Goal: Task Accomplishment & Management: Complete application form

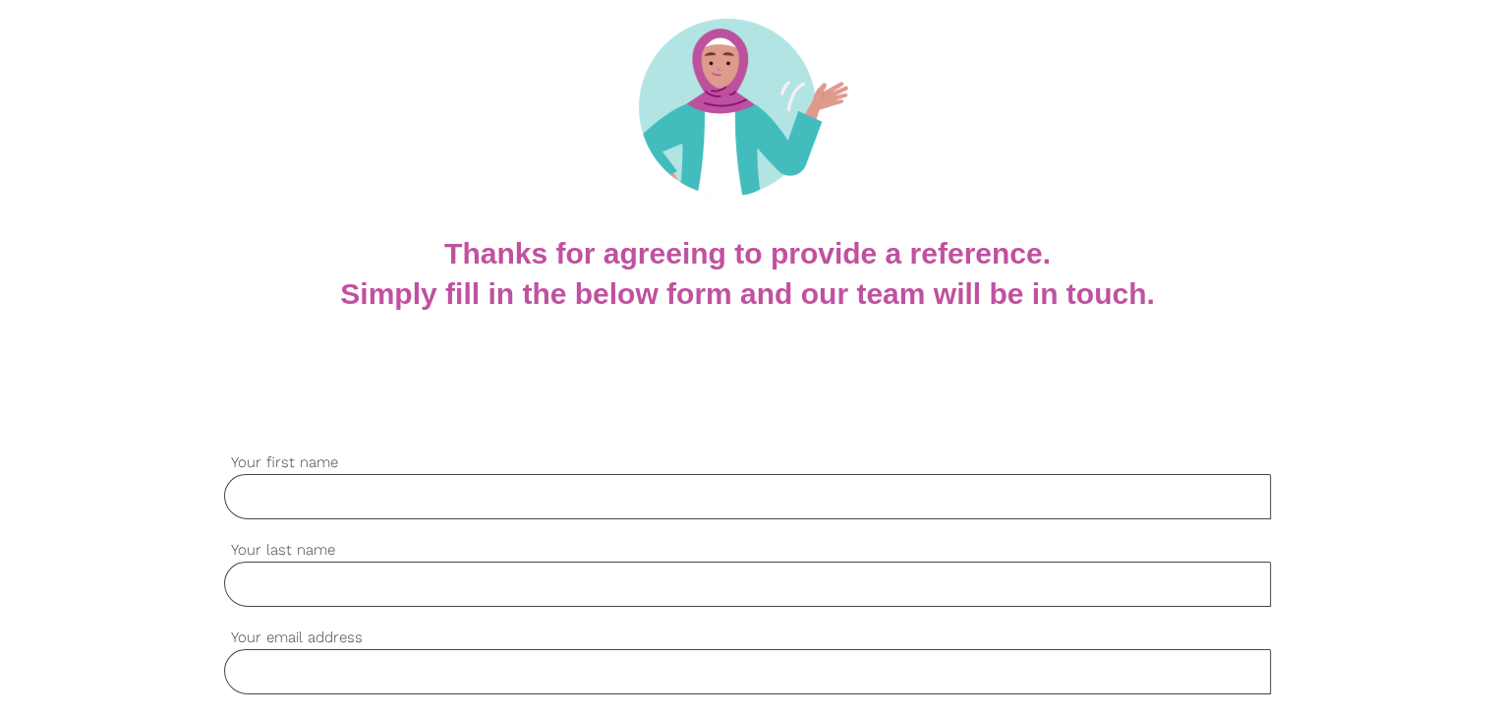
scroll to position [197, 0]
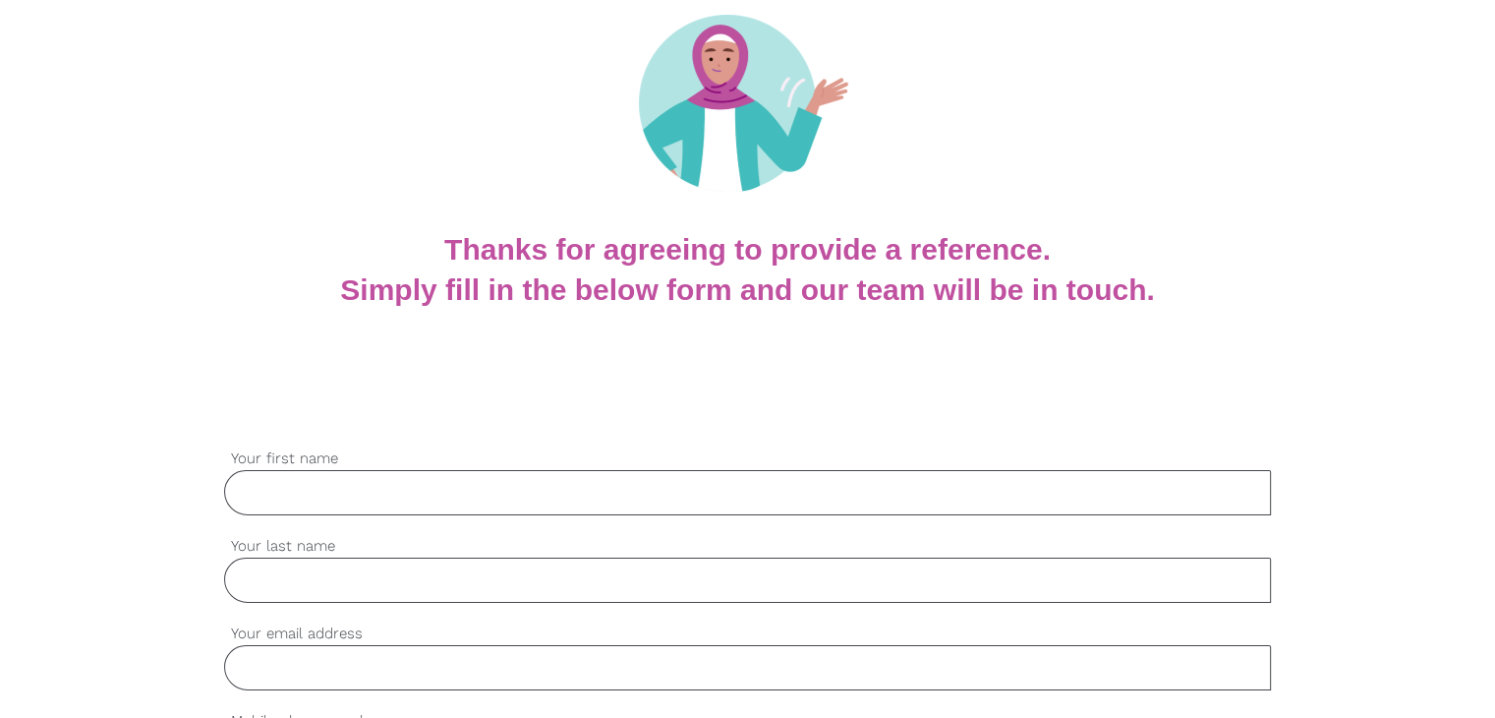
click at [354, 479] on input "Your first name" at bounding box center [747, 492] width 1047 height 45
paste input "Chadi"
type input "Chadi"
click at [380, 581] on input "Your last name" at bounding box center [747, 579] width 1047 height 45
paste input "Chabo"
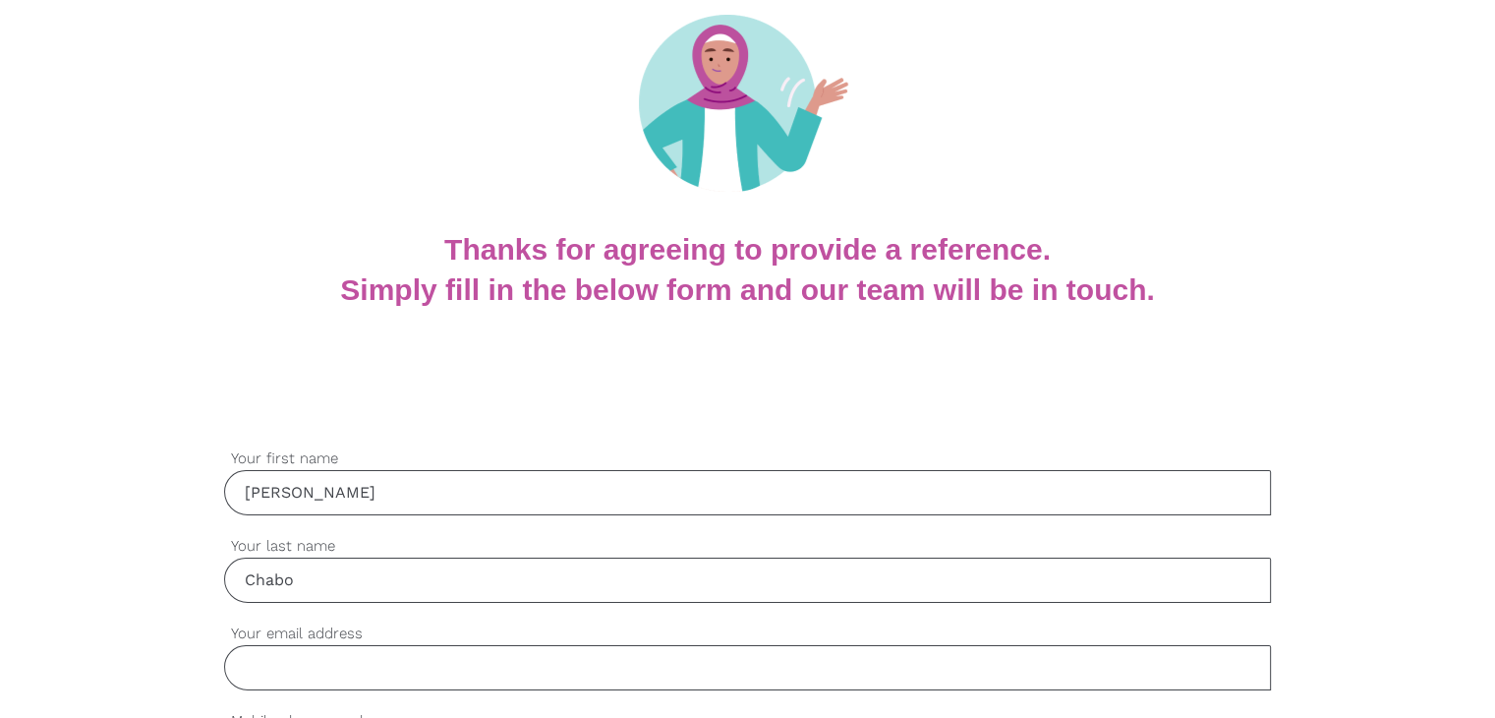
type input "Chabo"
click at [317, 669] on input "Your email address" at bounding box center [747, 667] width 1047 height 45
paste input "shadishabo4@gmail.com"
type input "shadishabo4@gmail.com"
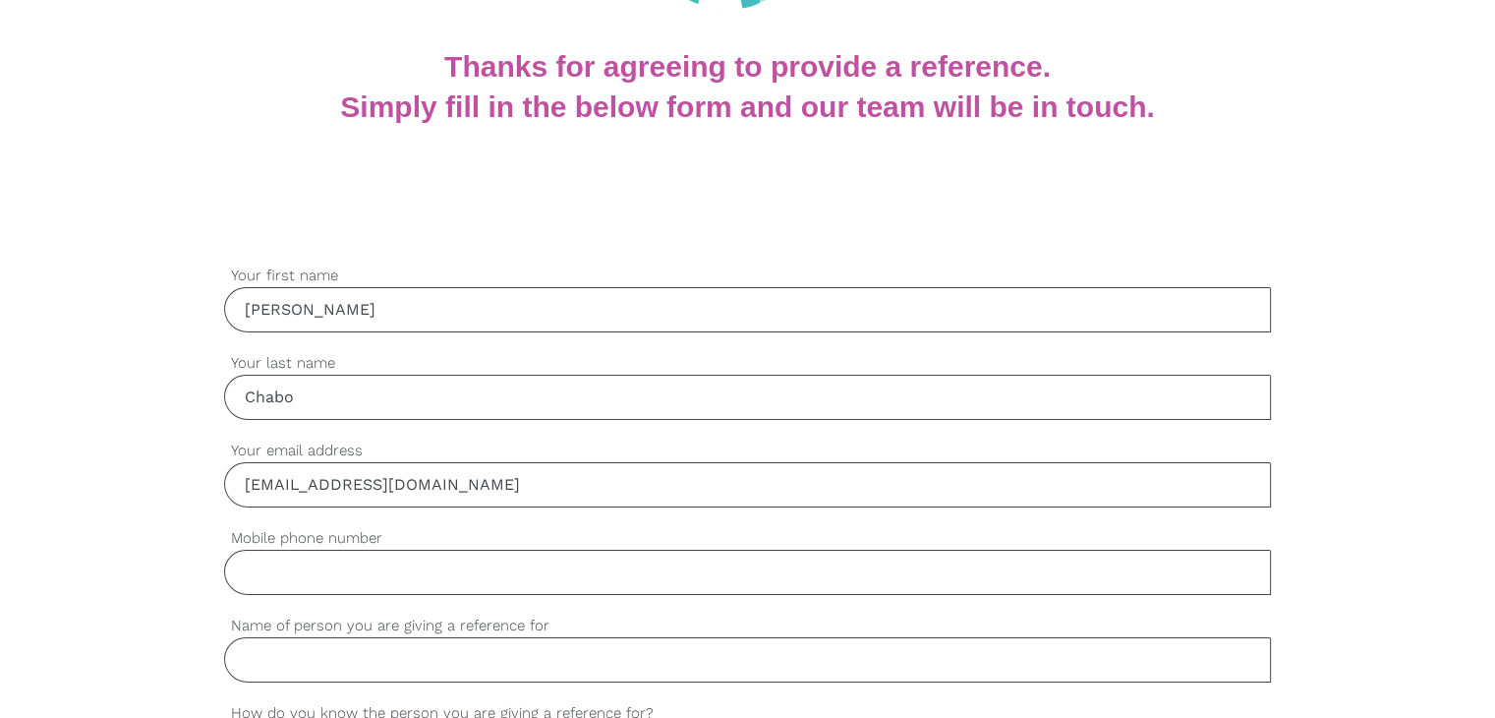
scroll to position [393, 0]
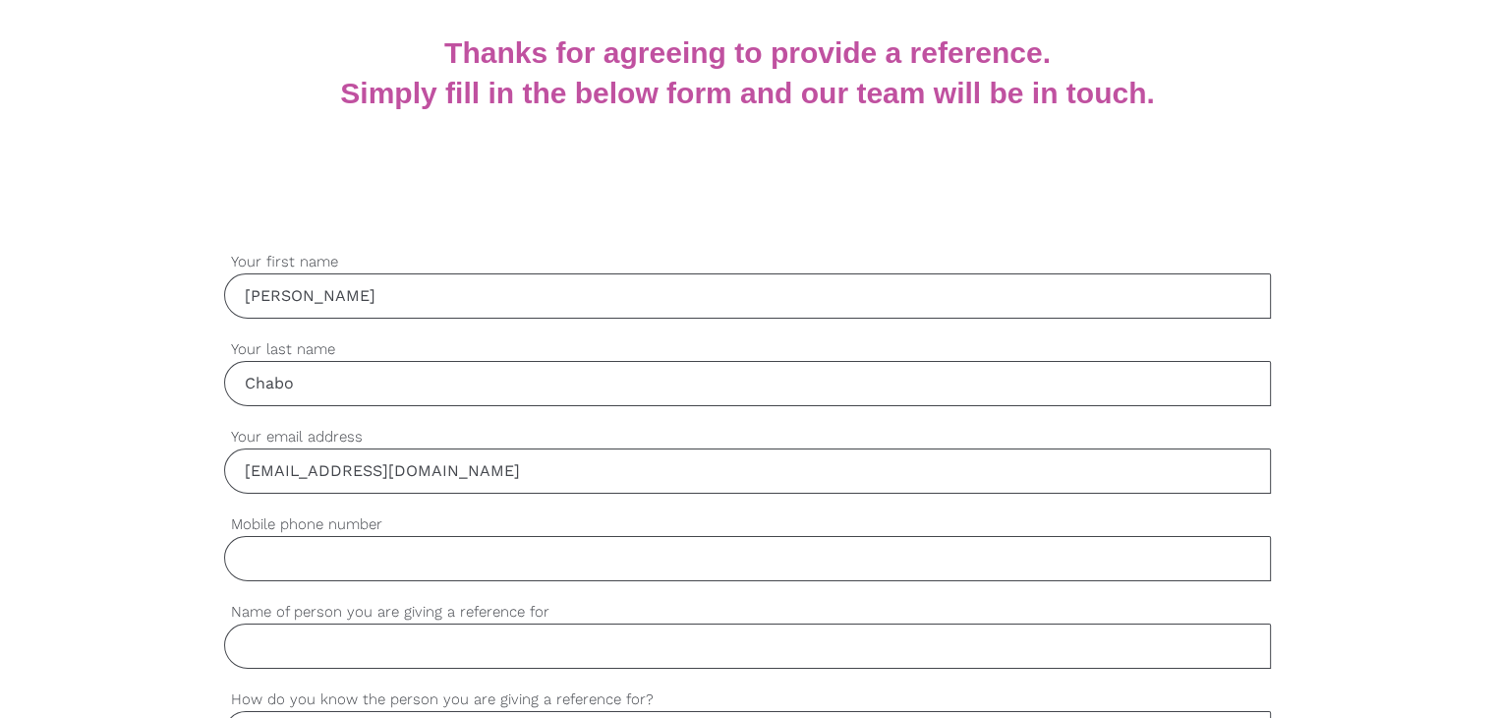
click at [354, 536] on input "Mobile phone number" at bounding box center [747, 558] width 1047 height 45
paste input "0450500333"
type input "0450500333"
click at [351, 650] on input "Name of person you are giving a reference for" at bounding box center [747, 645] width 1047 height 45
paste input "Mowafaq Askar"
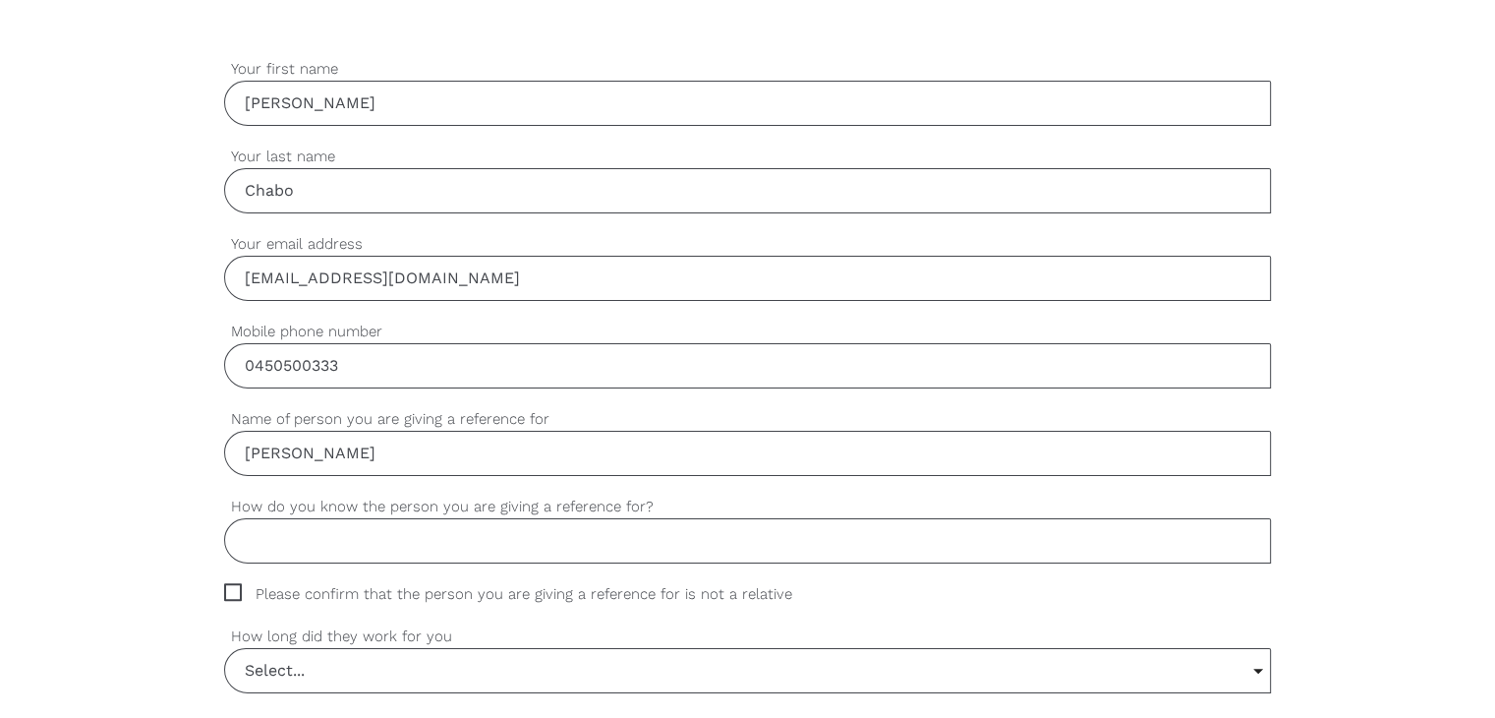
scroll to position [590, 0]
type input "Mowafaq Askar"
click at [325, 548] on input "How do you know the person you are giving a reference for?" at bounding box center [747, 536] width 1047 height 45
type input "Co worker"
click at [228, 595] on span "Please confirm that the person you are giving a reference for is not a relative" at bounding box center [527, 590] width 606 height 23
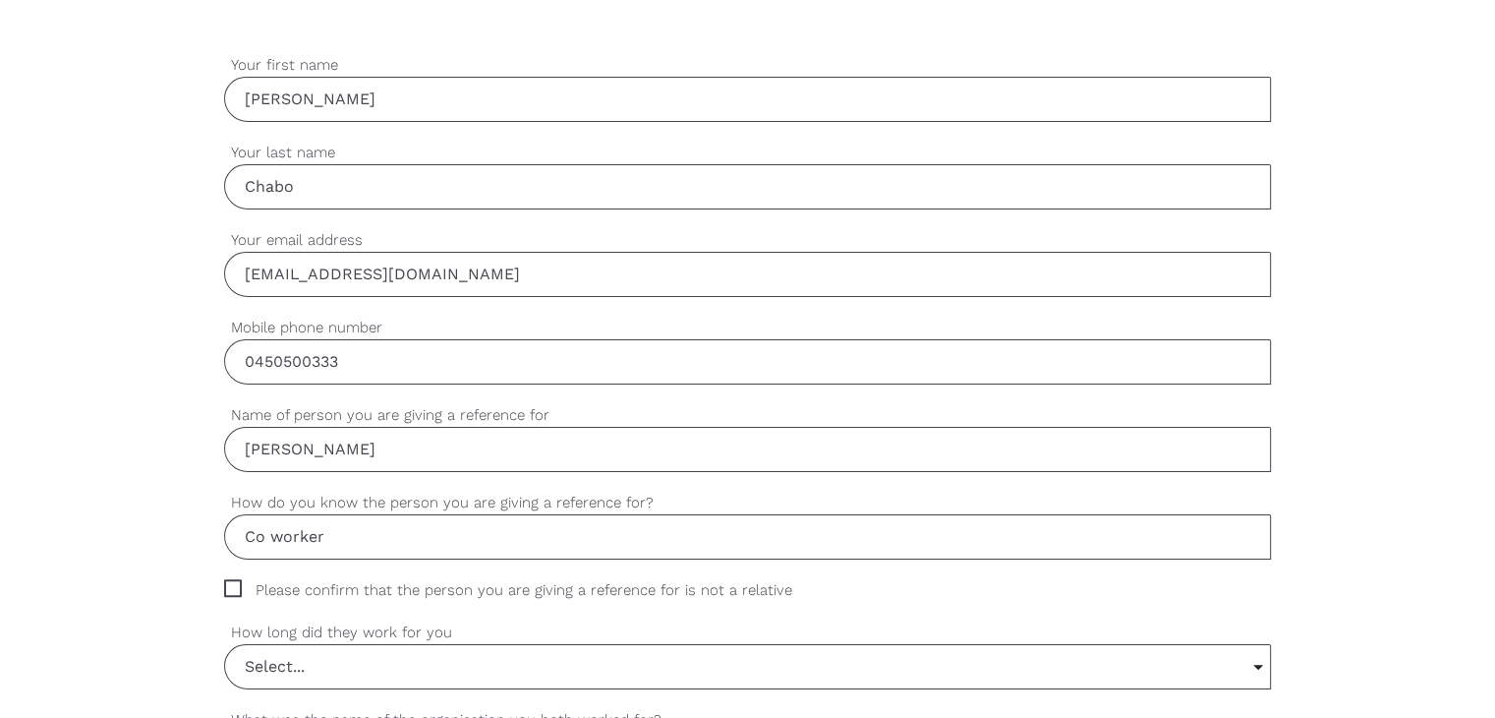
click at [228, 592] on input "Please confirm that the person you are giving a reference for is not a relative" at bounding box center [230, 585] width 13 height 13
checkbox input "true"
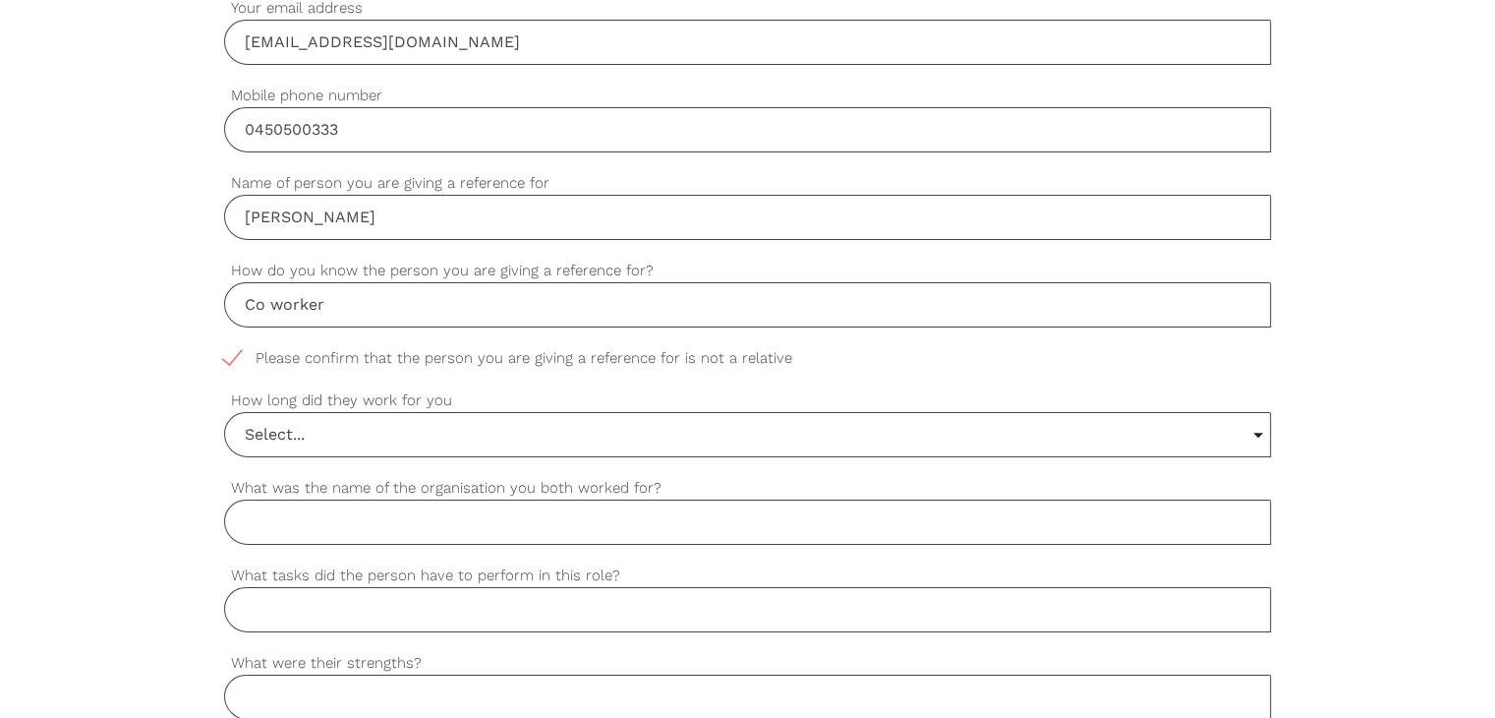
scroll to position [983, 0]
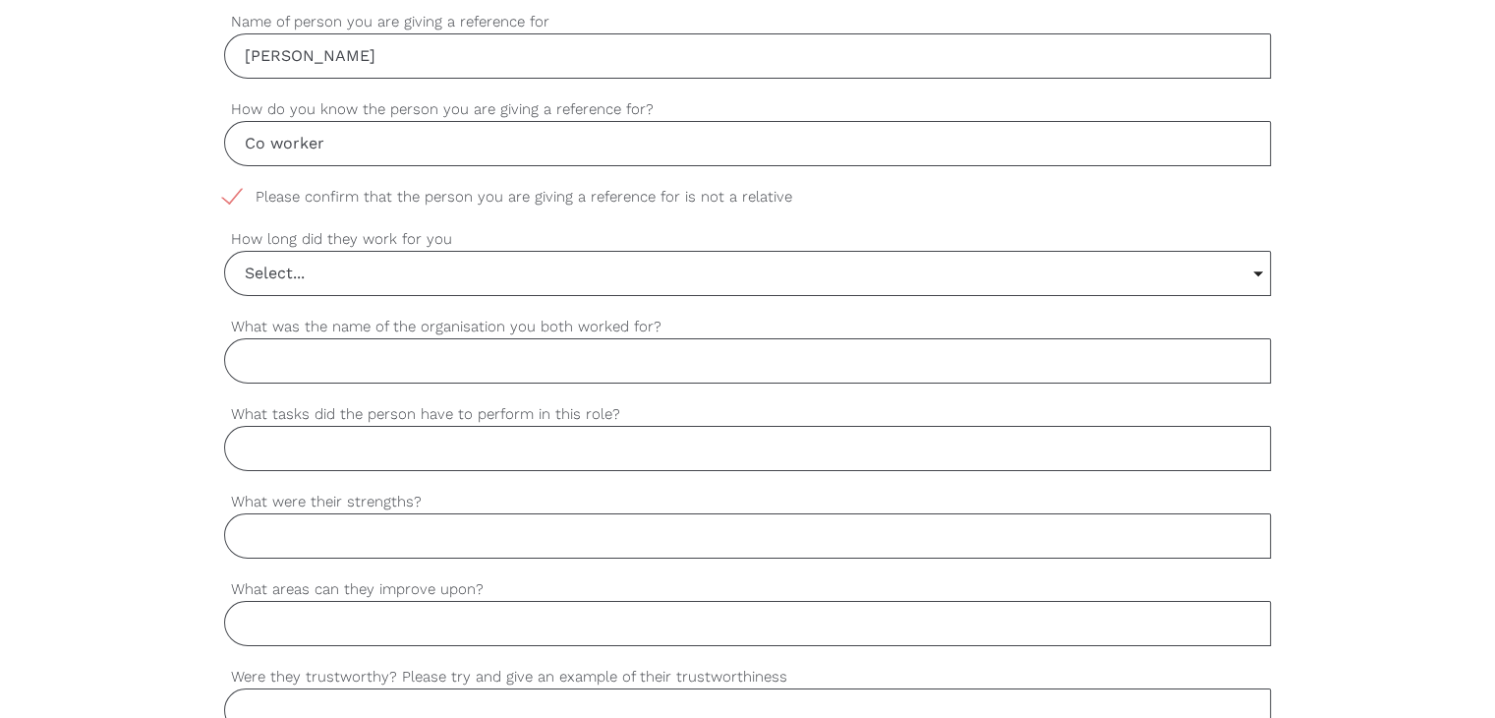
click at [325, 251] on div "Select... Select... 6 months or less 1 year or less 1-2 years 2-4 years 5 years…" at bounding box center [747, 273] width 1047 height 45
click at [321, 258] on input "Select..." at bounding box center [747, 273] width 1045 height 43
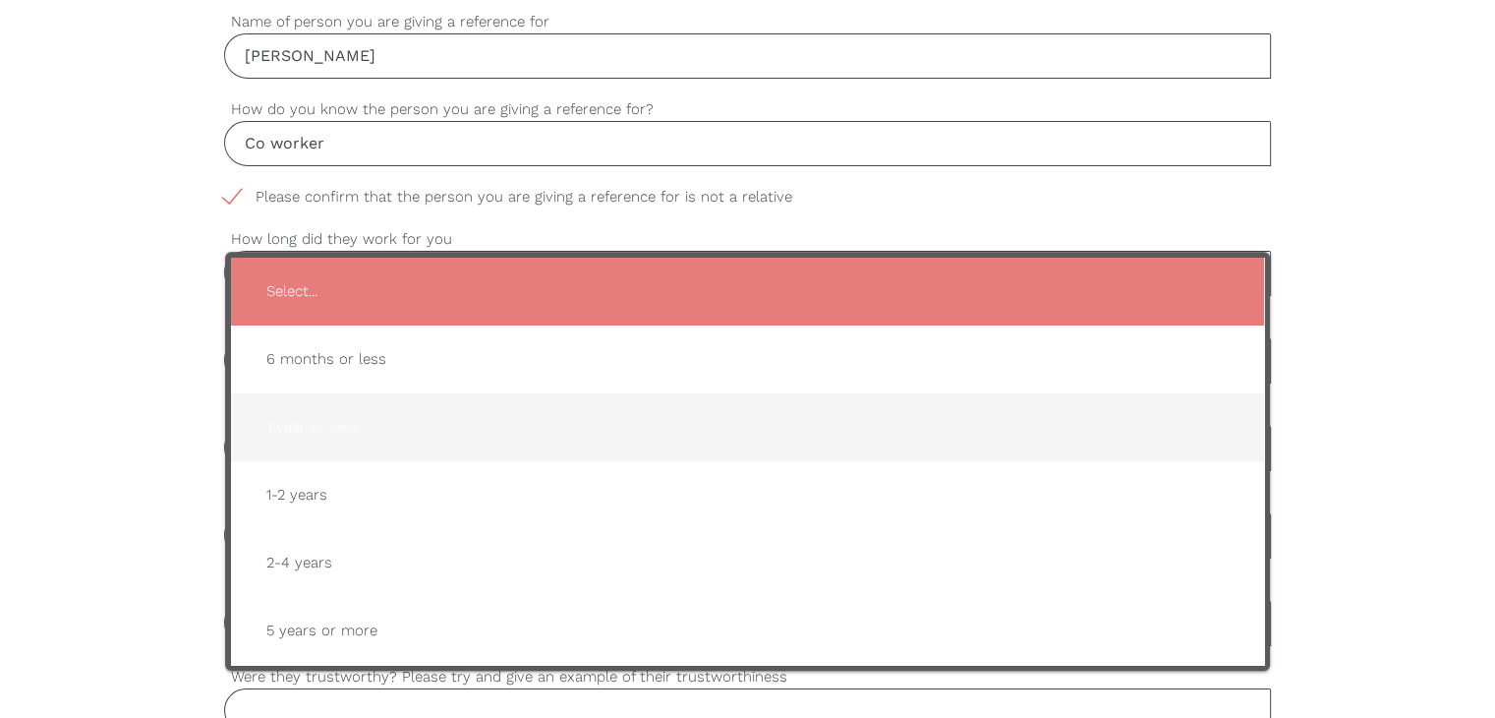
click at [337, 422] on span "1 year or less" at bounding box center [748, 427] width 994 height 48
type input "1 year or less"
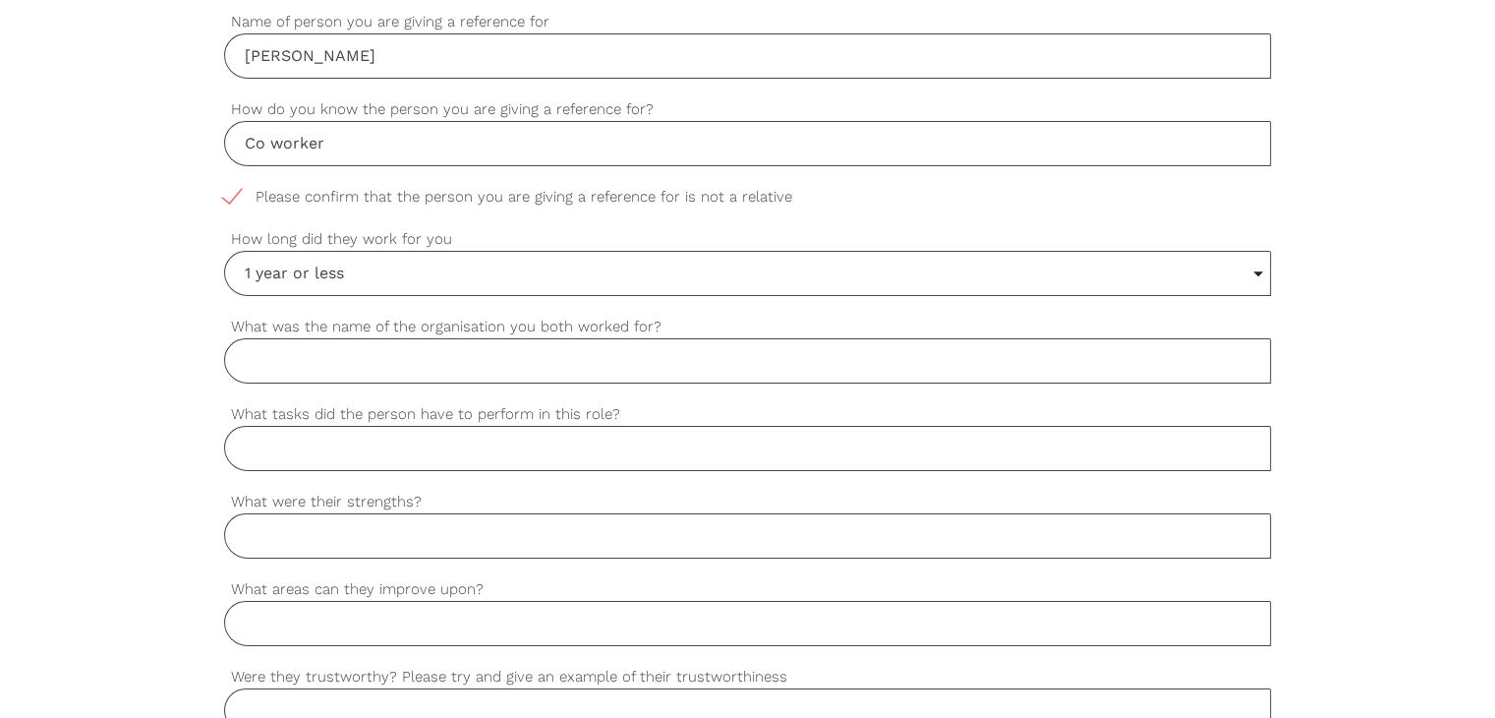
click at [430, 373] on input "What was the name of the organisation you both worked for?" at bounding box center [747, 360] width 1047 height 45
paste input "Carewell Disability"
type input "Carewell Disability"
click at [381, 436] on input "What tasks did the person have to perform in this role?" at bounding box center [747, 448] width 1047 height 45
paste input "Support worker"
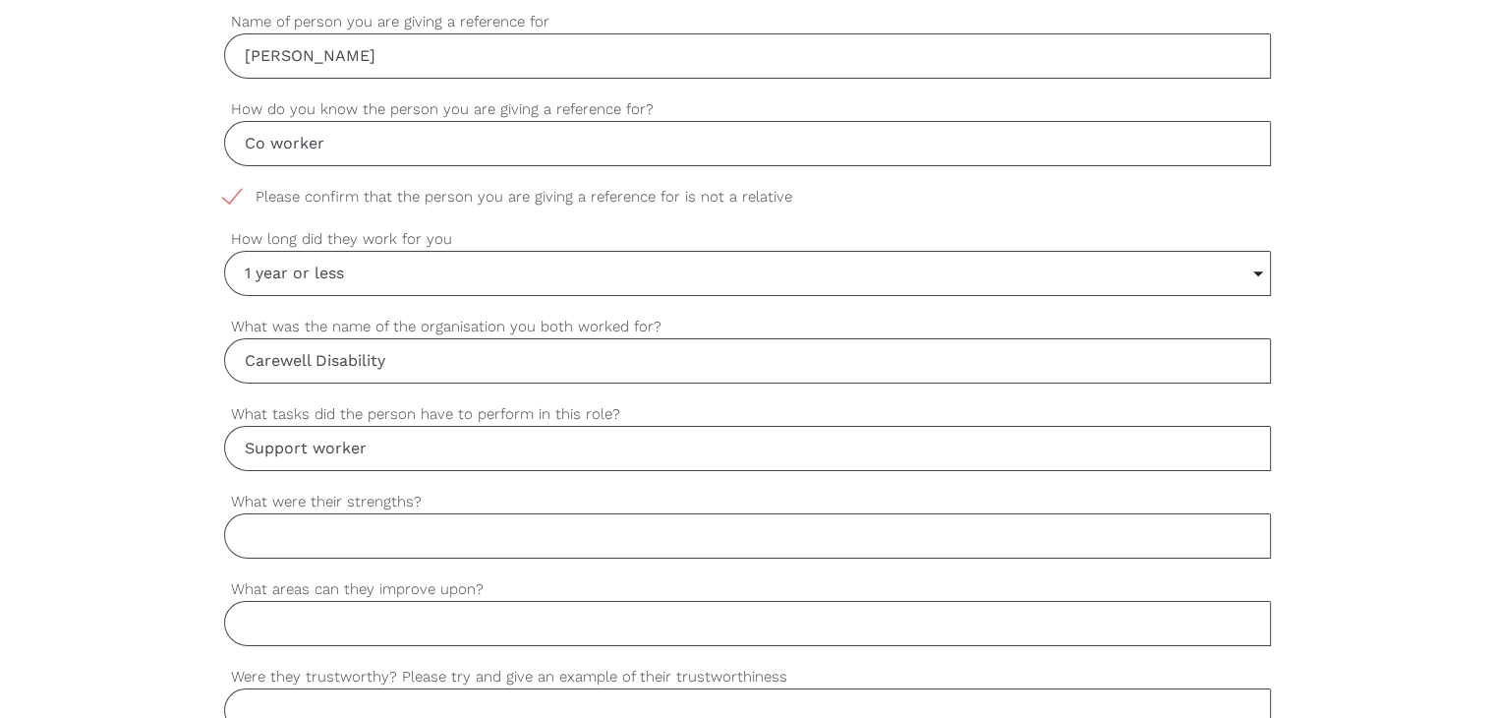
type input "Support worker"
click at [379, 538] on input "What were their strengths?" at bounding box center [747, 535] width 1047 height 45
paste input "Speaks Arabic and English"
type input "Speaks Arabic and English"
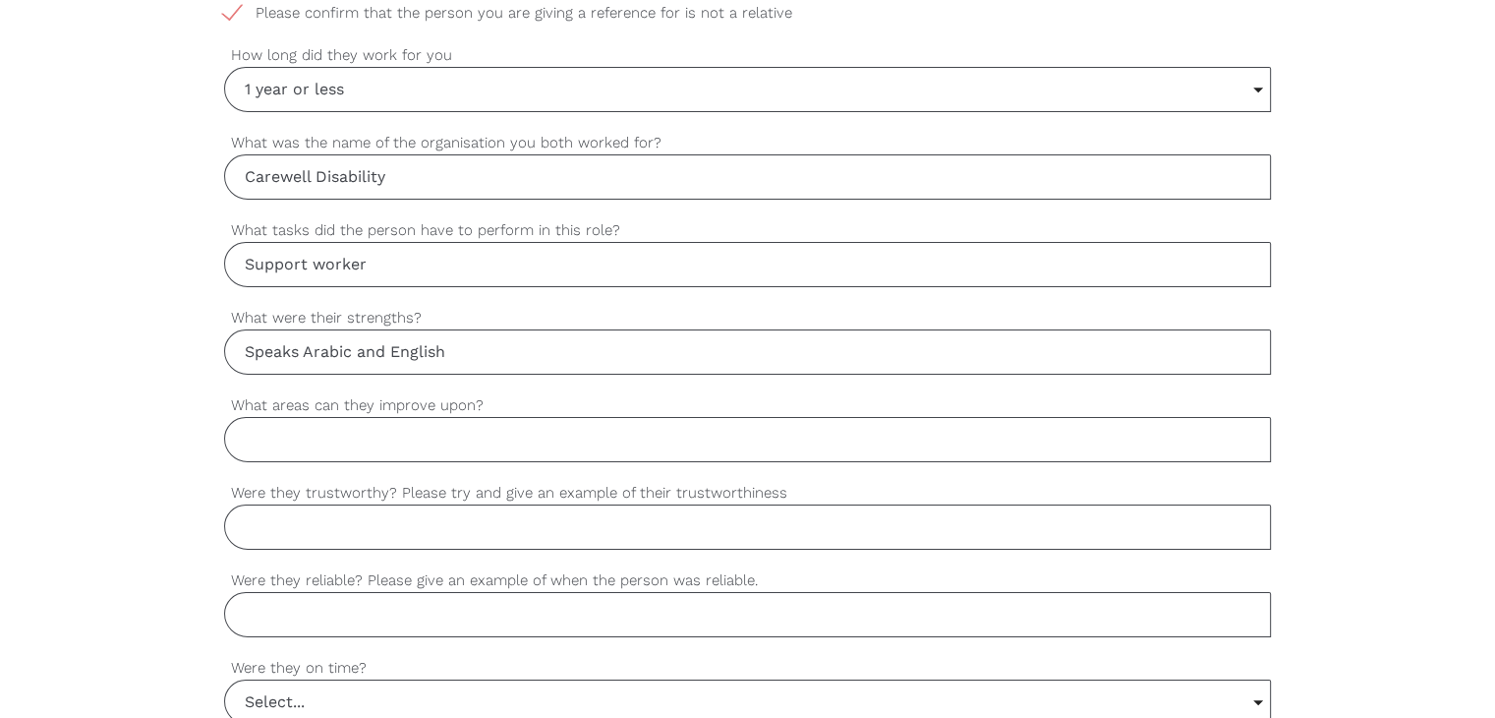
scroll to position [1180, 0]
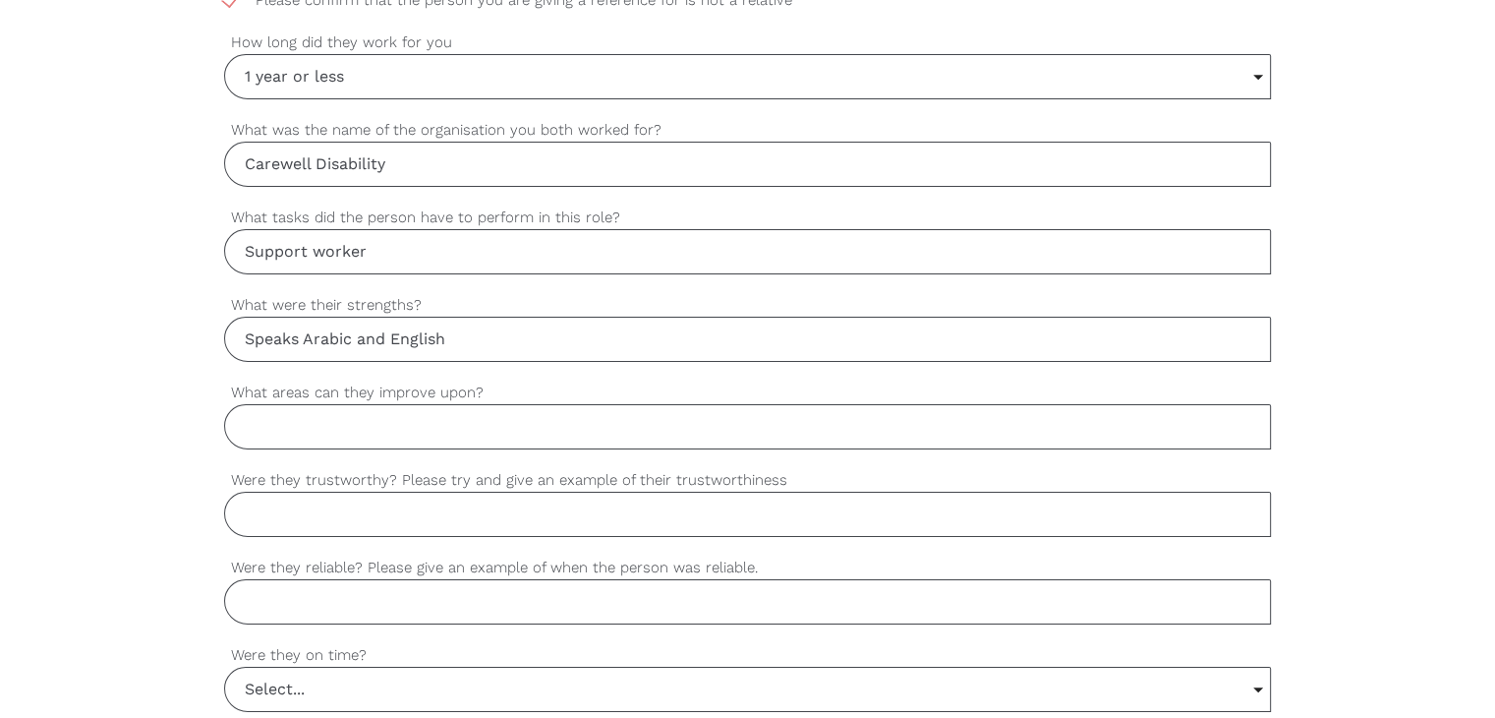
click at [349, 430] on input "What areas can they improve upon?" at bounding box center [747, 426] width 1047 height 45
type input "NA"
click at [545, 524] on input "Were they trustworthy? Please try and give an example of their trustworthiness" at bounding box center [747, 514] width 1047 height 45
paste input "Mo is passionate and patient"
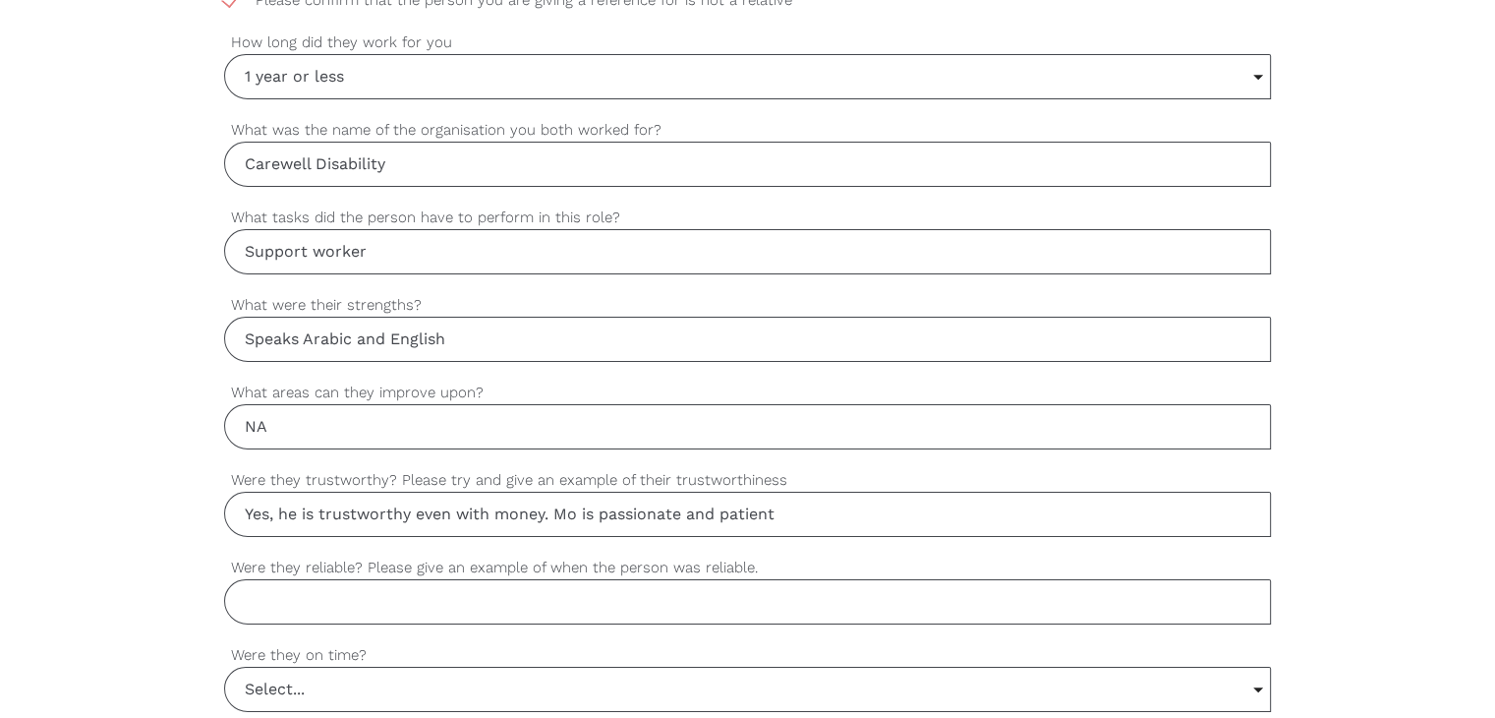
type input "Yes, he is trustworthy even with money. Mo is passionate and patient"
click at [349, 608] on input "Were they reliable? Please give an example of when the person was reliable." at bounding box center [747, 601] width 1047 height 45
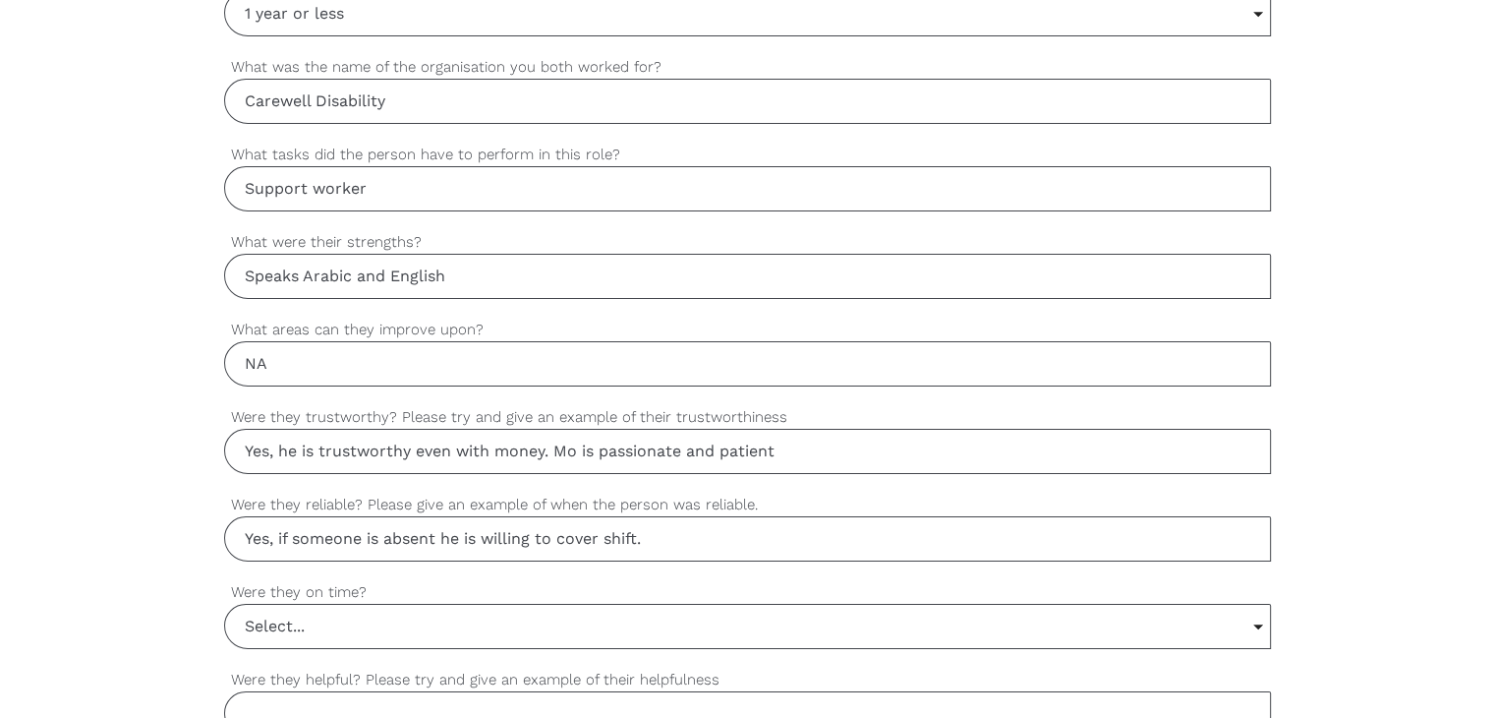
scroll to position [1278, 0]
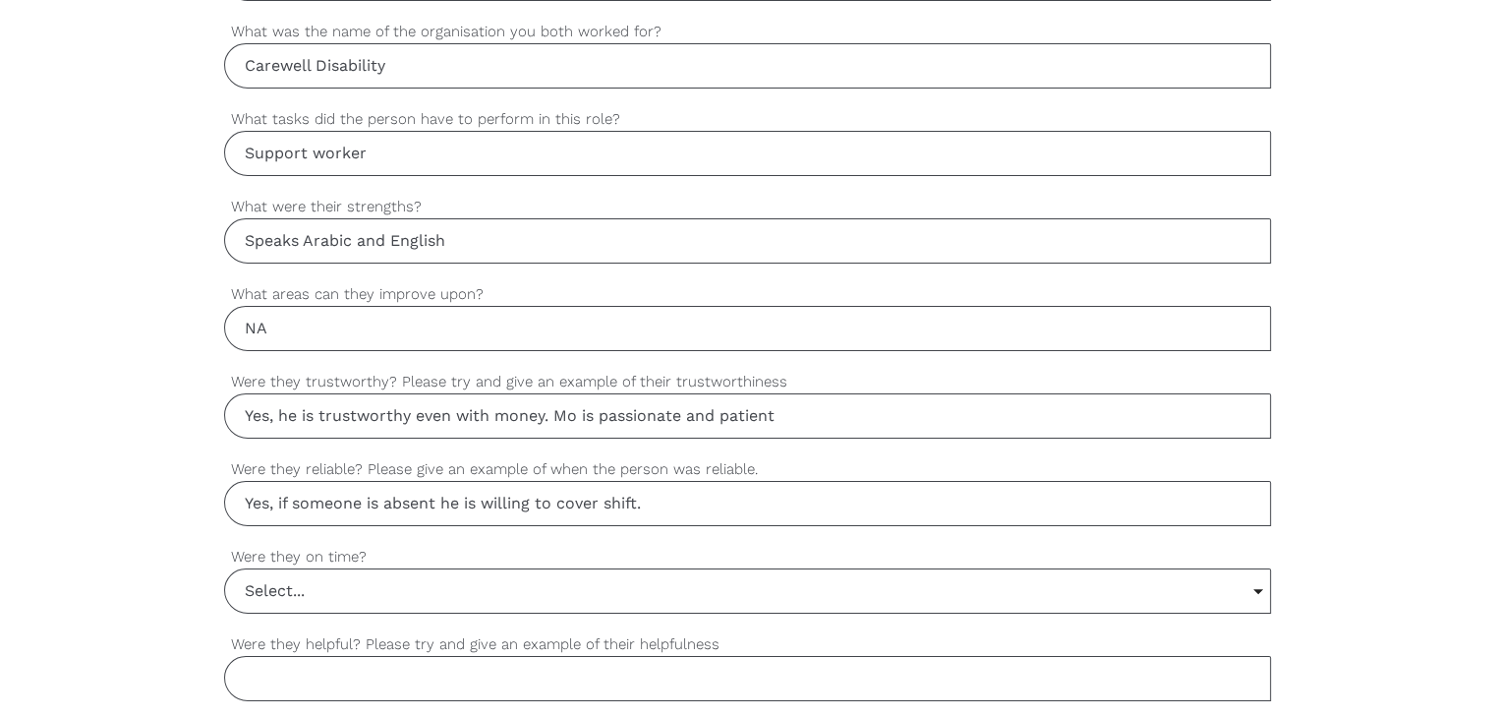
type input "Yes, if someone is absent he is willing to cover shift."
click at [314, 590] on input "Select..." at bounding box center [747, 590] width 1045 height 43
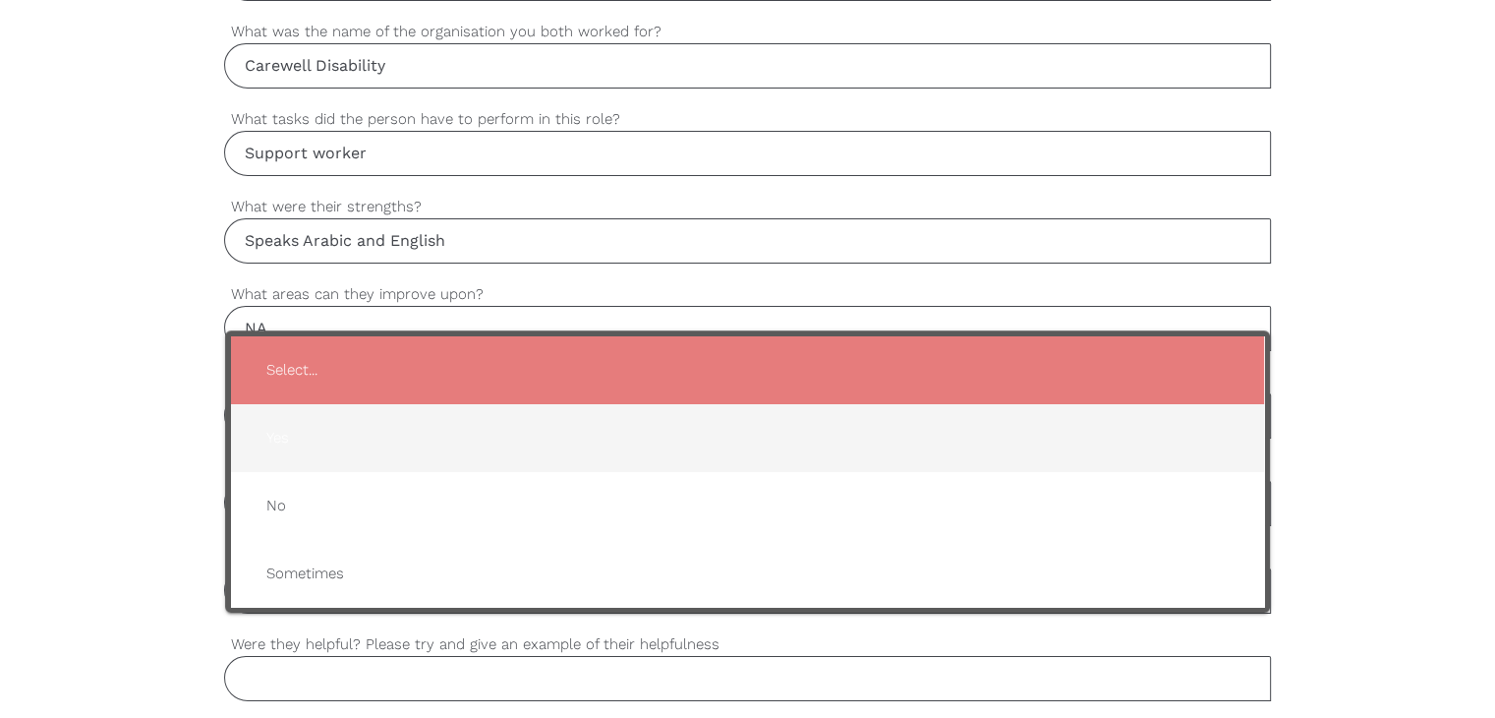
click at [299, 427] on span "Yes" at bounding box center [748, 438] width 994 height 48
type input "Yes"
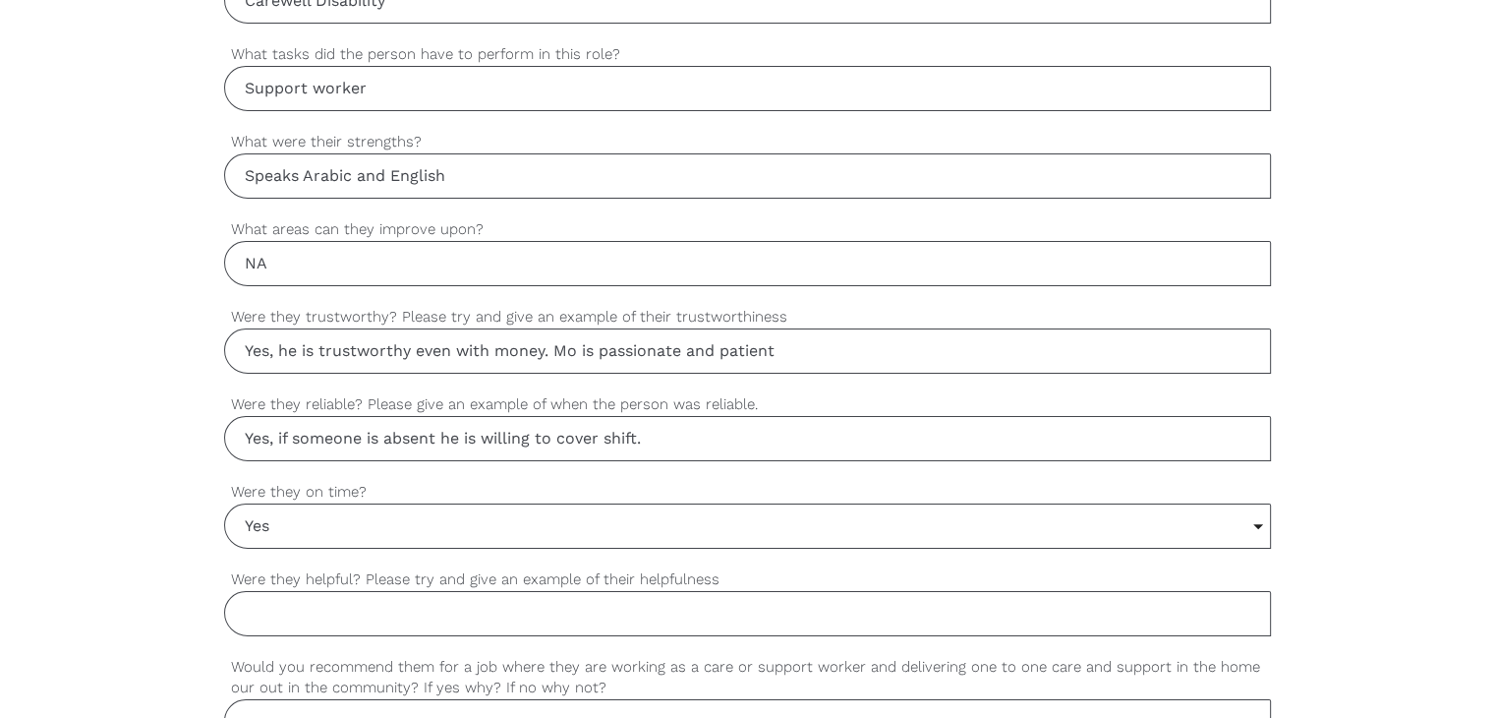
scroll to position [1475, 0]
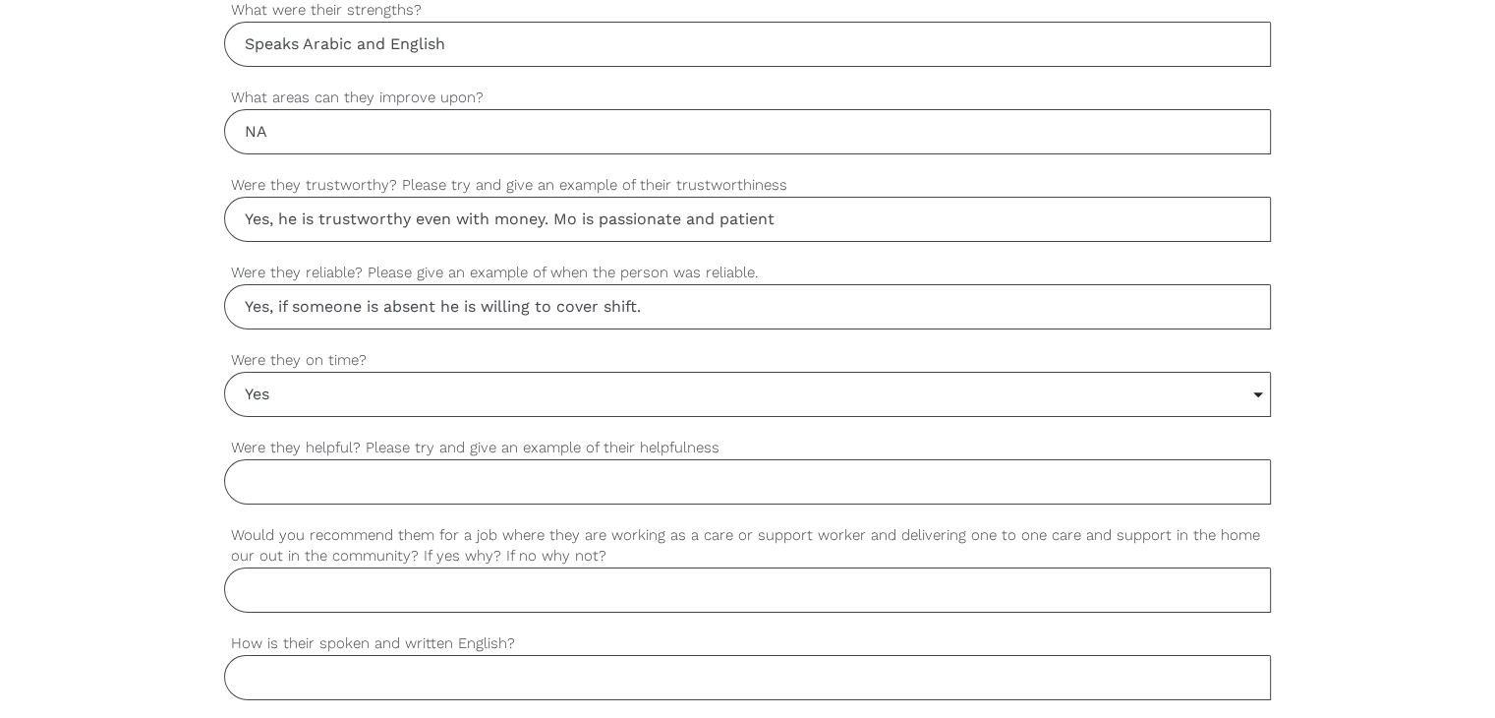
click at [363, 472] on input "Were they helpful? Please try and give an example of their helpfulness" at bounding box center [747, 481] width 1047 height 45
type input "Yes, he always help the client & make sure to meet client needs."
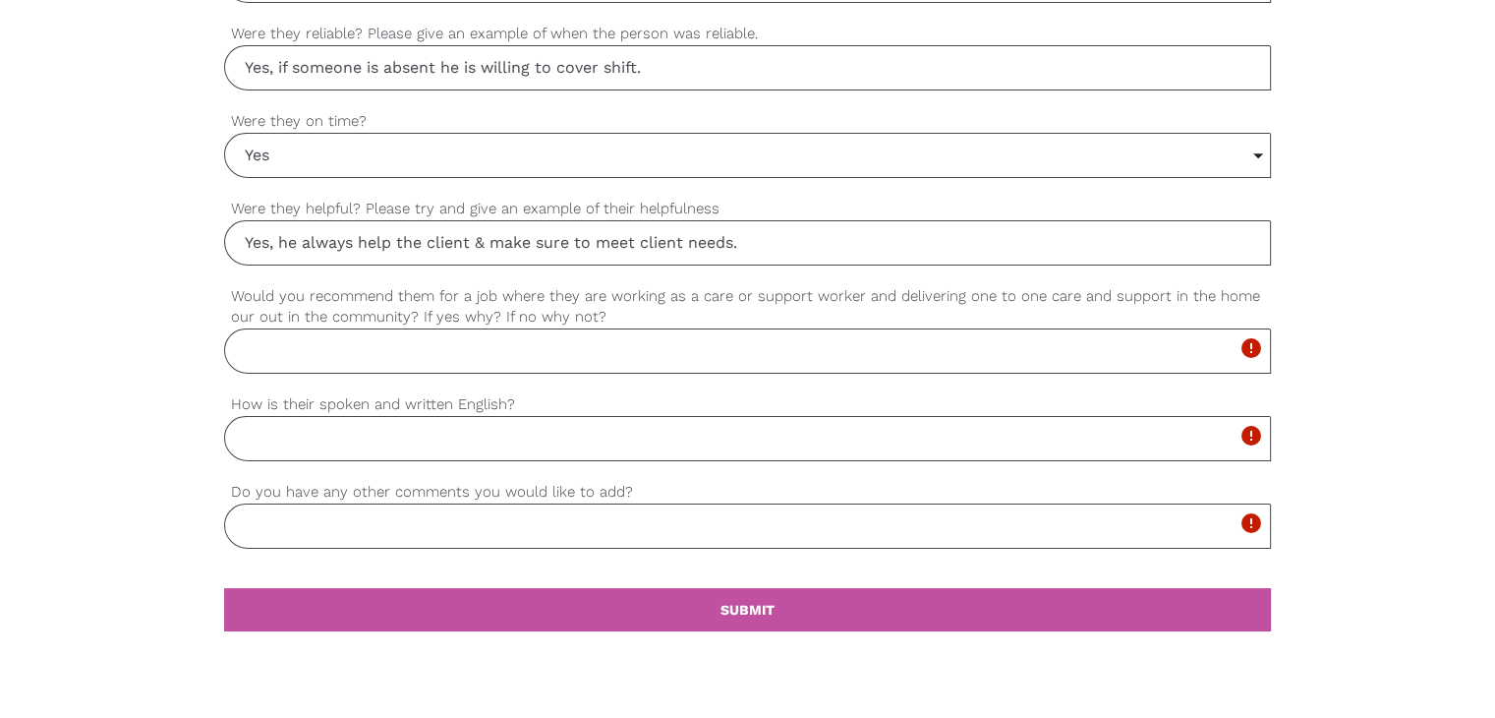
scroll to position [1725, 0]
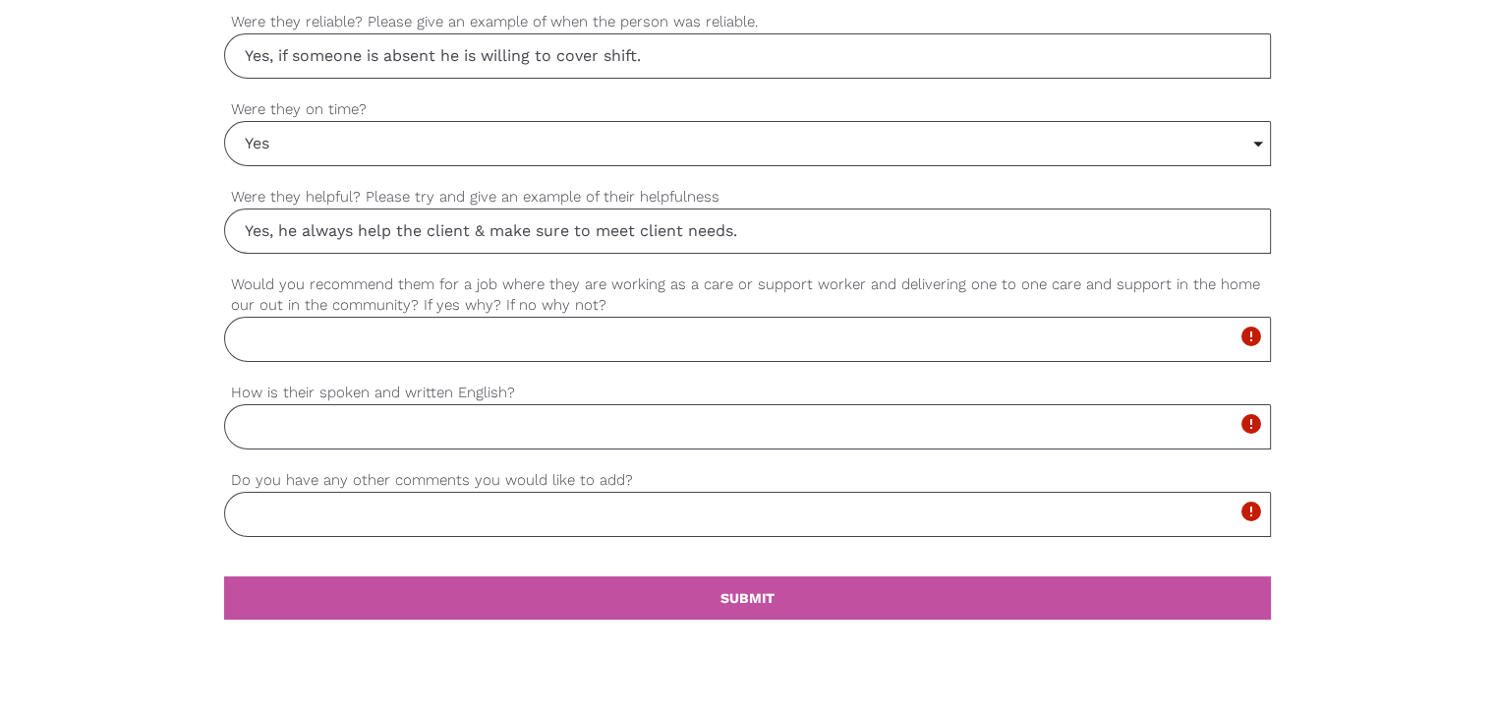
click at [397, 331] on input "Would you recommend them for a job where they are working as a care or support …" at bounding box center [747, 339] width 1047 height 45
type input "Yes, he is a good support worker & is a good man."
click at [348, 415] on input "How is their spoken and written English?" at bounding box center [747, 426] width 1047 height 45
type input "Good"
click at [566, 516] on input "Do you have any other comments you would like to add?" at bounding box center [747, 514] width 1047 height 45
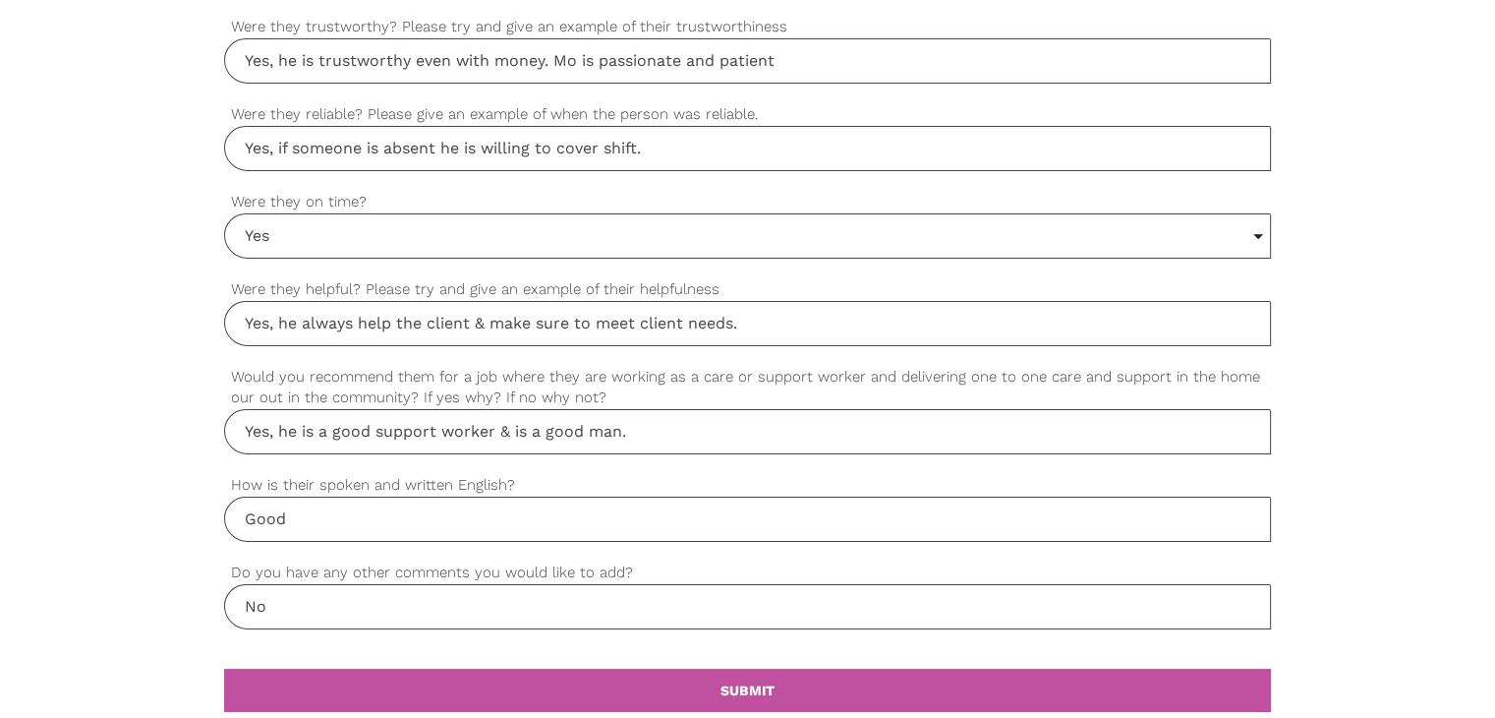
scroll to position [1627, 0]
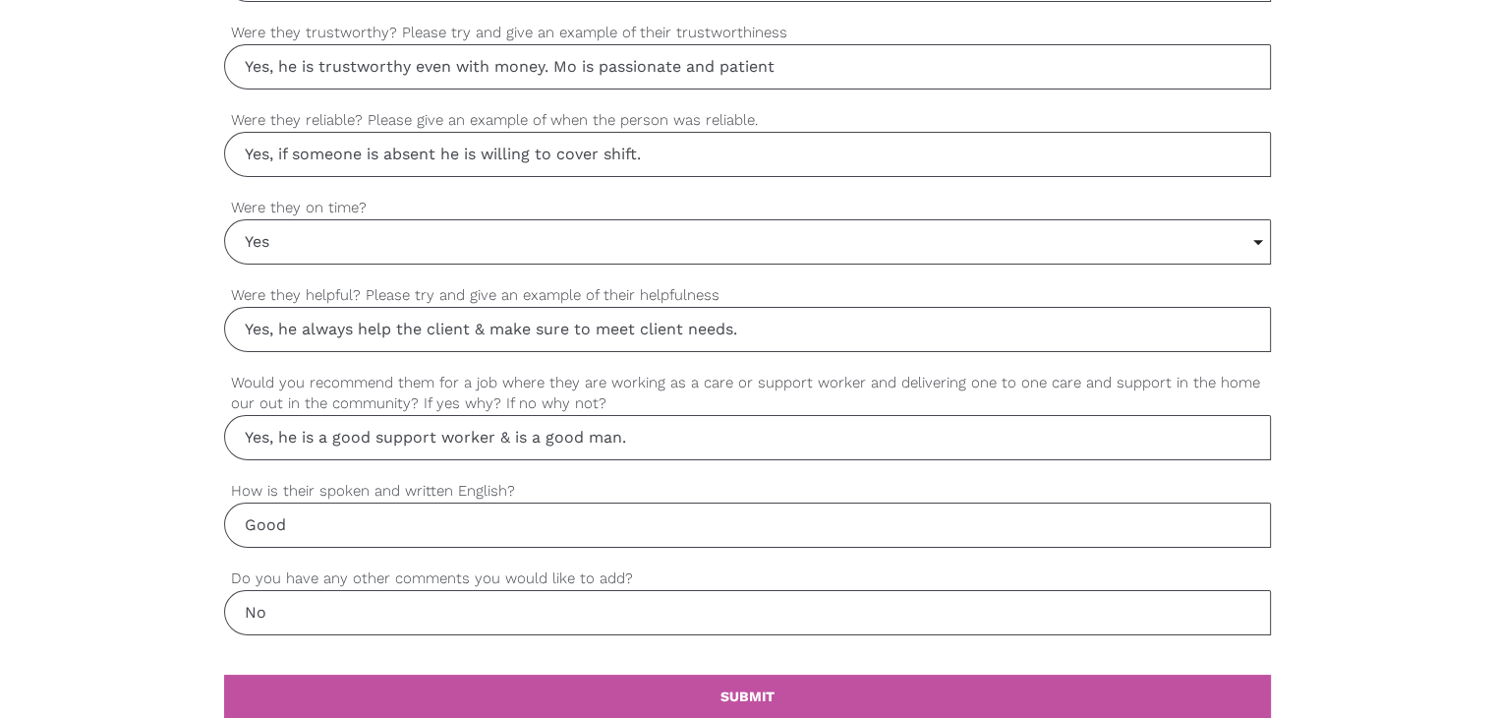
type input "No"
click at [708, 434] on input "Yes, he is a good support worker & is a good man." at bounding box center [747, 437] width 1047 height 45
paste input "Work with high severe disability"
click at [678, 434] on input "Yes, he is a good support worker & is a good man. He Work with high severe disa…" at bounding box center [747, 437] width 1047 height 45
click at [933, 433] on input "Yes, he is a good support worker & is a good man. He work with high severe disa…" at bounding box center [747, 437] width 1047 height 45
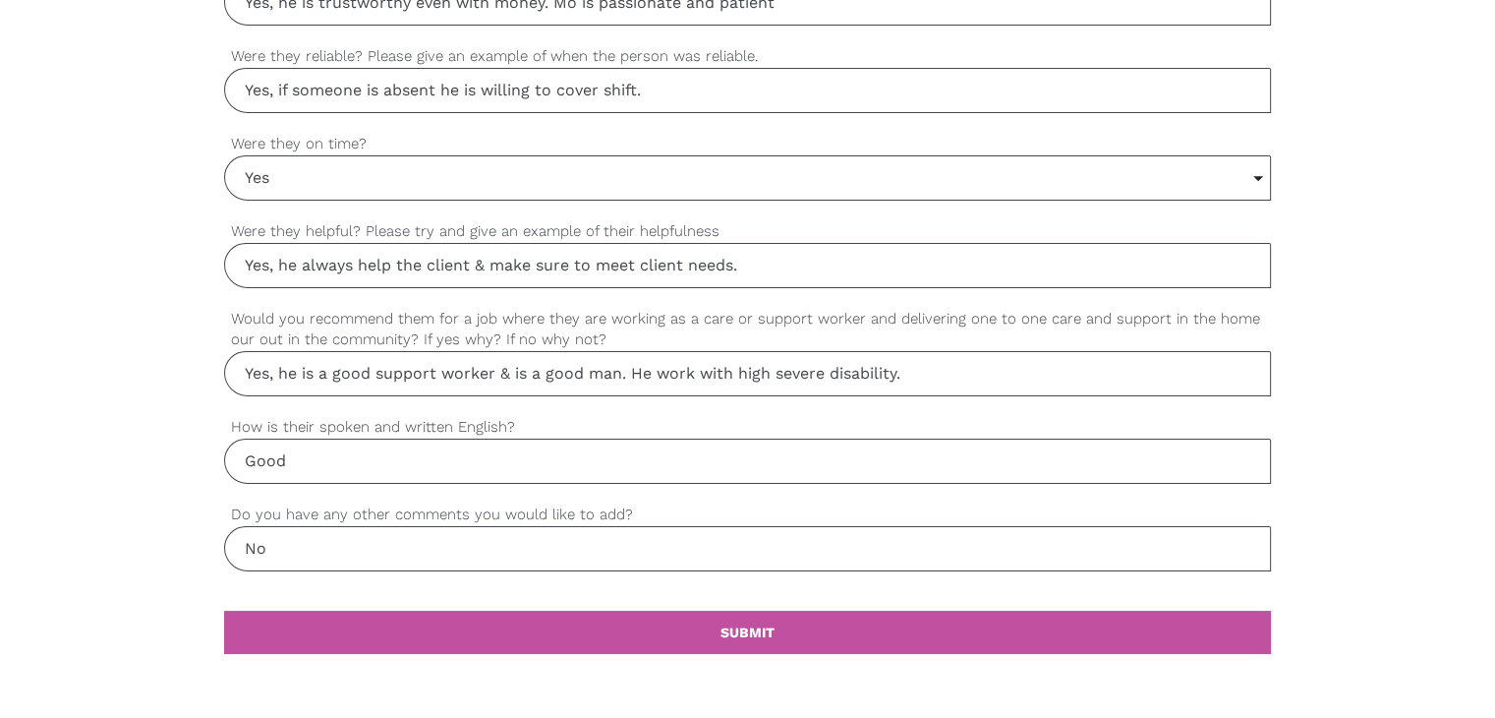
scroll to position [1725, 0]
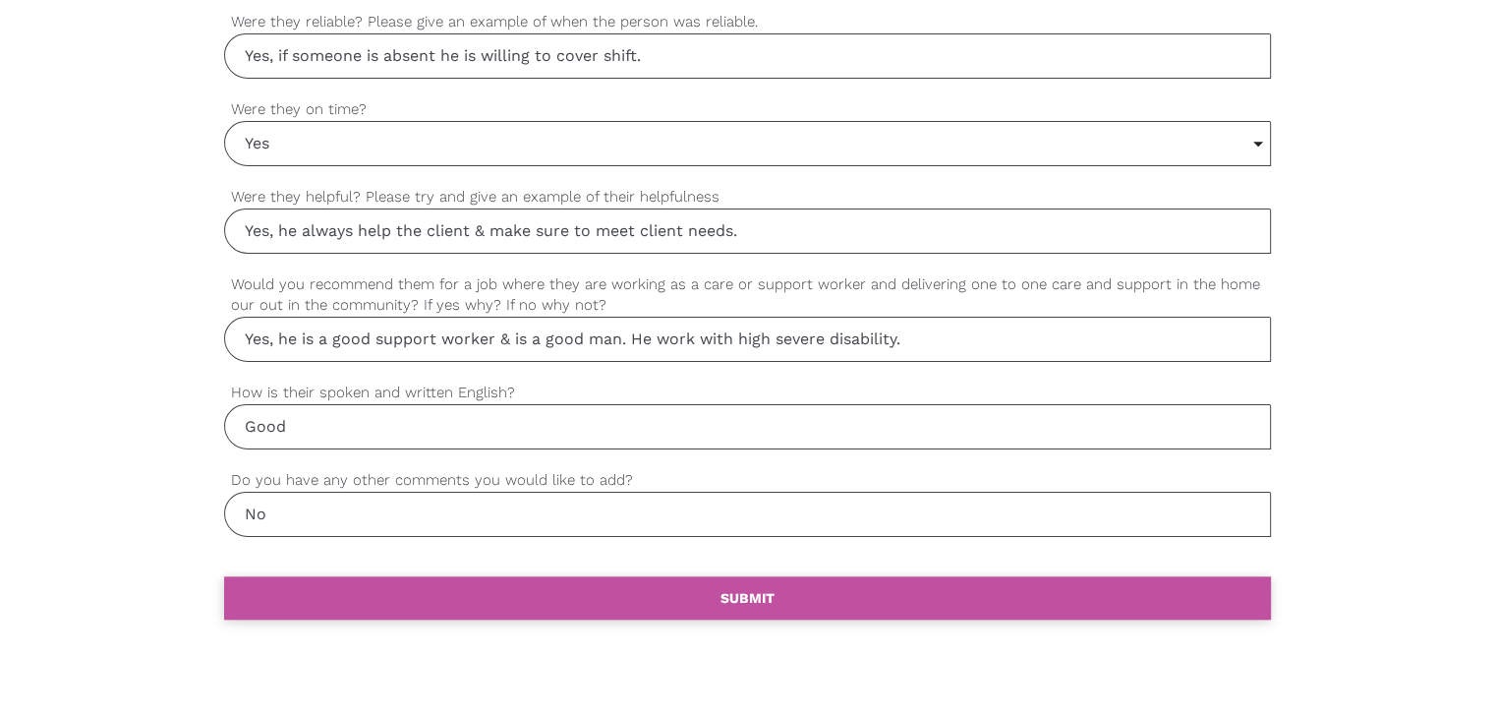
type input "Yes, he is a good support worker & is a good man. He work with high severe disa…"
click at [729, 598] on b "SUBMIT" at bounding box center [748, 598] width 54 height 16
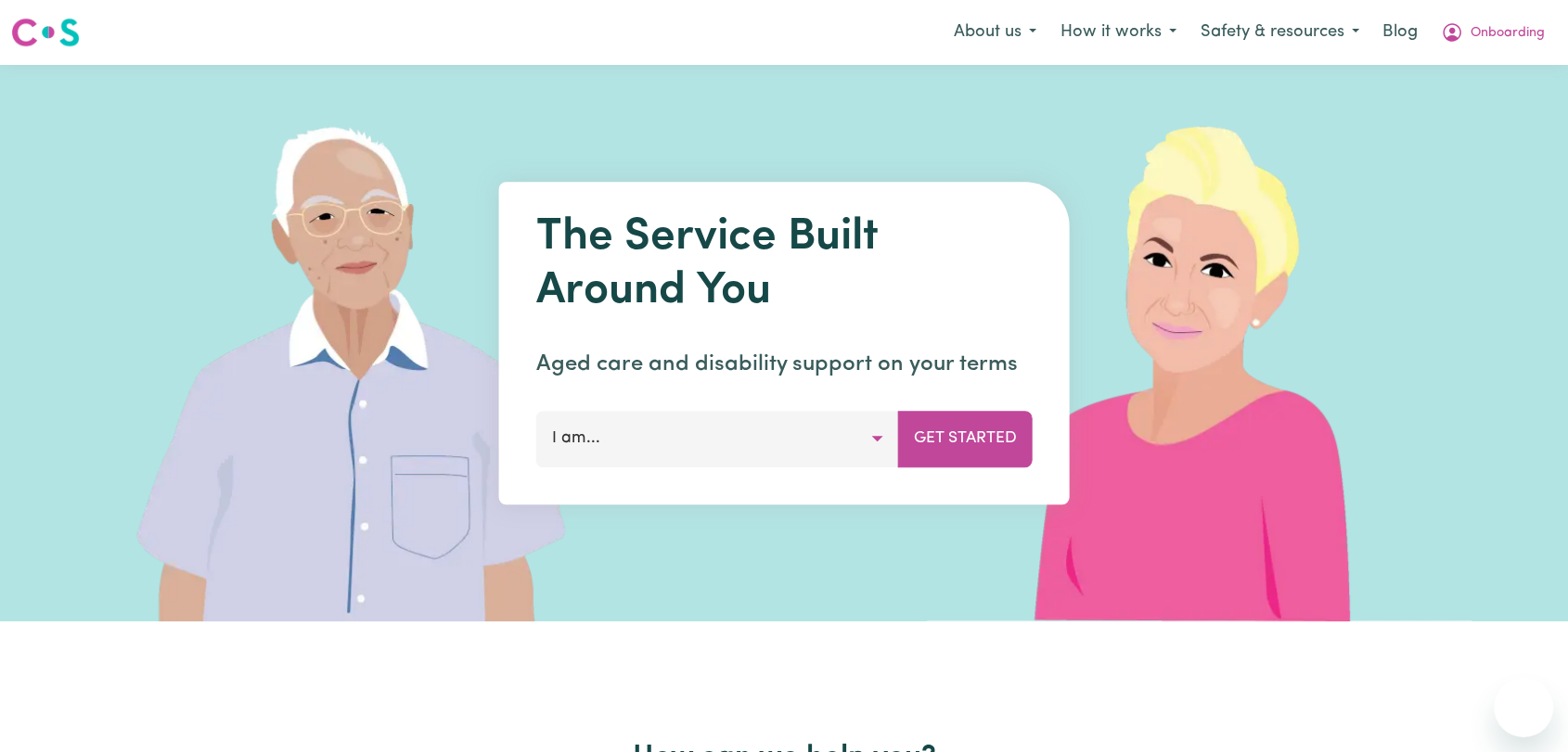
click at [1491, 36] on span "Onboarding" at bounding box center [1508, 34] width 75 height 21
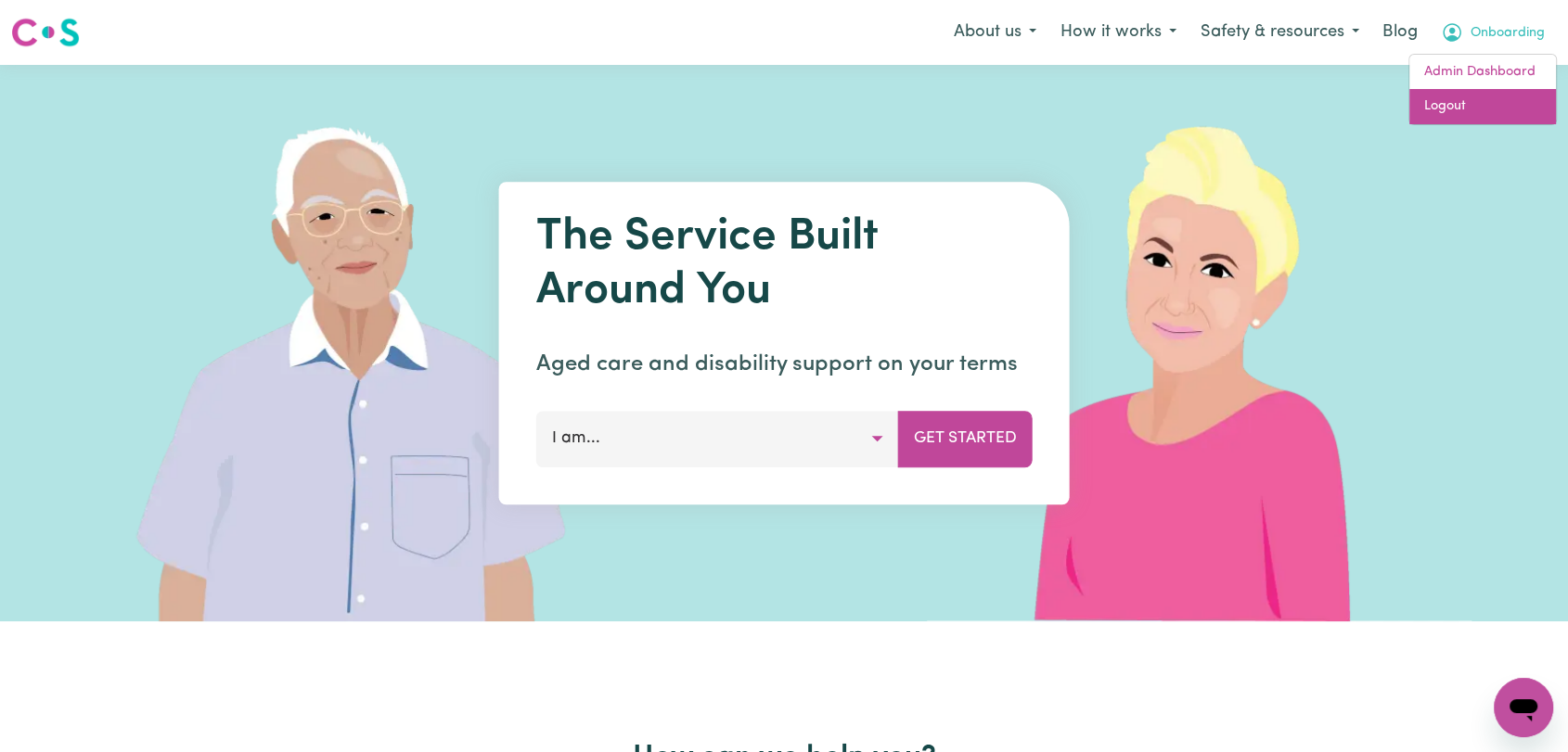
click at [1490, 106] on link "Logout" at bounding box center [1482, 106] width 146 height 35
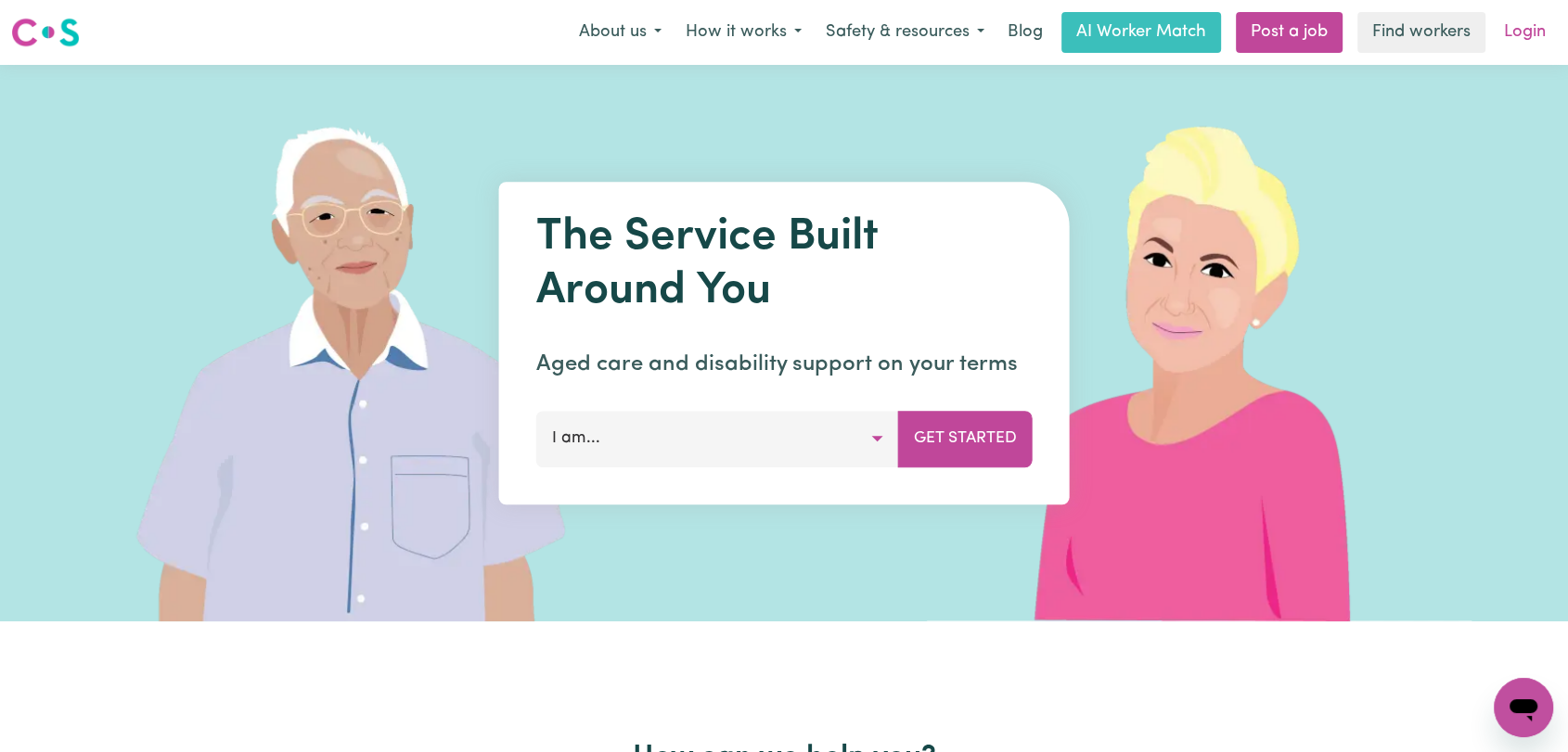
click at [1526, 39] on link "Login" at bounding box center [1526, 32] width 64 height 41
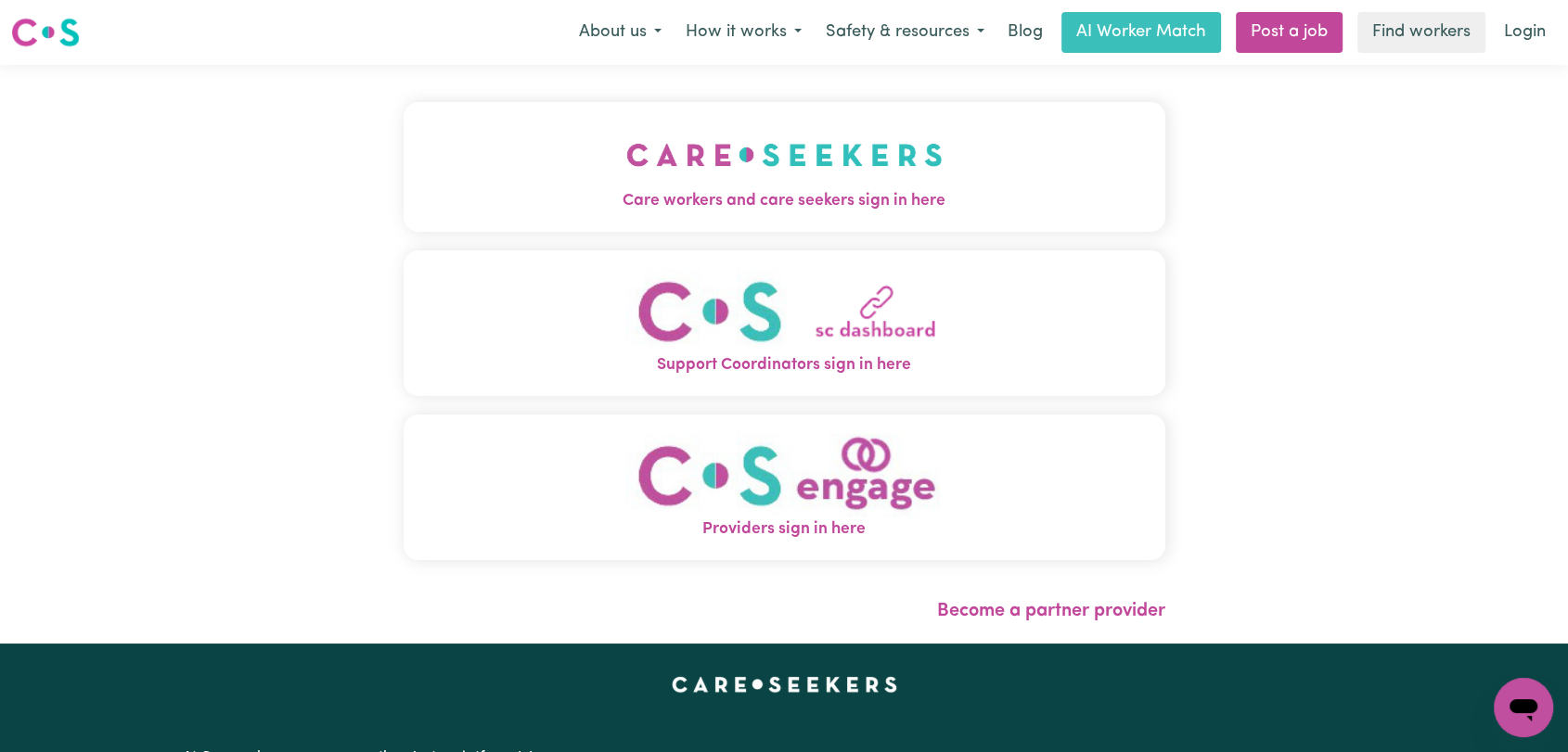
click at [811, 143] on img "Care workers and care seekers sign in here" at bounding box center [784, 155] width 316 height 69
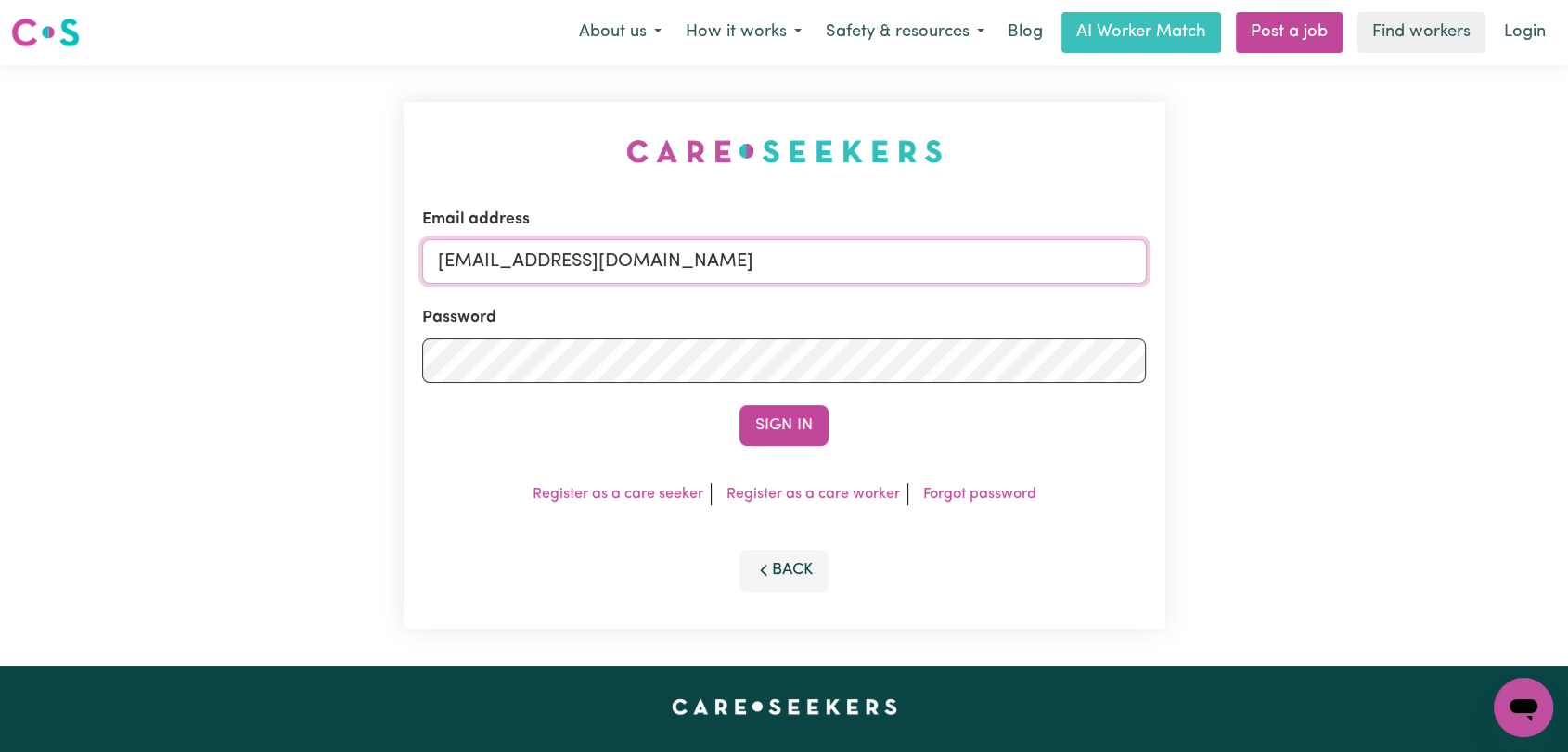
click at [885, 250] on input "onboardingcs@careseekers.com.au" at bounding box center [784, 261] width 725 height 44
drag, startPoint x: 534, startPoint y: 257, endPoint x: 876, endPoint y: 226, distance: 343.4
click at [876, 226] on div "Email address Superuser~jakedworkin@hotmail.com" at bounding box center [784, 245] width 725 height 76
type input "Superuser~mowafaqaskar@gmail.com"
click at [758, 419] on button "Sign In" at bounding box center [784, 426] width 89 height 41
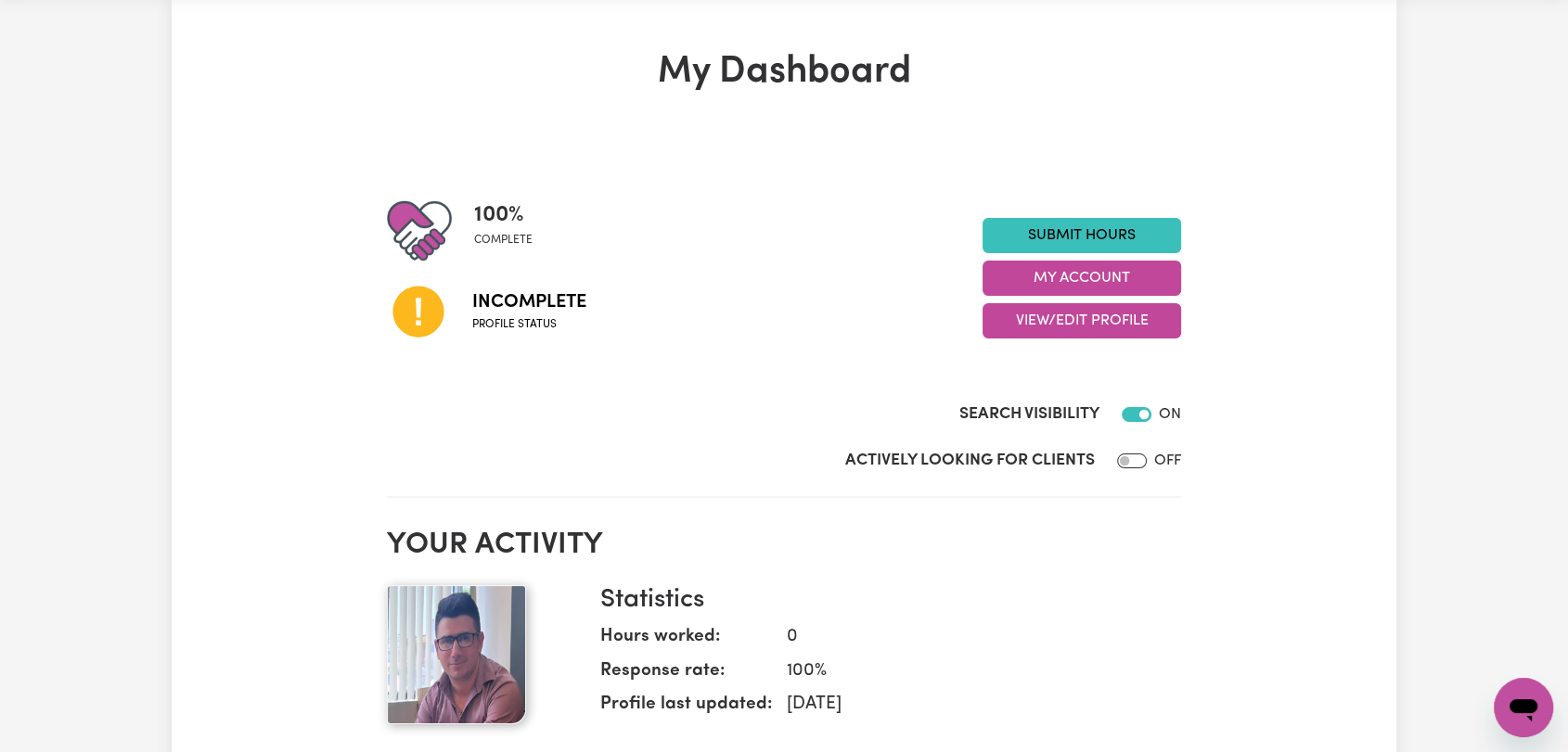
scroll to position [103, 0]
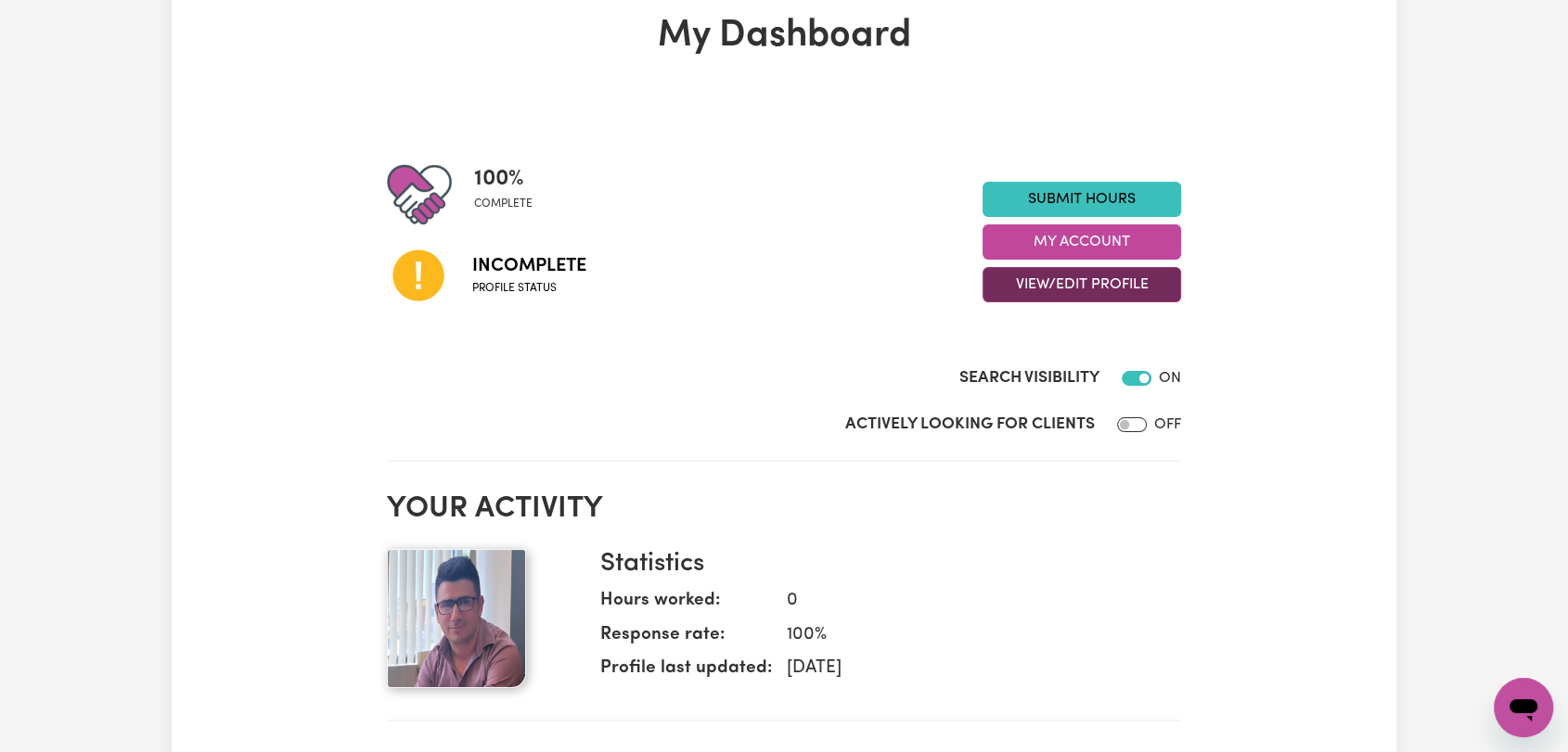
click at [1112, 290] on button "View/Edit Profile" at bounding box center [1082, 284] width 198 height 35
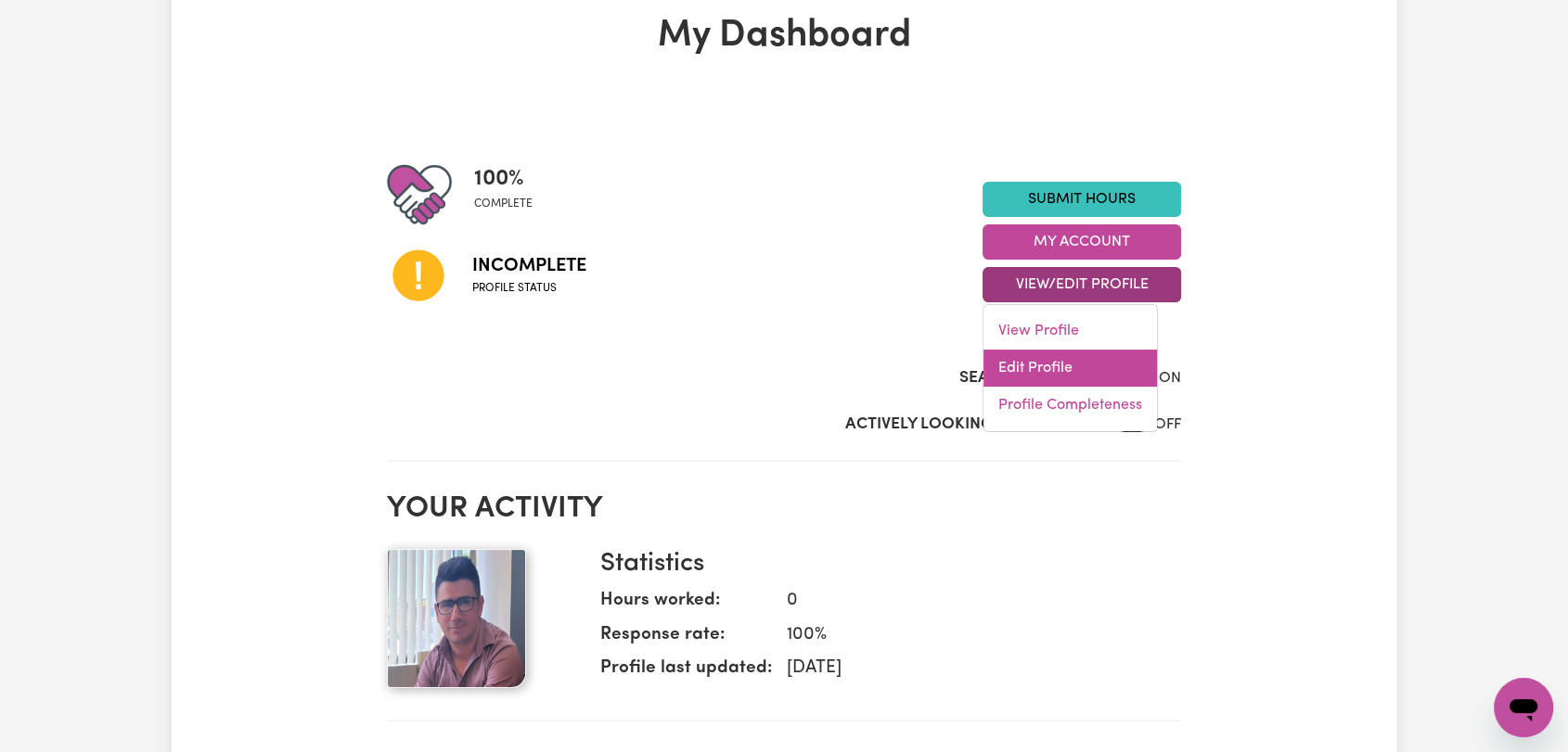
click at [1098, 372] on link "Edit Profile" at bounding box center [1071, 368] width 174 height 37
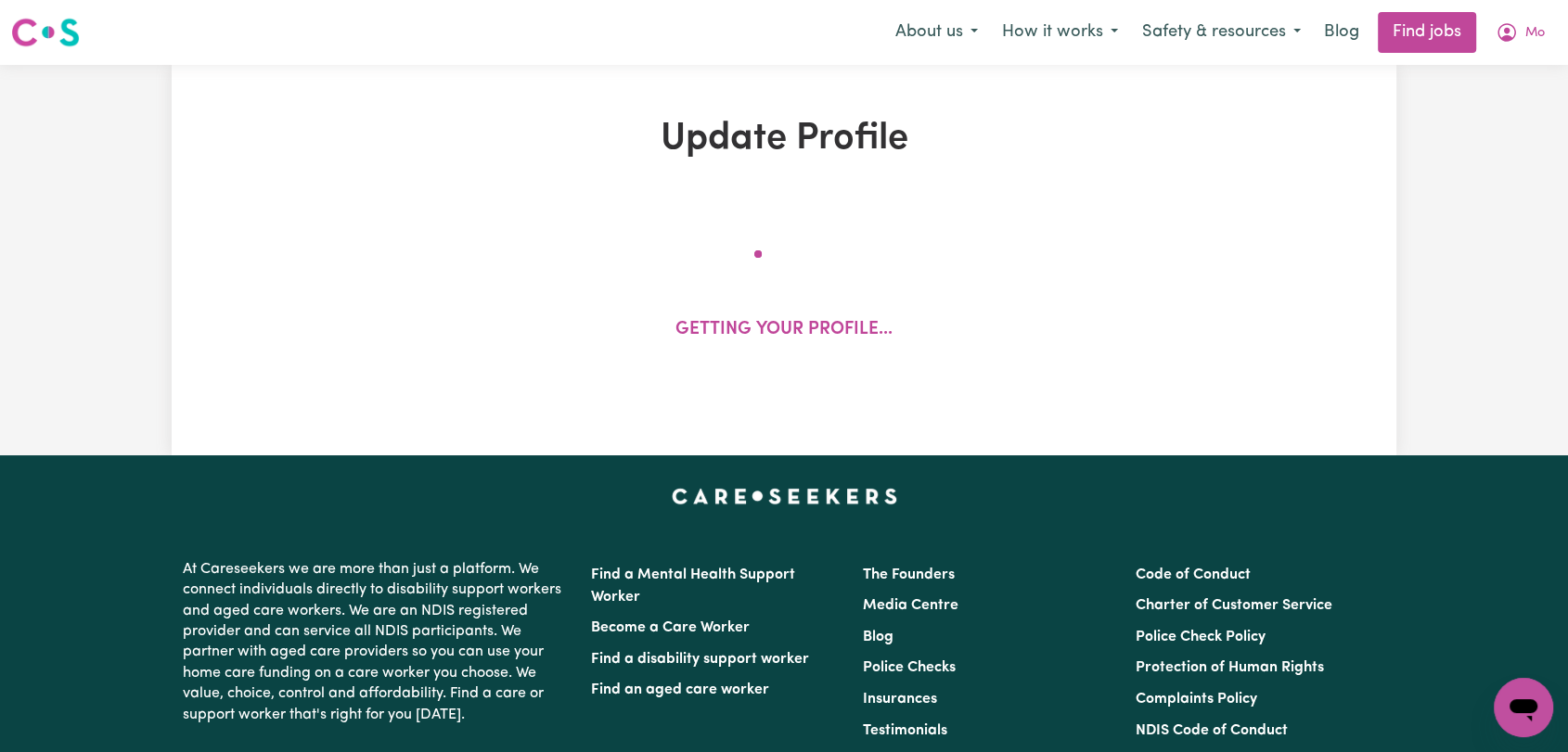
select select "male"
select select "Australian Citizen"
select select "Studying a healthcare related degree or qualification"
select select "42"
select select "55"
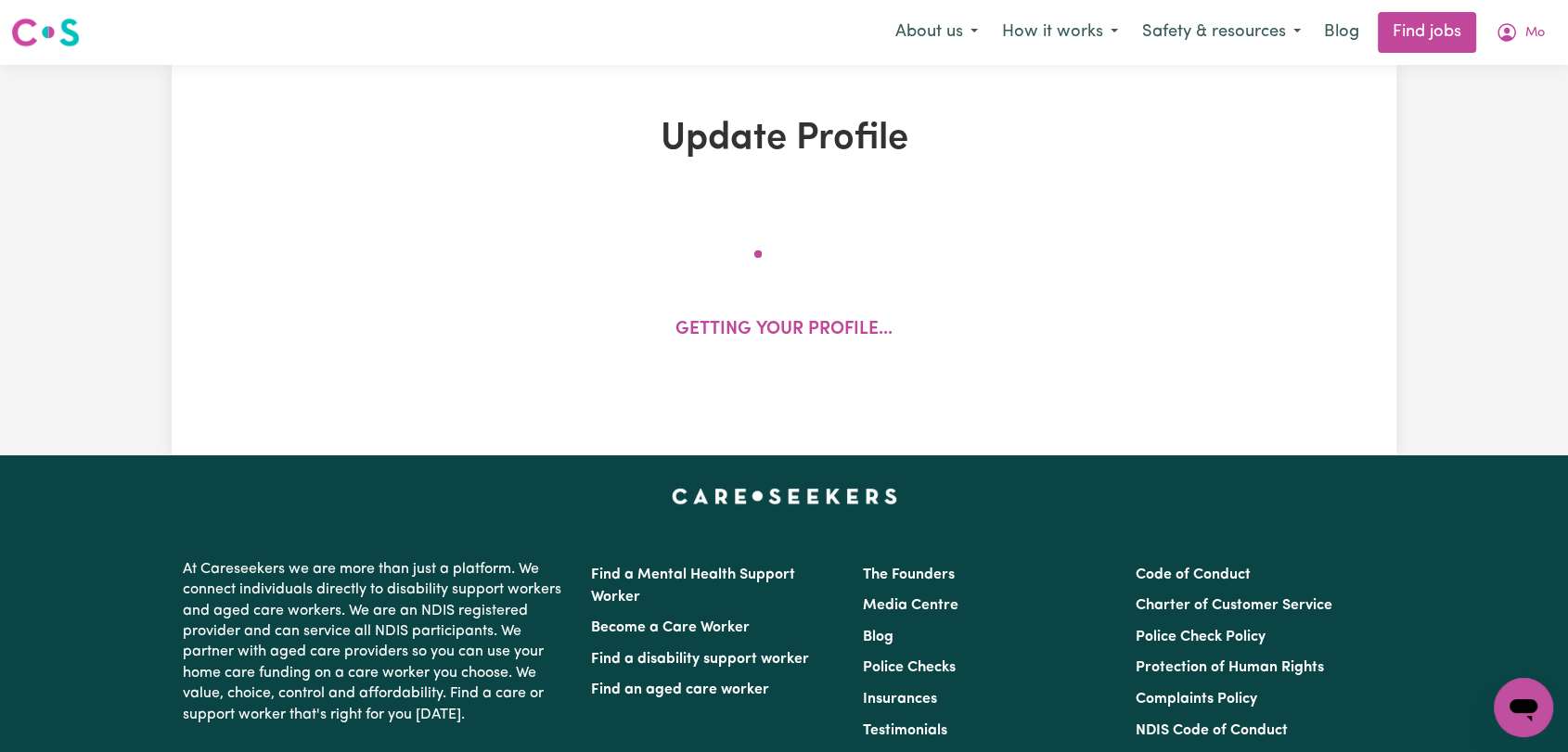
select select "70"
select select "85"
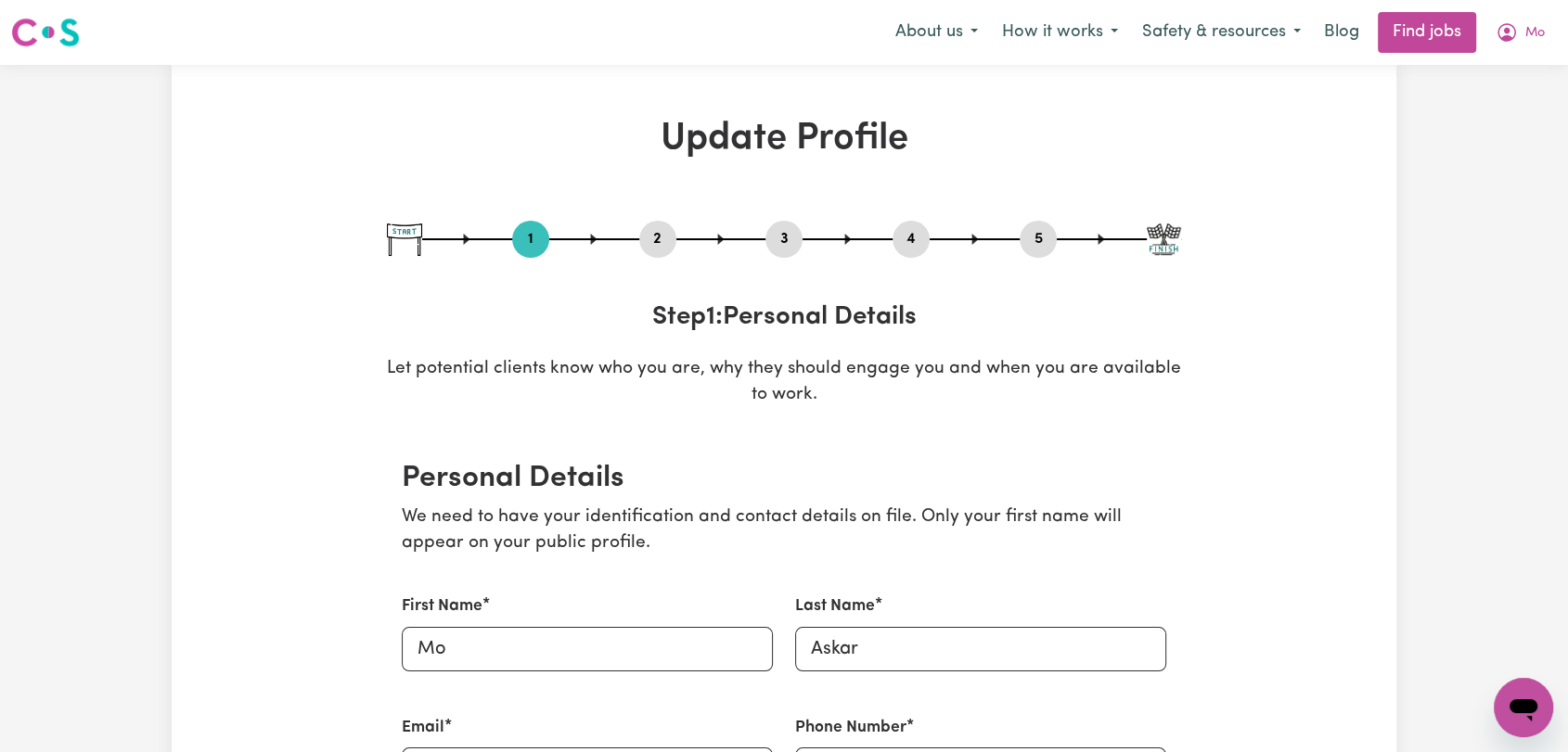
click at [665, 247] on button "2" at bounding box center [657, 240] width 37 height 25
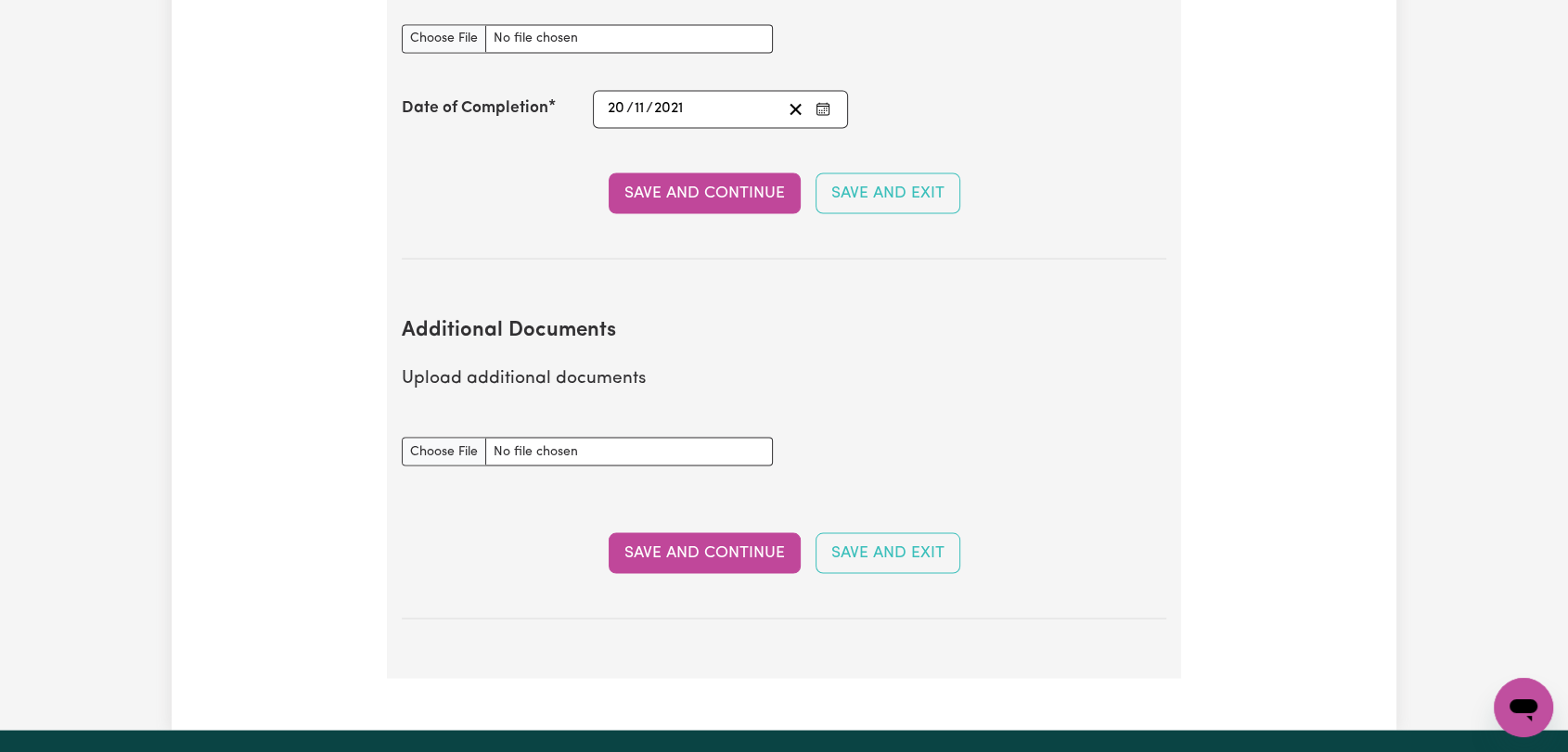
scroll to position [3401, 0]
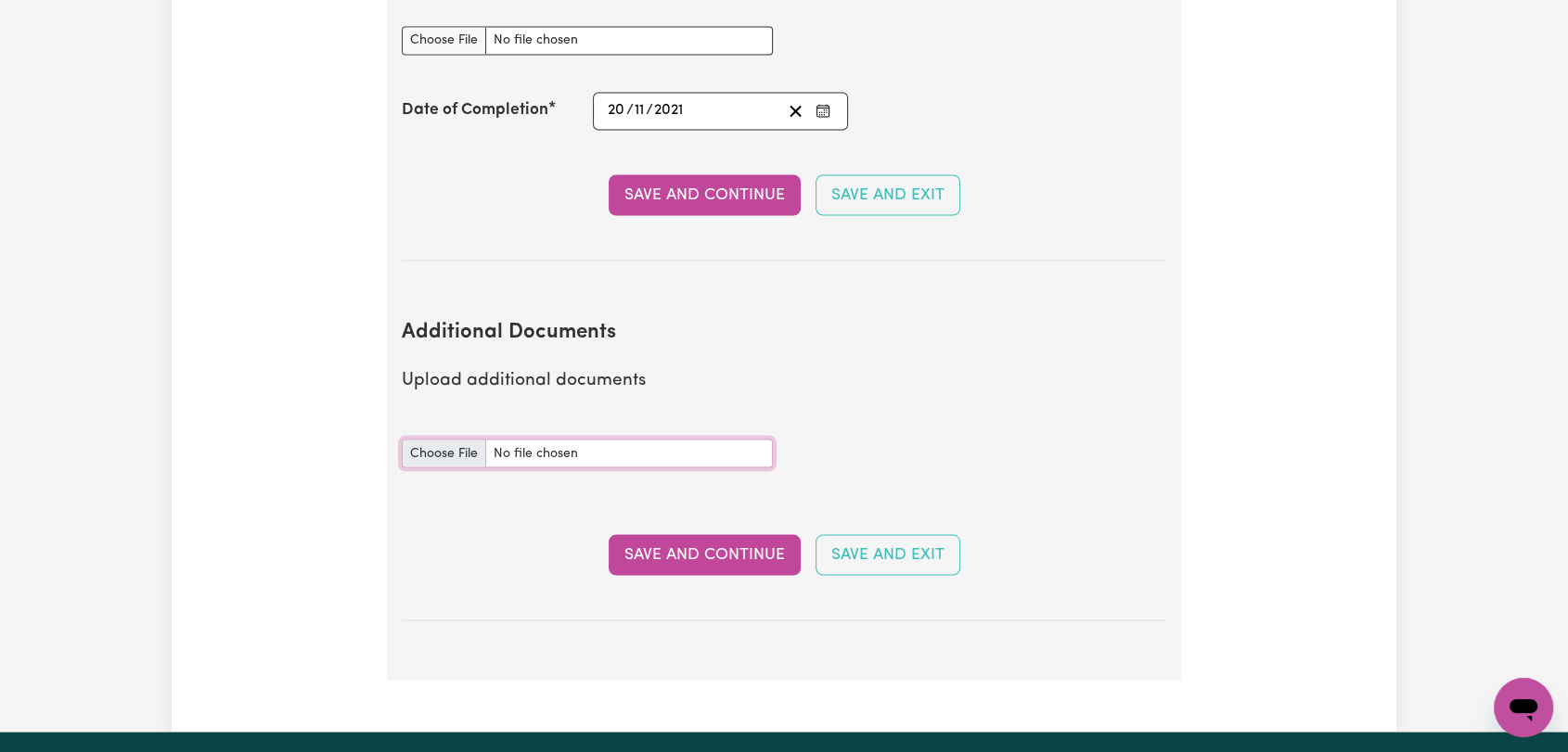
click at [451, 439] on input "Additional Documents document" at bounding box center [587, 453] width 371 height 28
type input "C:\fakepath\Mo Askar - Infection Prevention & Control -21NOV24--.pdf"
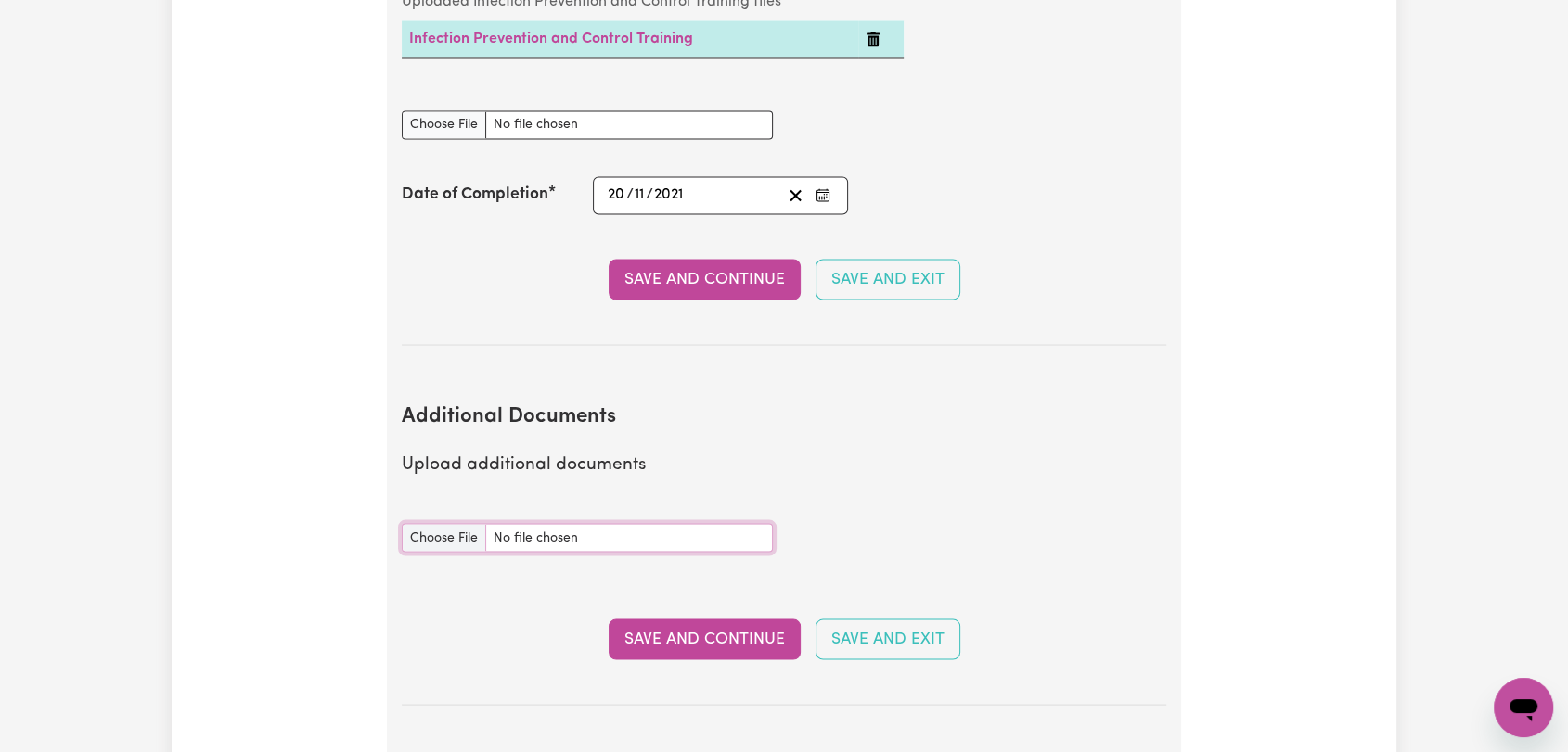
scroll to position [3195, 0]
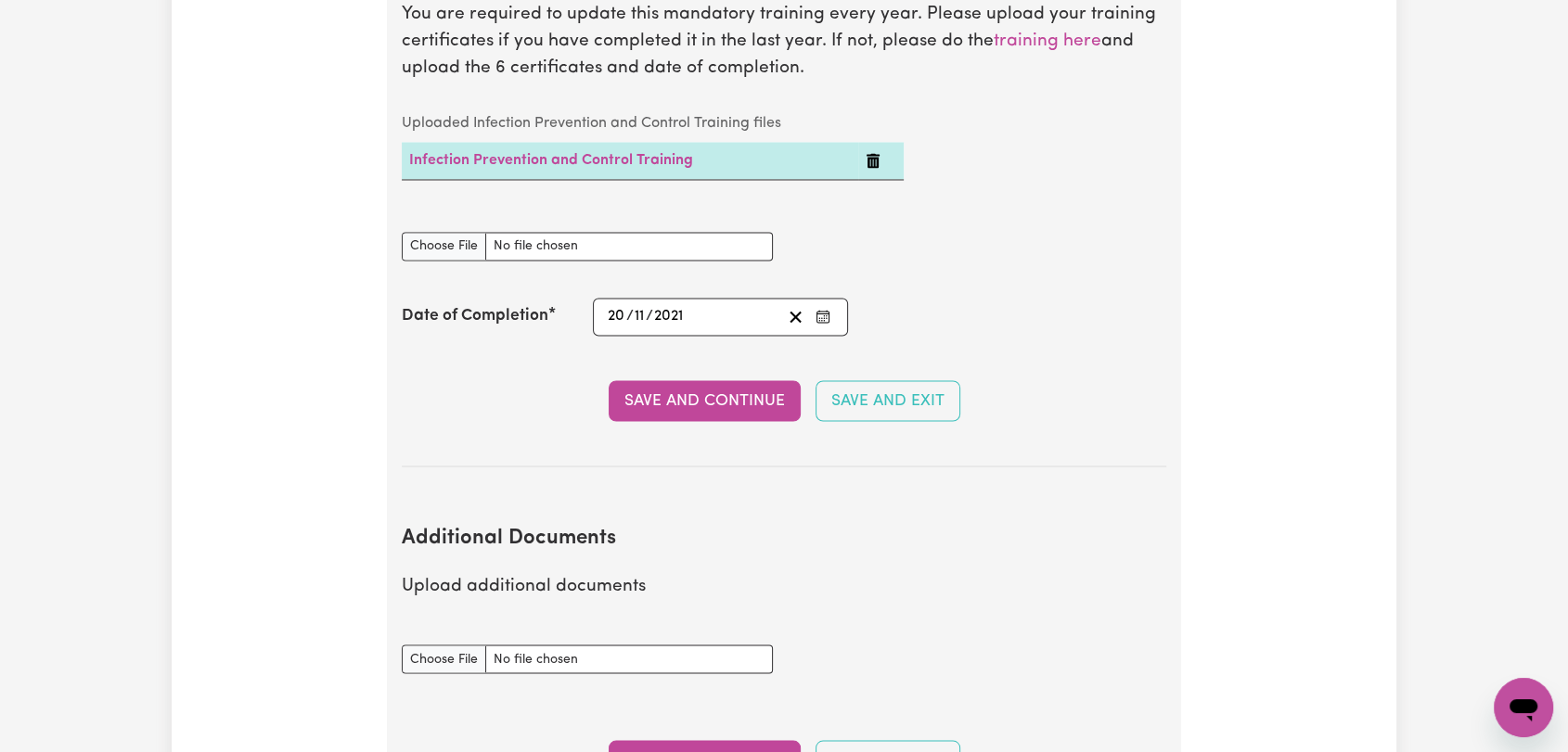
click at [879, 143] on td at bounding box center [881, 160] width 45 height 38
click at [871, 153] on icon "Delete Infection Prevention and Control Training" at bounding box center [873, 160] width 13 height 15
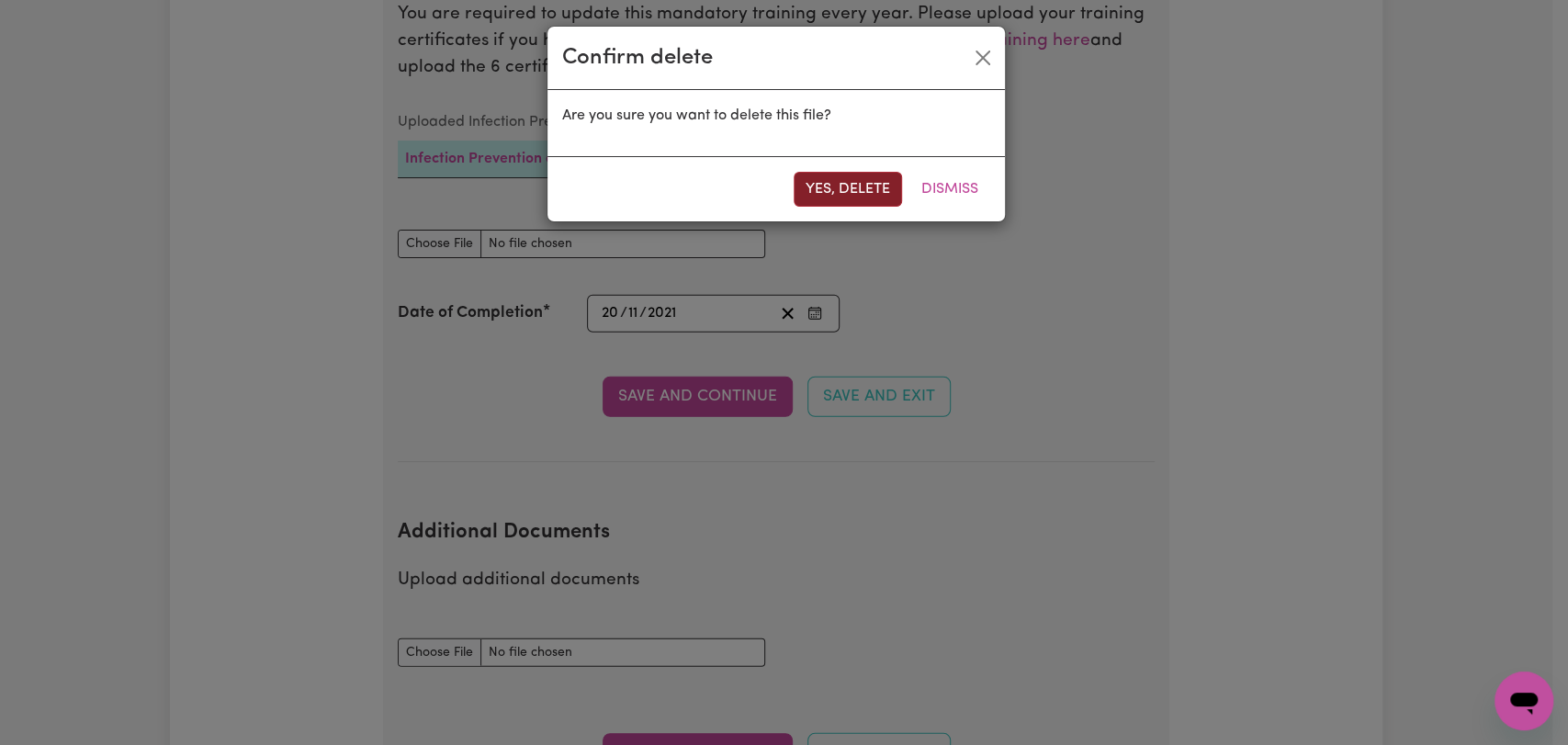
click at [856, 183] on button "Yes, delete" at bounding box center [848, 189] width 108 height 35
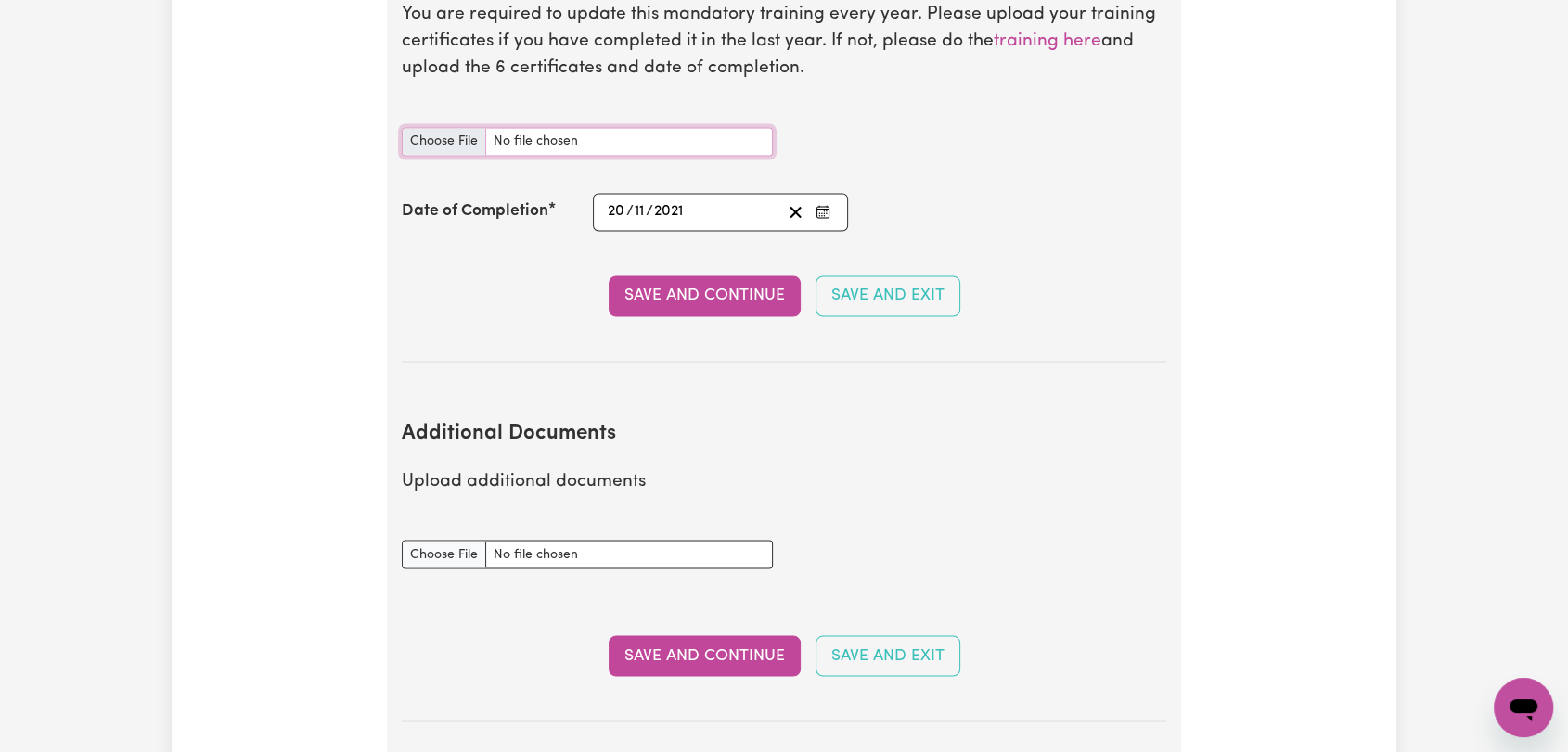
click at [465, 127] on input "Infection Prevention and Control Training document" at bounding box center [587, 142] width 371 height 28
type input "C:\fakepath\Mo Askar - Infection Prevention & Control -21NOV24--.pdf"
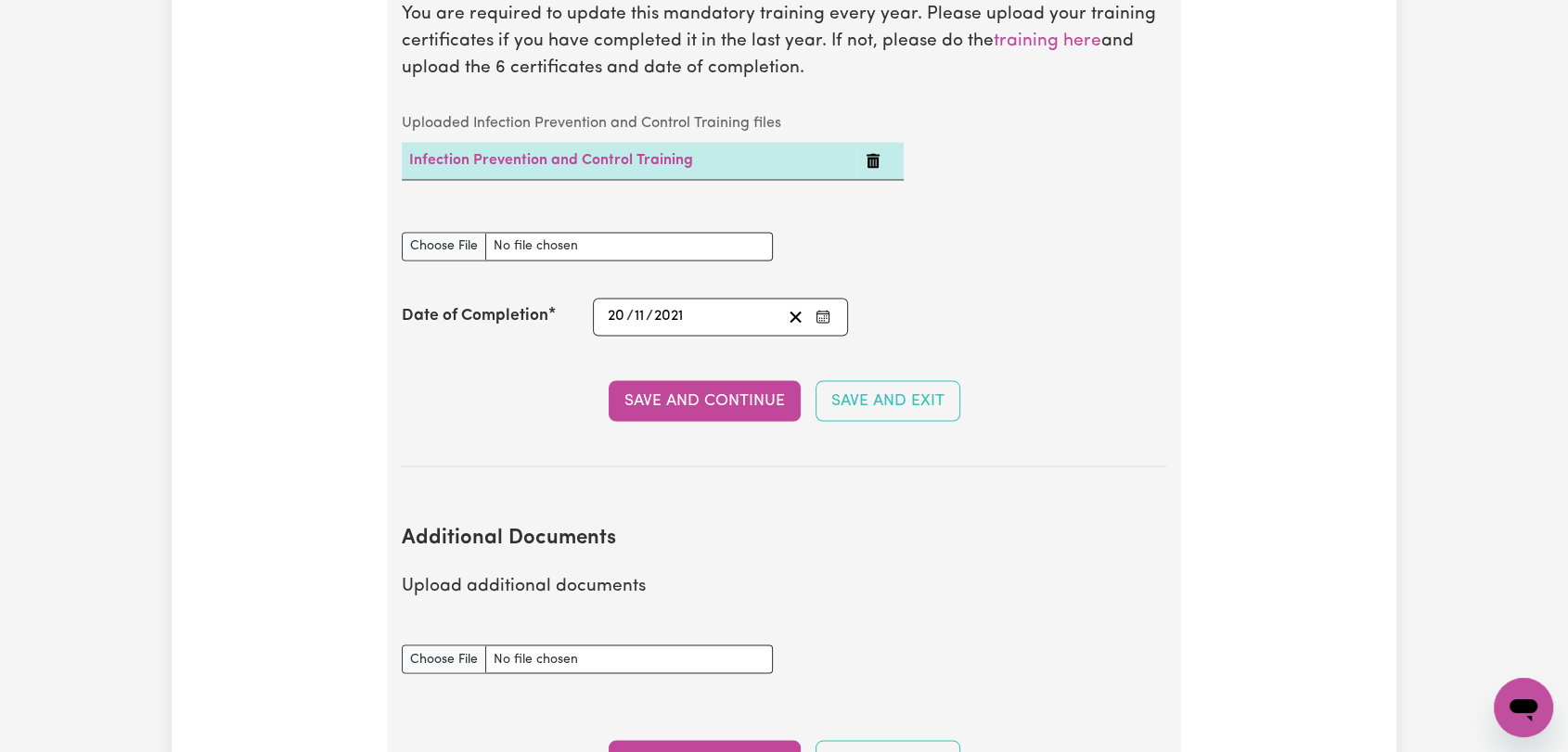
click at [826, 317] on circle "Enter the Date of Completion of your Infection Prevention and Control Training" at bounding box center [827, 318] width 2 height 2
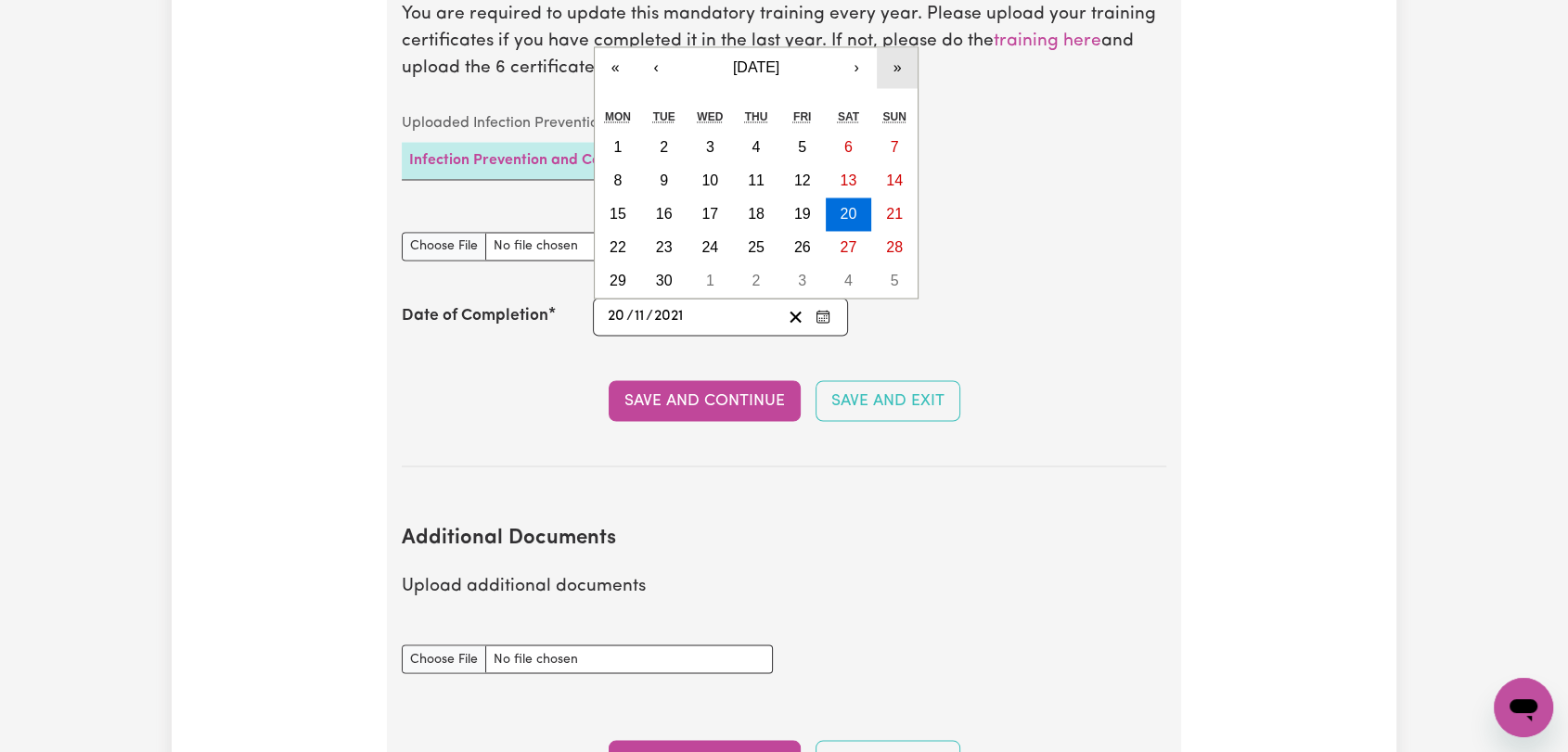
click at [904, 47] on button "»" at bounding box center [897, 67] width 41 height 41
click at [757, 240] on abbr "21" at bounding box center [756, 247] width 17 height 16
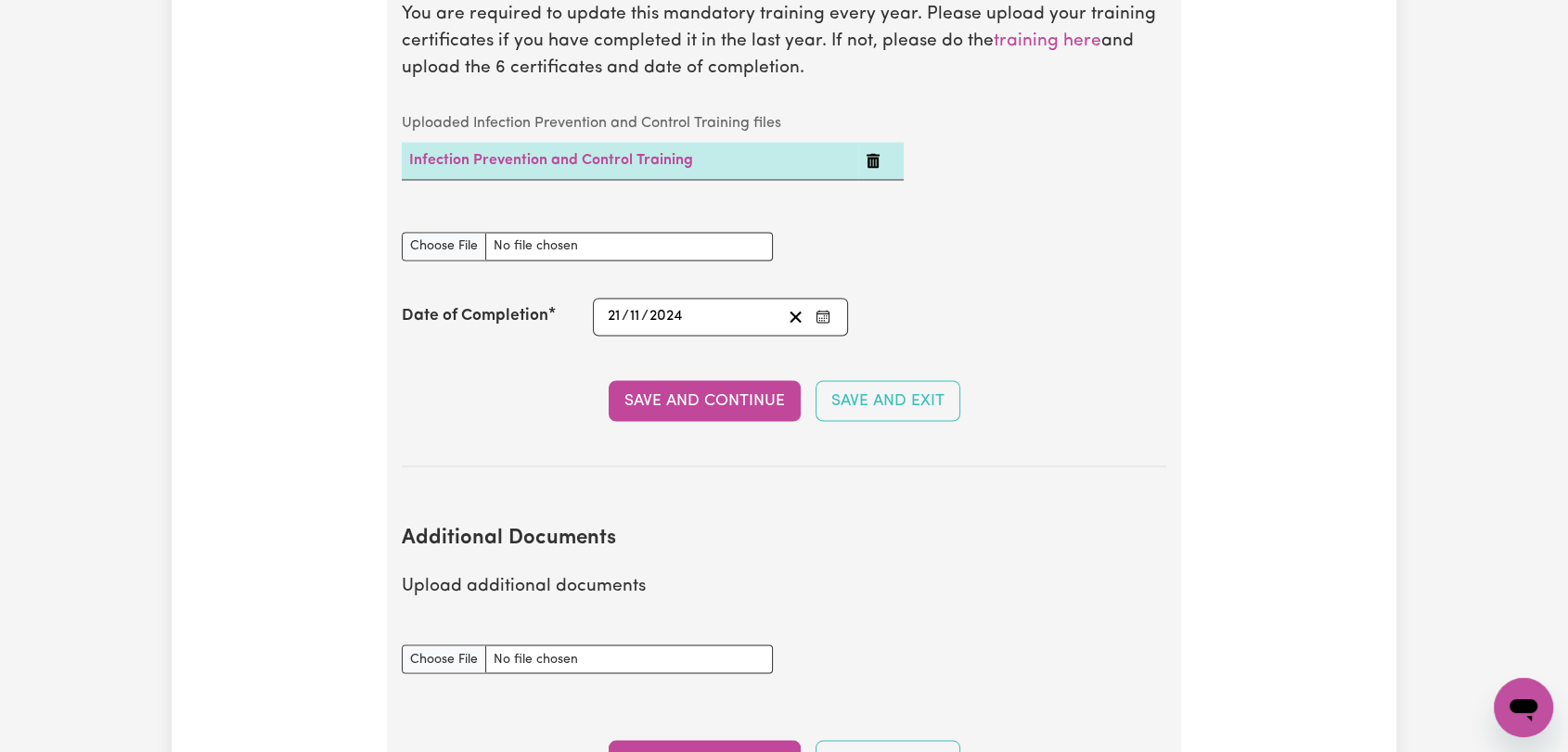
type input "2024-11-21"
type input "21"
type input "2024"
click at [701, 380] on button "Save and Continue" at bounding box center [705, 400] width 193 height 41
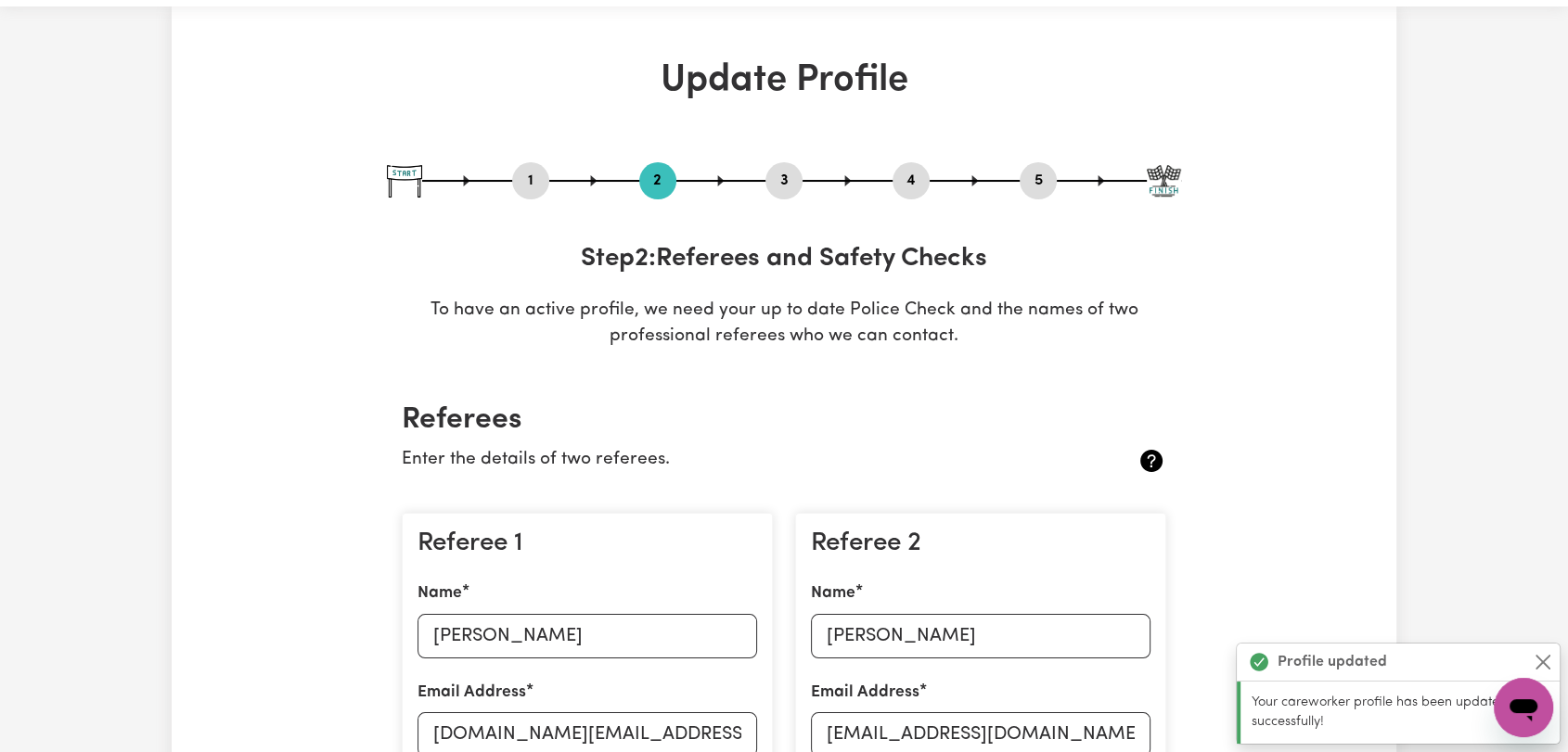
scroll to position [0, 0]
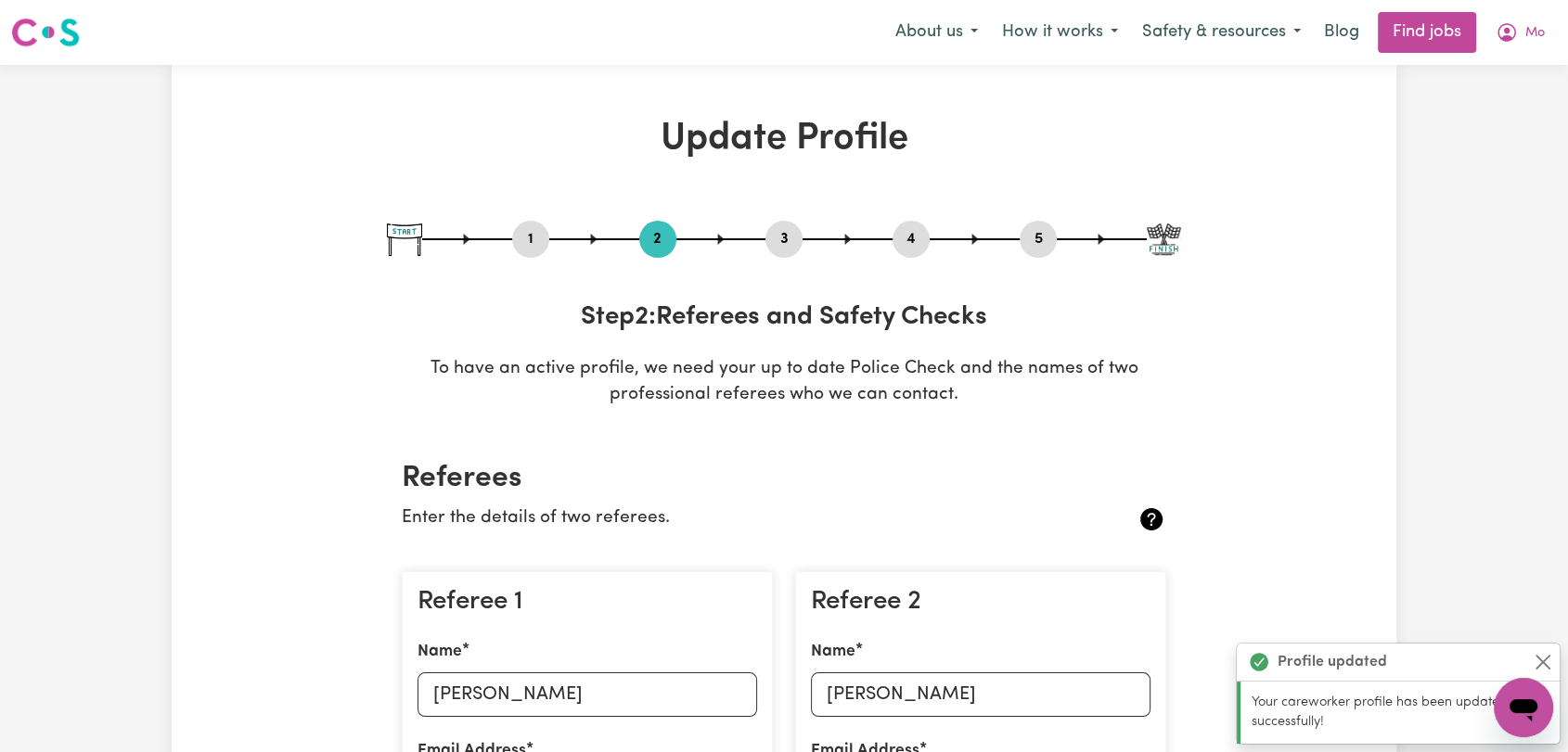
click at [776, 234] on button "3" at bounding box center [784, 240] width 37 height 25
select select "2020"
select select "2022"
select select "Certificate III (Individual Support)"
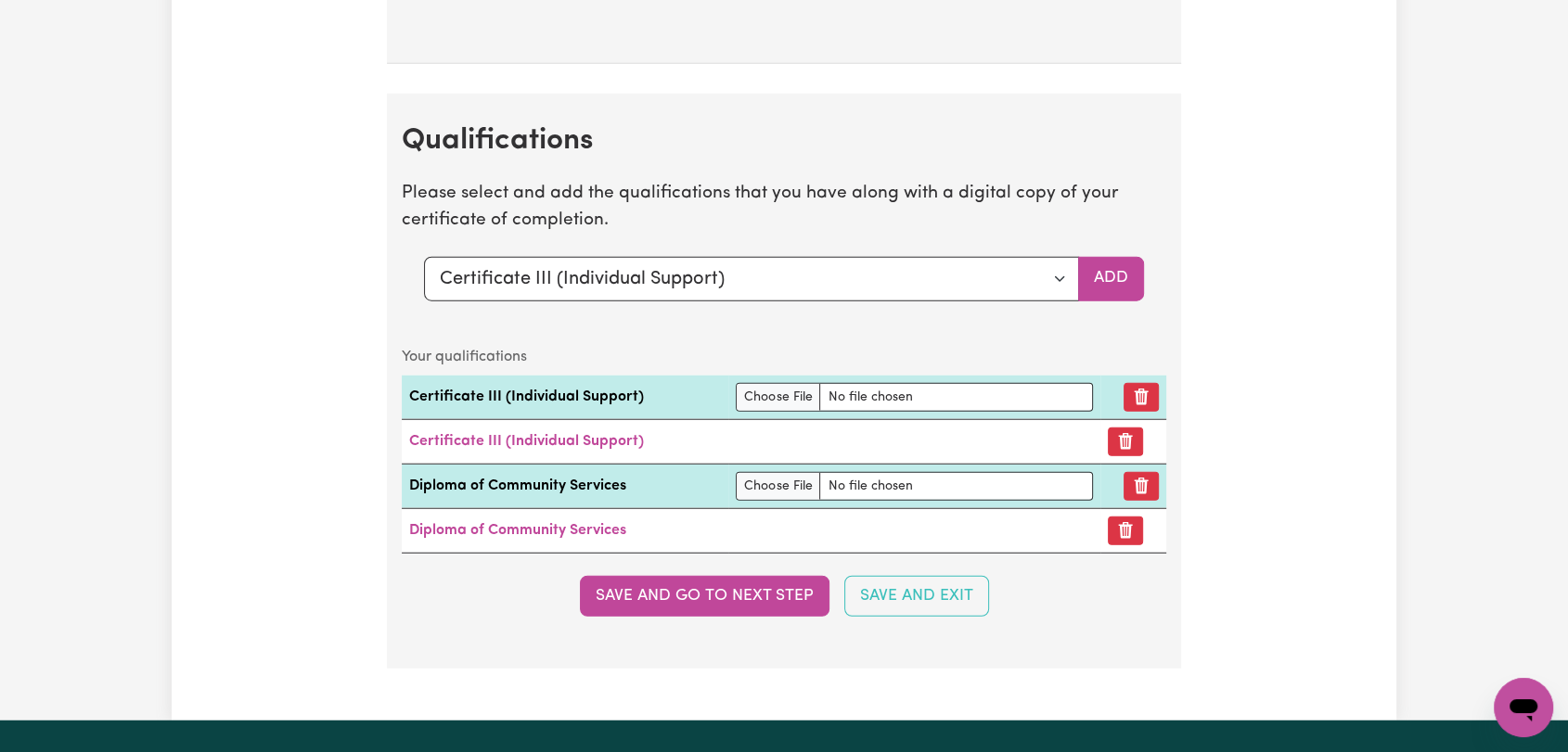
scroll to position [4741, 0]
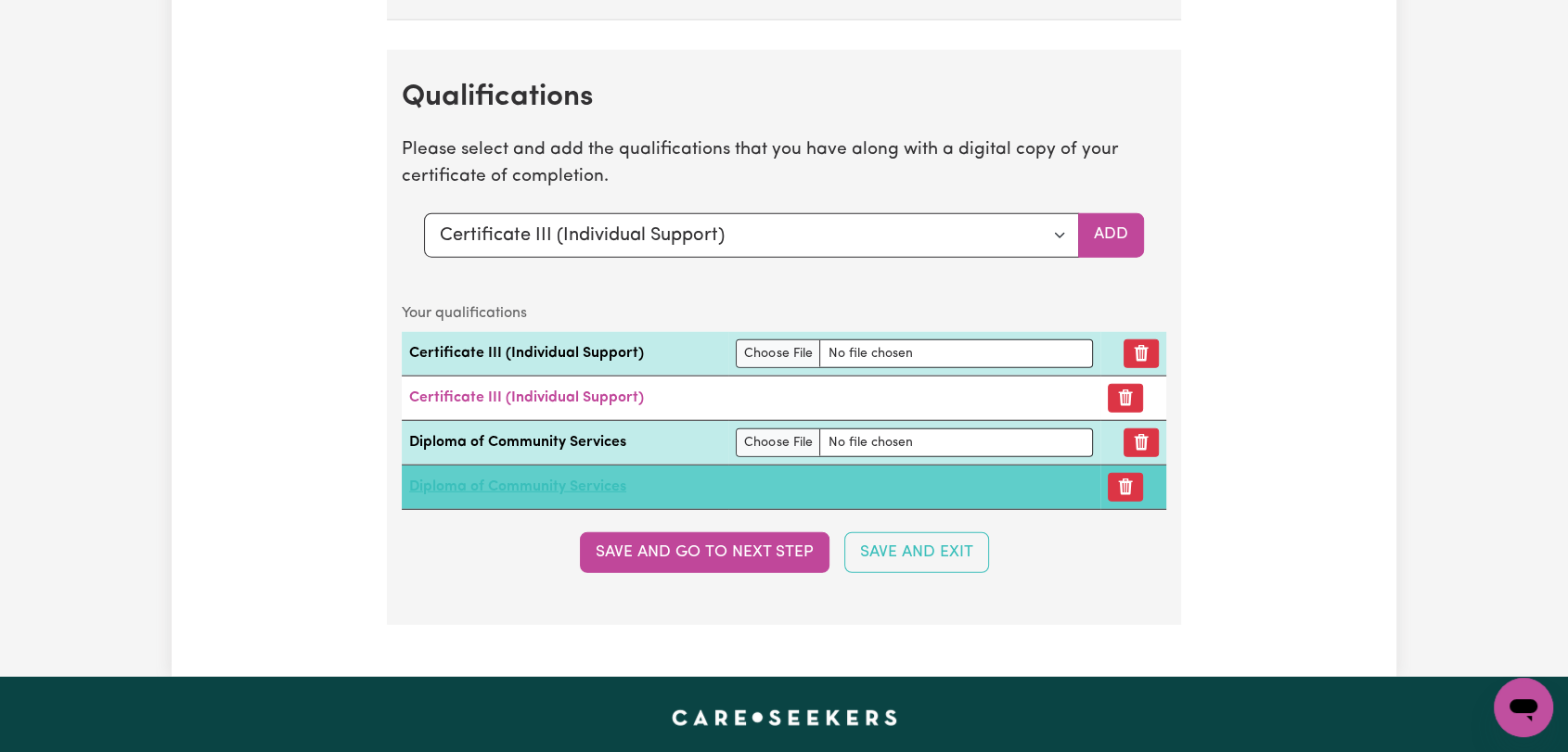
click at [486, 484] on link "Diploma of Community Services" at bounding box center [518, 487] width 217 height 15
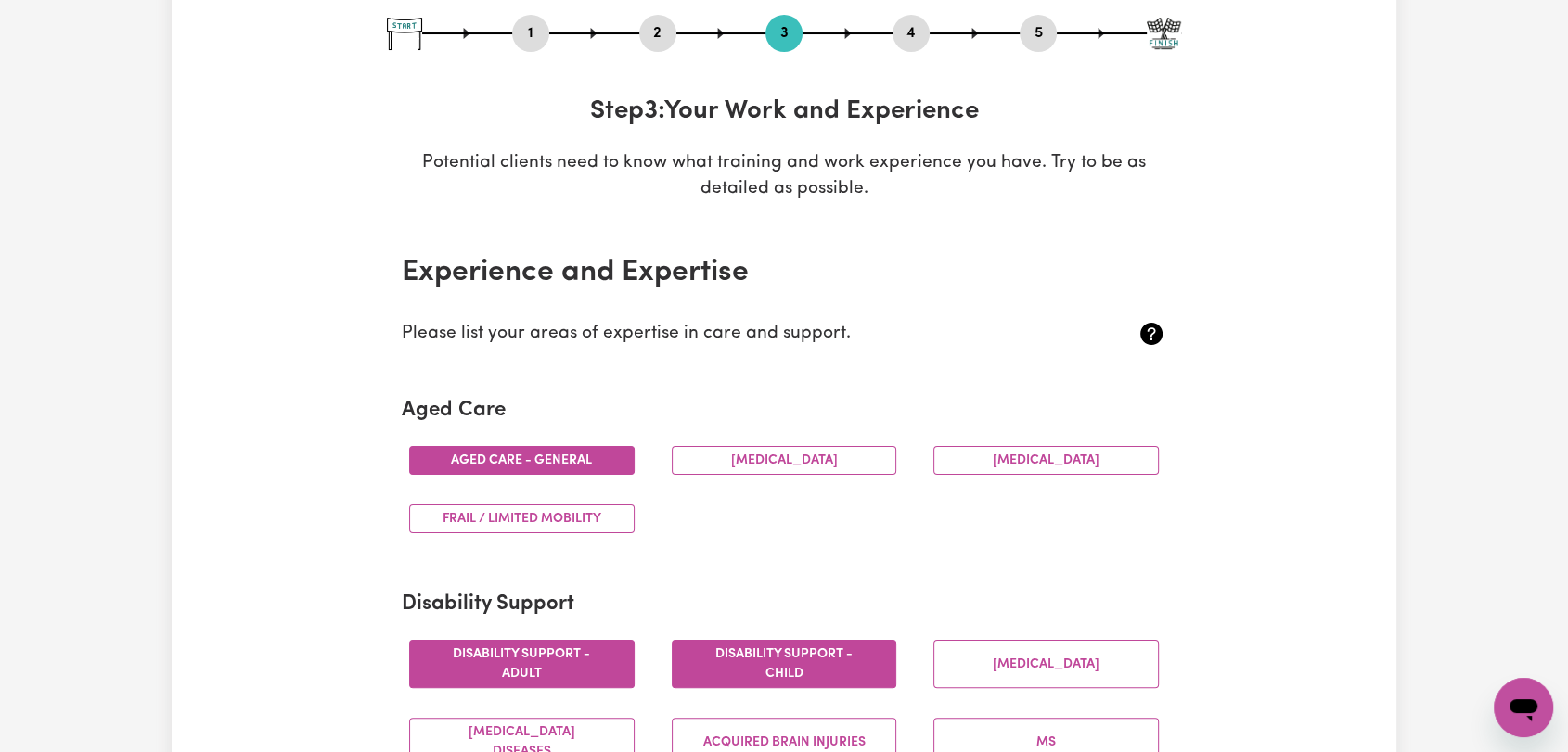
scroll to position [0, 0]
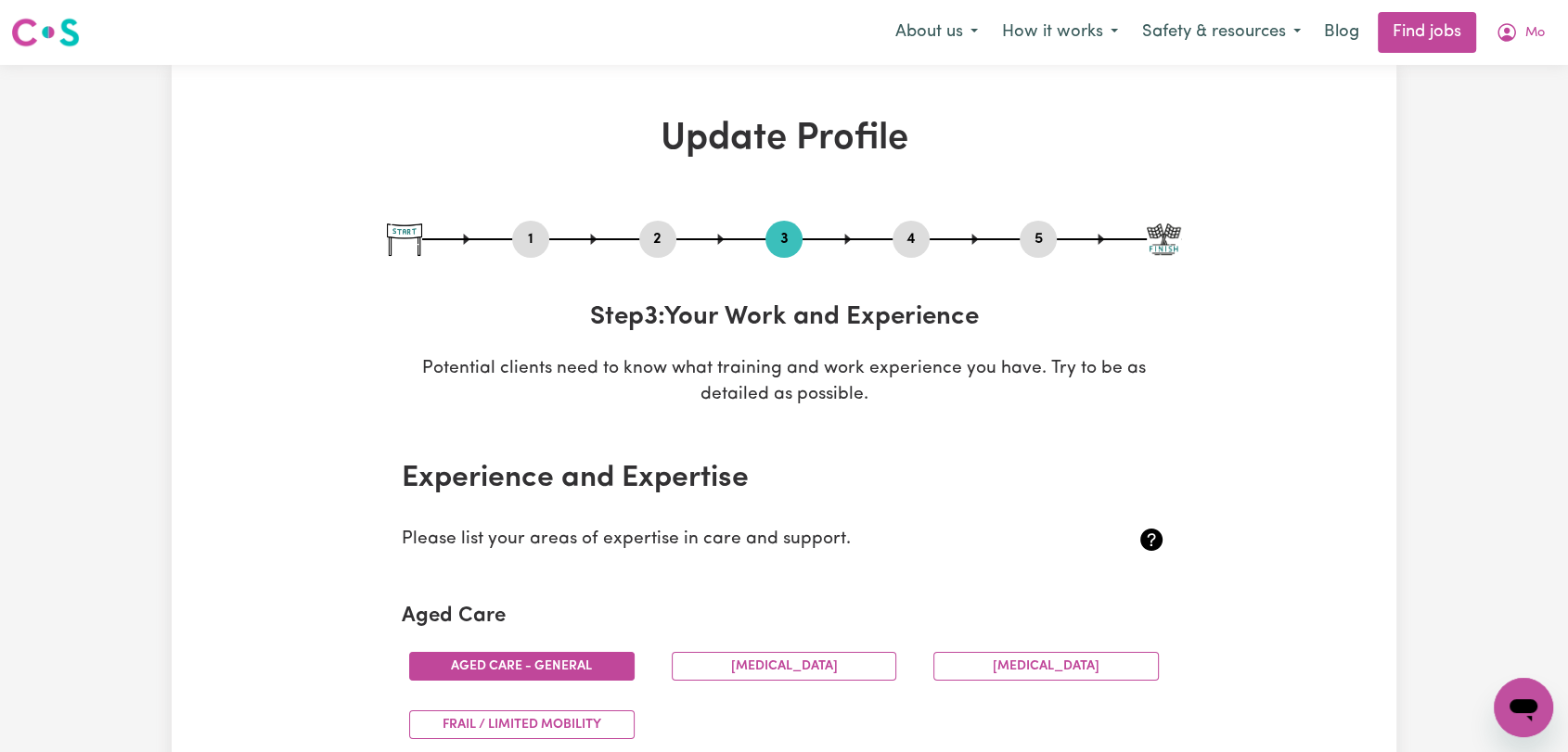
click at [907, 238] on button "4" at bounding box center [911, 240] width 37 height 25
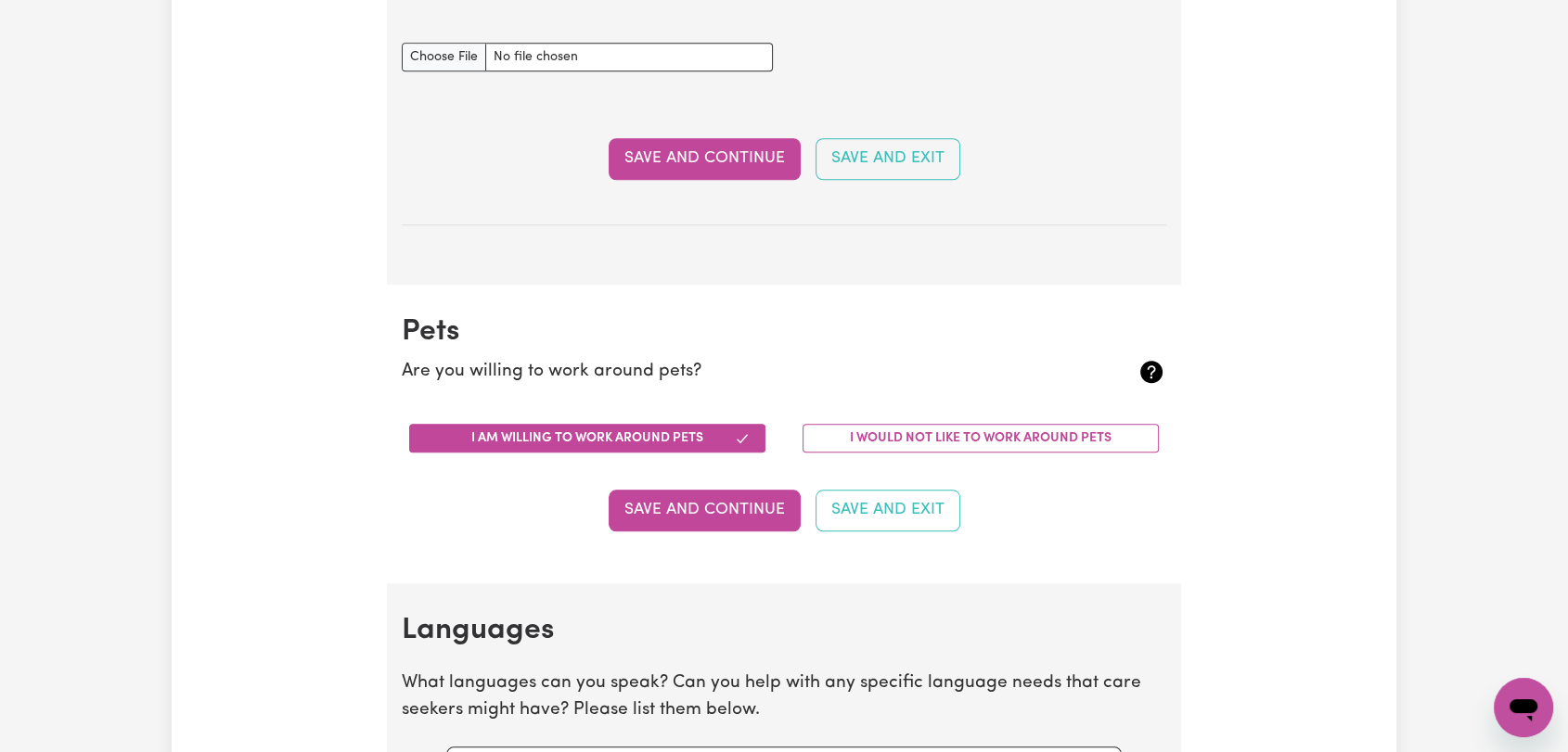
scroll to position [1136, 0]
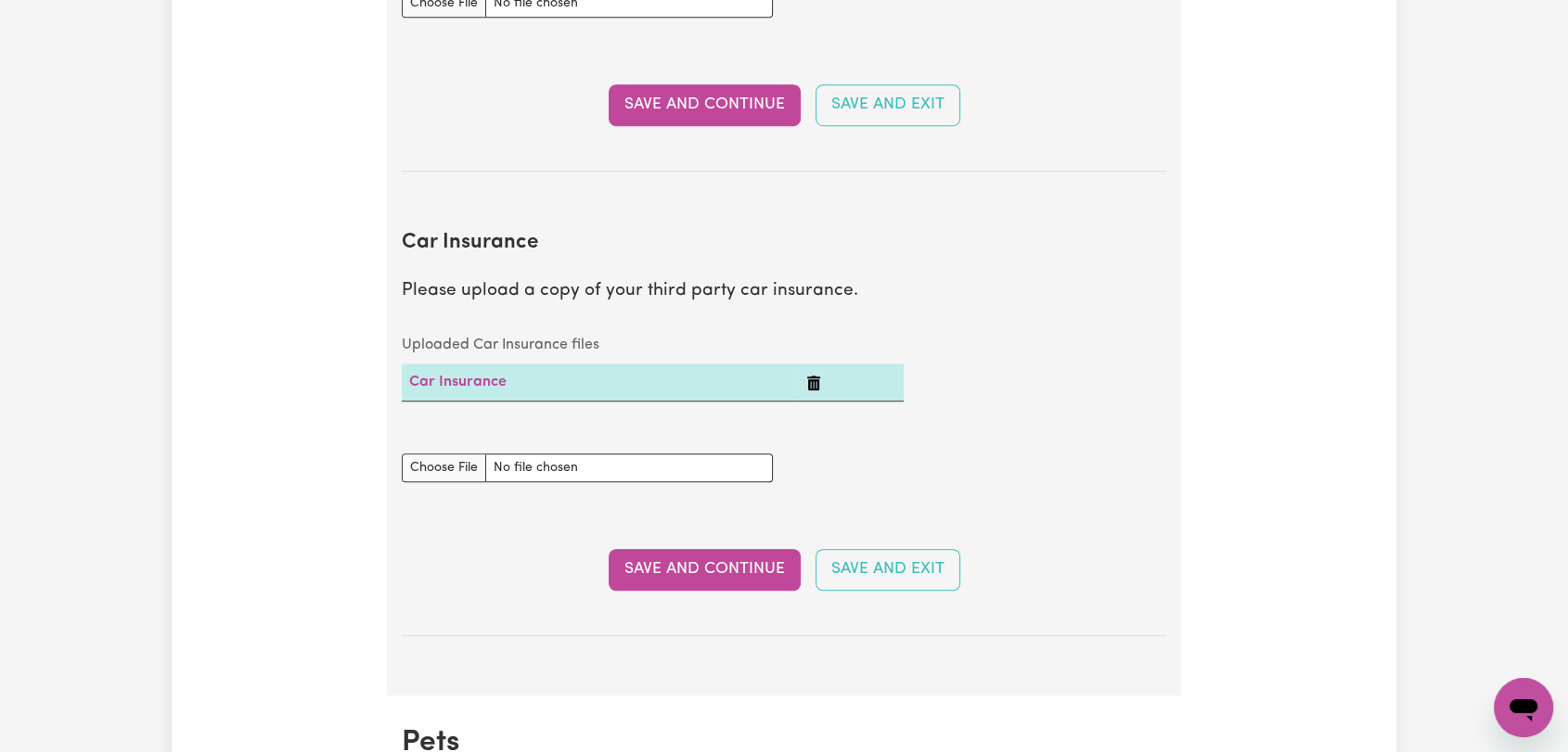
click at [809, 380] on icon "Delete Car Insurance" at bounding box center [814, 383] width 15 height 15
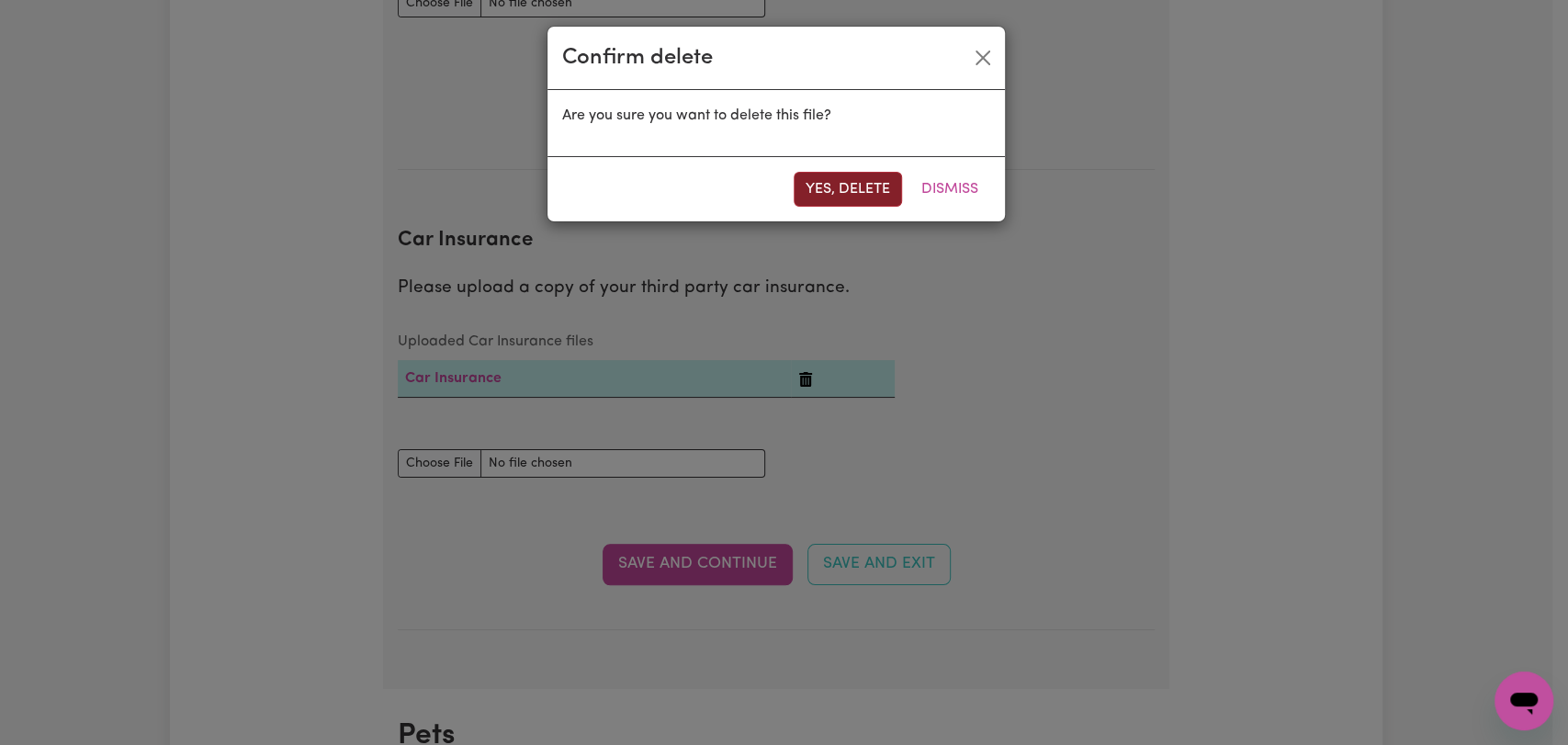
click at [870, 192] on button "Yes, delete" at bounding box center [848, 189] width 108 height 35
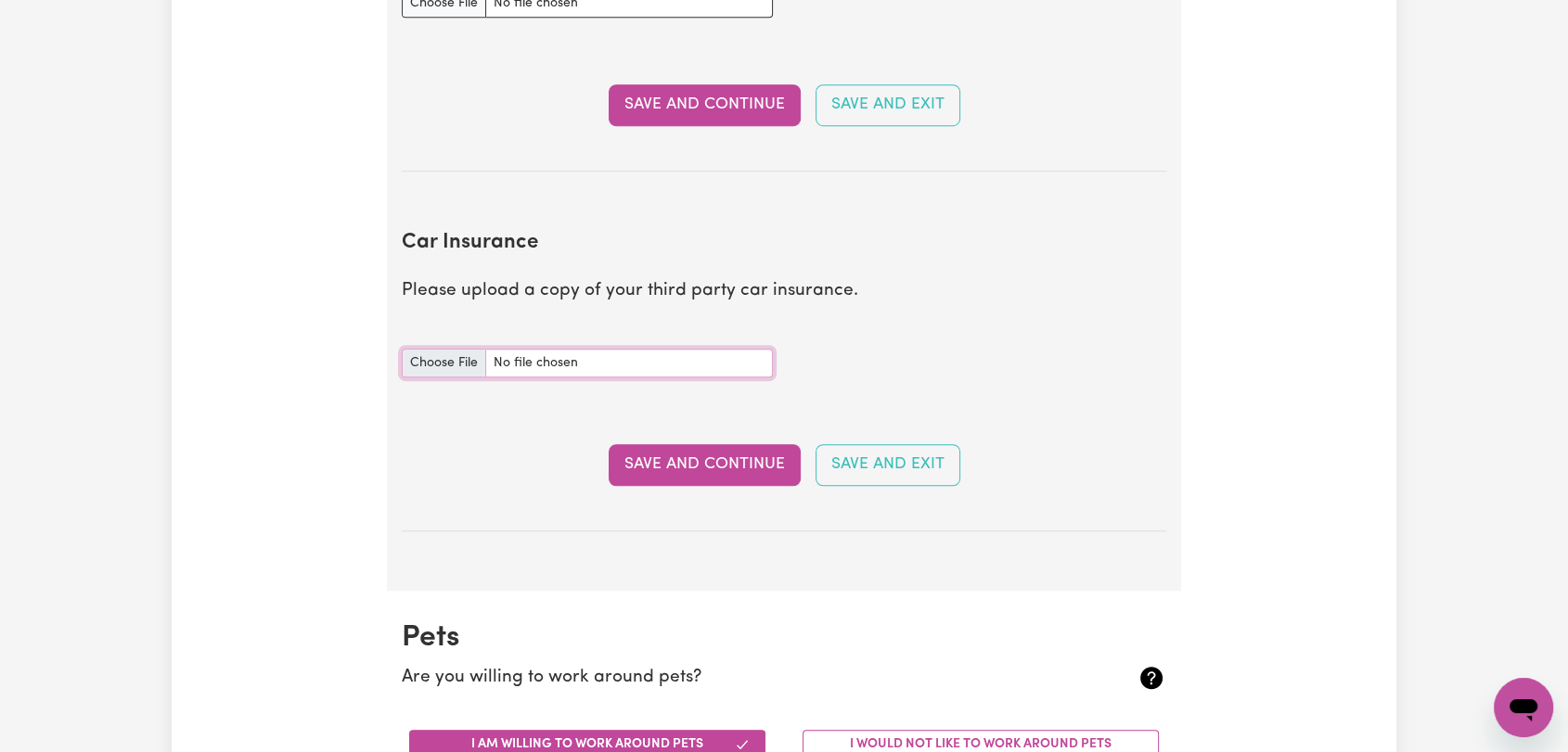
click at [448, 353] on input "Car Insurance document" at bounding box center [587, 363] width 371 height 28
type input "C:\fakepath\Mo Askar - Green Slip.pdf"
click at [706, 470] on button "Save and Continue" at bounding box center [705, 464] width 193 height 41
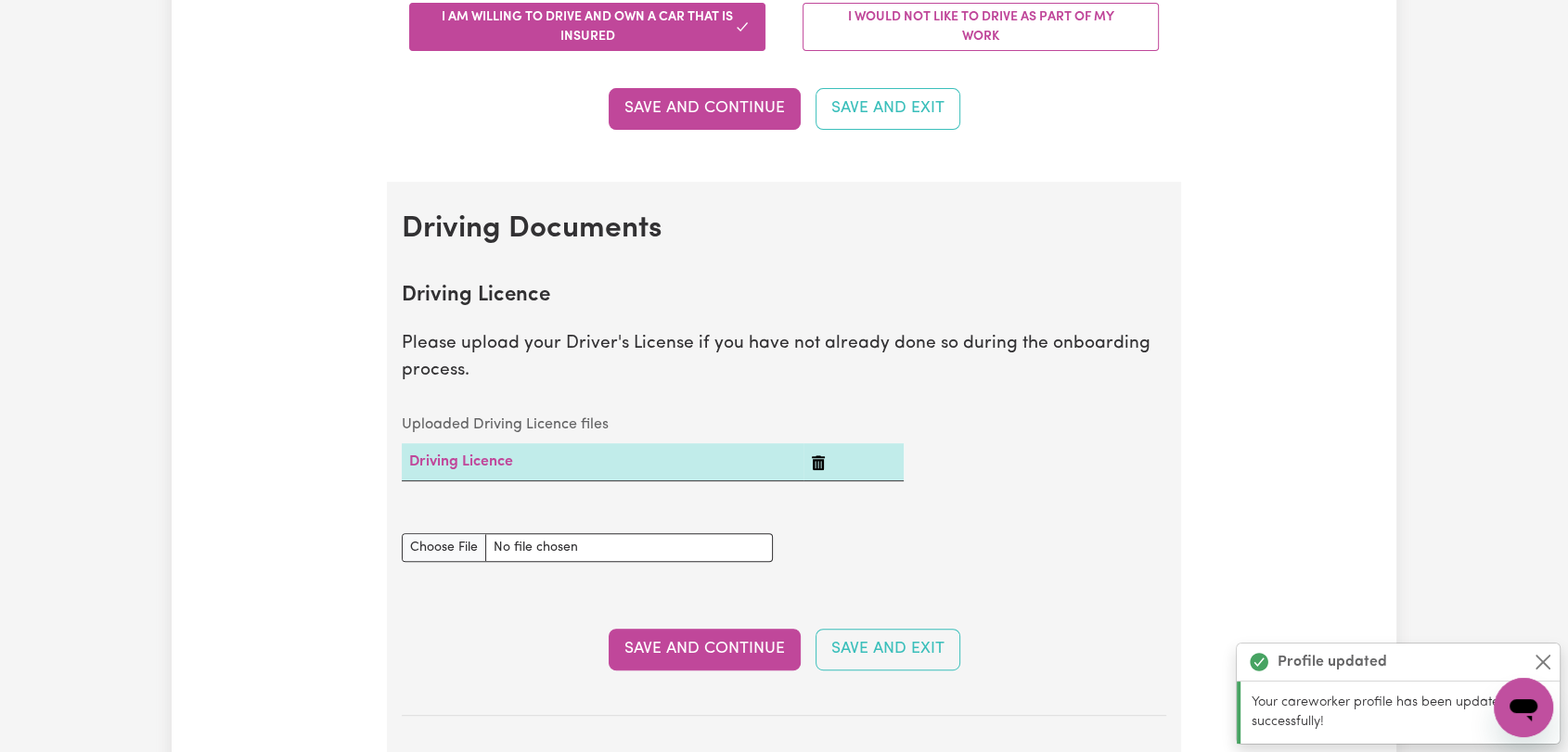
scroll to position [0, 0]
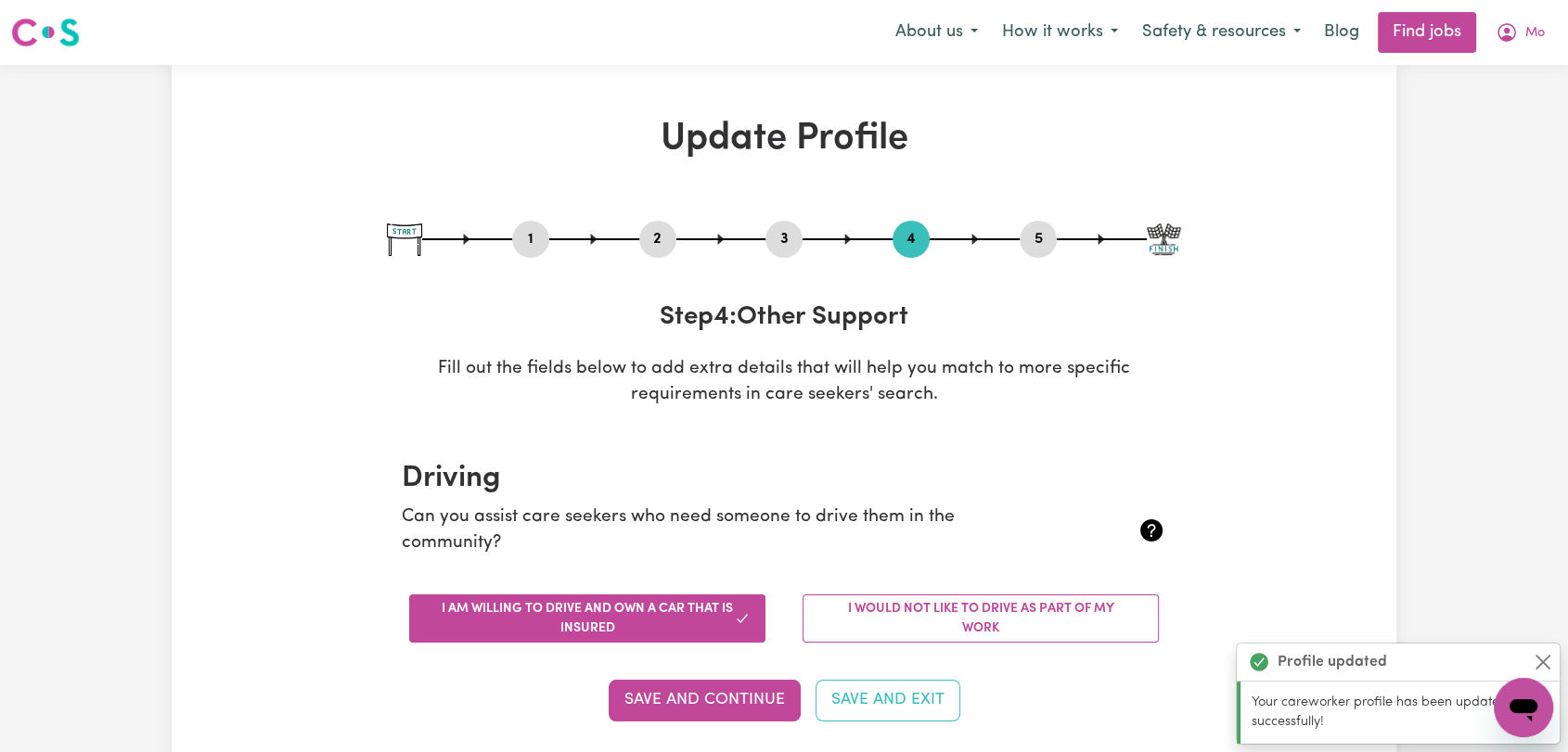
drag, startPoint x: 1039, startPoint y: 243, endPoint x: 1024, endPoint y: 253, distance: 18.0
click at [1037, 245] on button "5" at bounding box center [1037, 240] width 37 height 25
select select "I am providing services privately on my own"
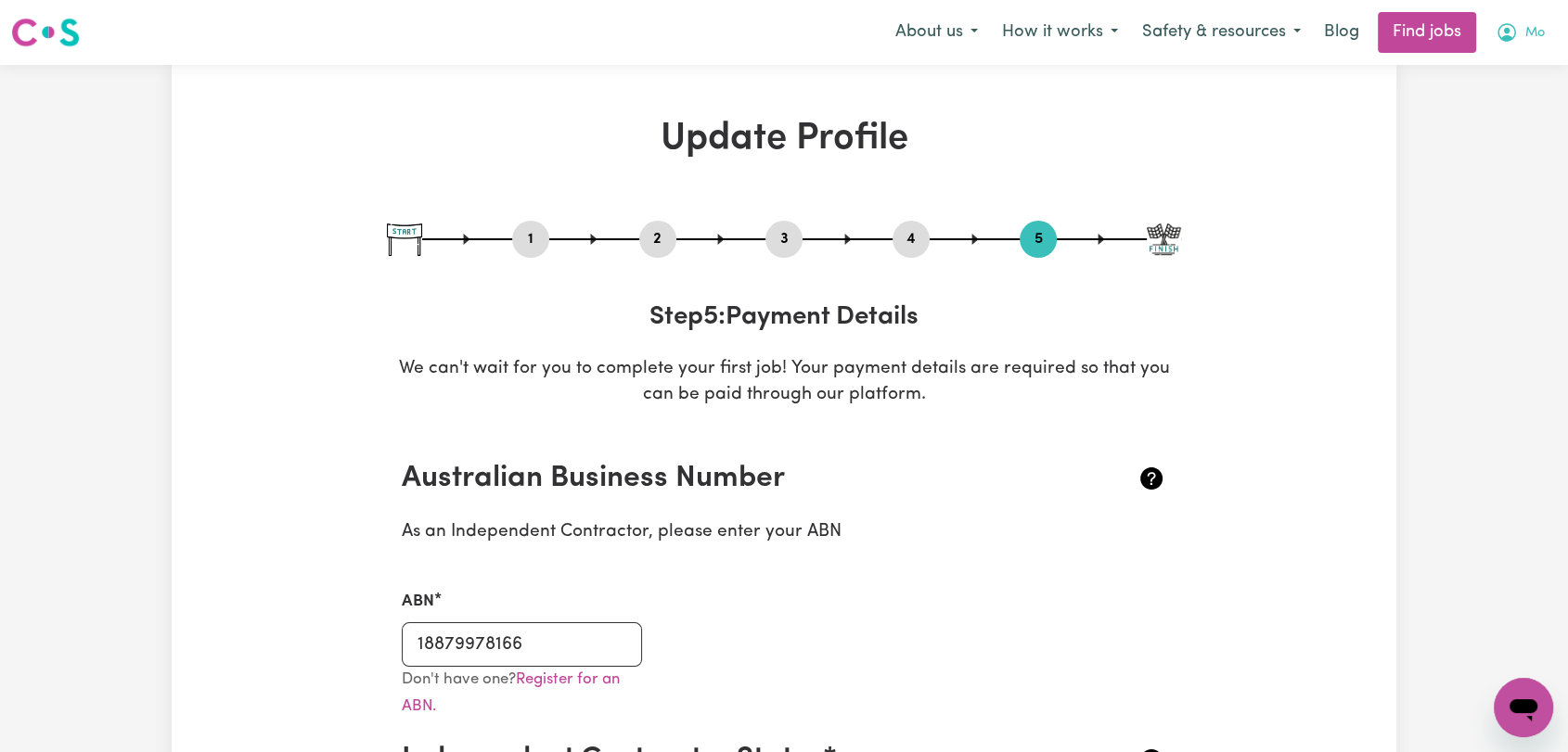
click at [1537, 43] on button "Mo" at bounding box center [1521, 32] width 74 height 39
click at [1485, 140] on link "Logout" at bounding box center [1482, 142] width 146 height 35
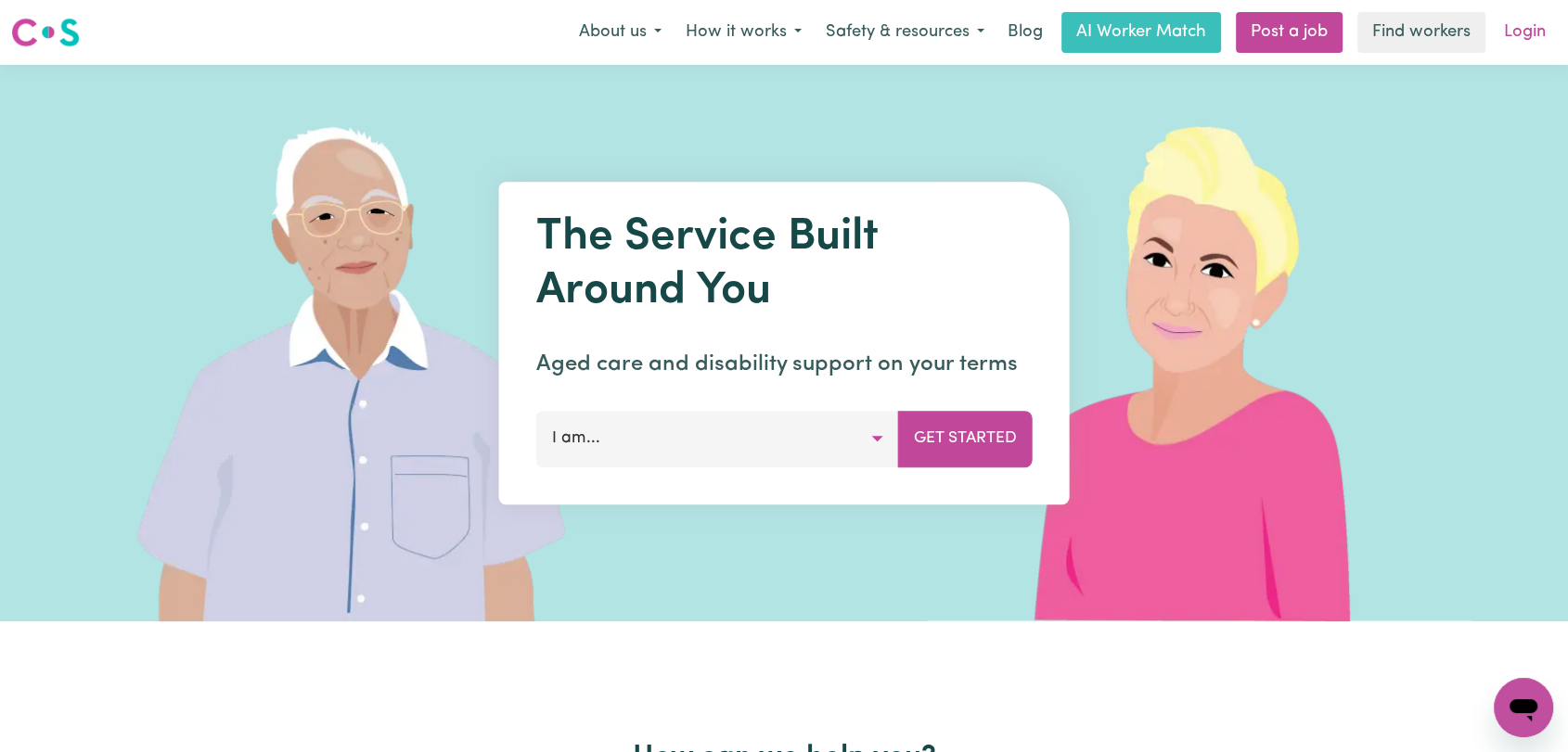
click at [1527, 31] on link "Login" at bounding box center [1526, 32] width 64 height 41
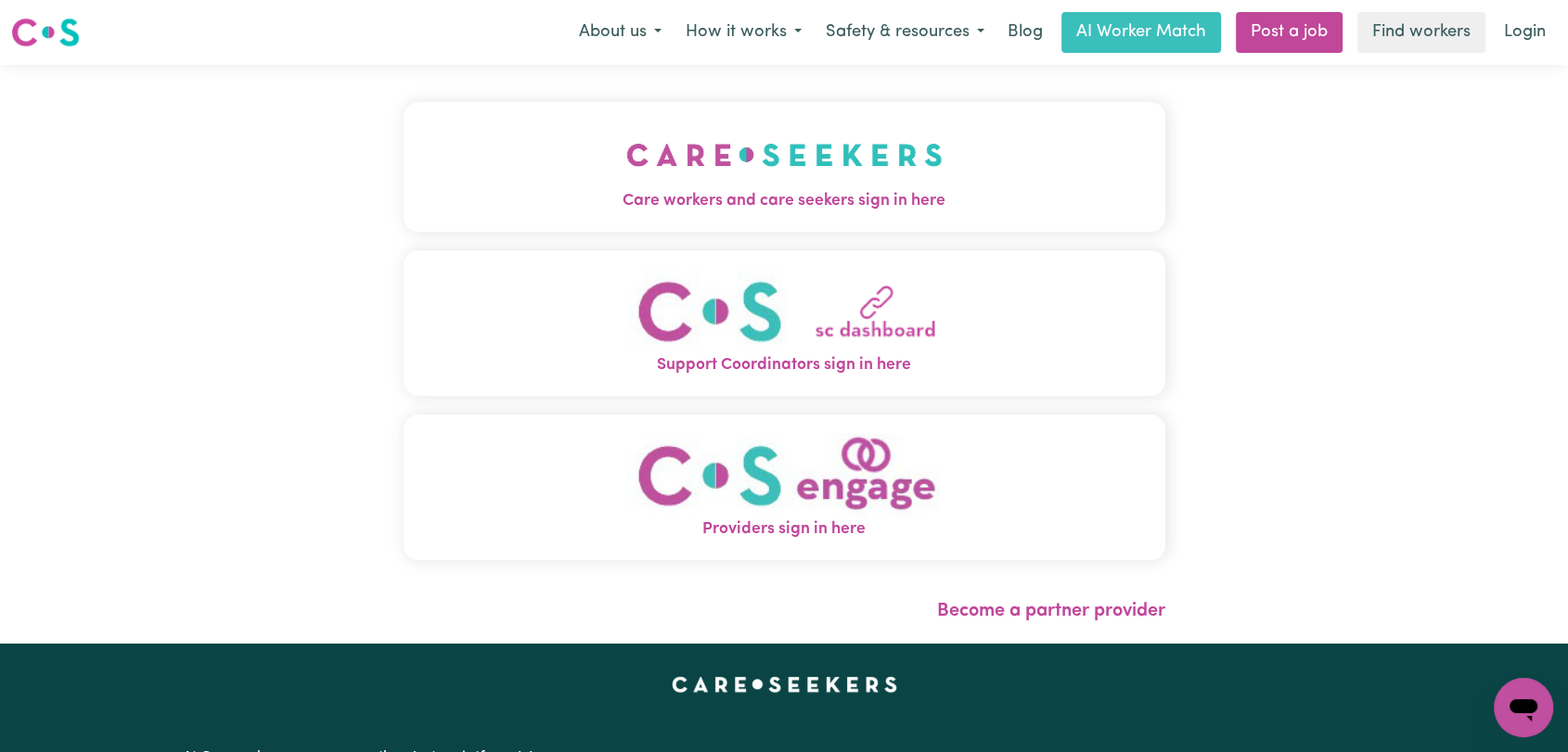
click at [737, 183] on img "Care workers and care seekers sign in here" at bounding box center [784, 155] width 316 height 69
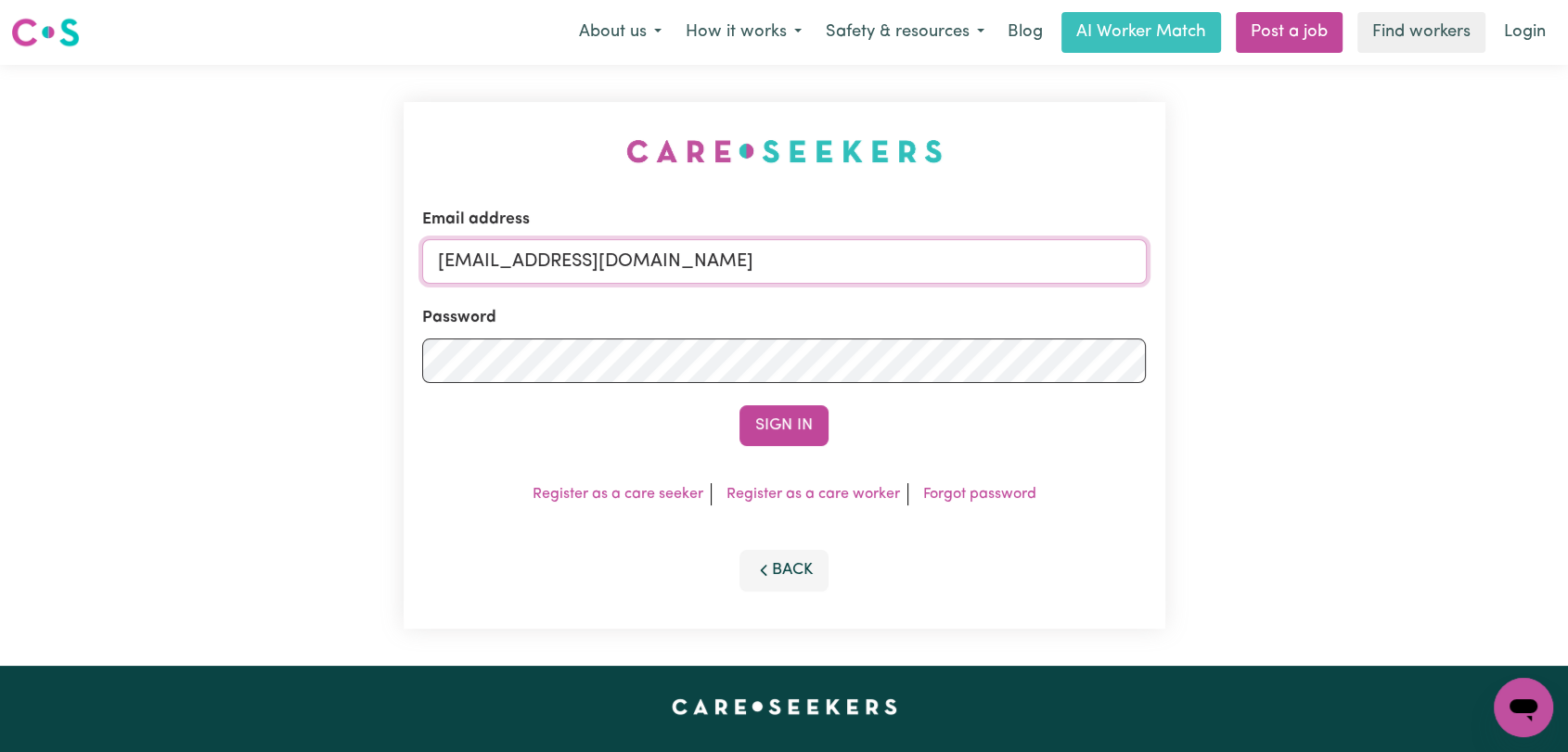
click at [801, 259] on input "onboardingcs@careseekers.com.au" at bounding box center [784, 261] width 725 height 44
drag, startPoint x: 538, startPoint y: 253, endPoint x: 792, endPoint y: 279, distance: 255.3
click at [792, 279] on input "Superuser~jakedworkin@hotmail.com" at bounding box center [784, 261] width 725 height 44
type input "Superuser~sarahplum8@gmail.com"
click at [789, 416] on button "Sign In" at bounding box center [784, 426] width 89 height 41
